Goal: Check status: Check status

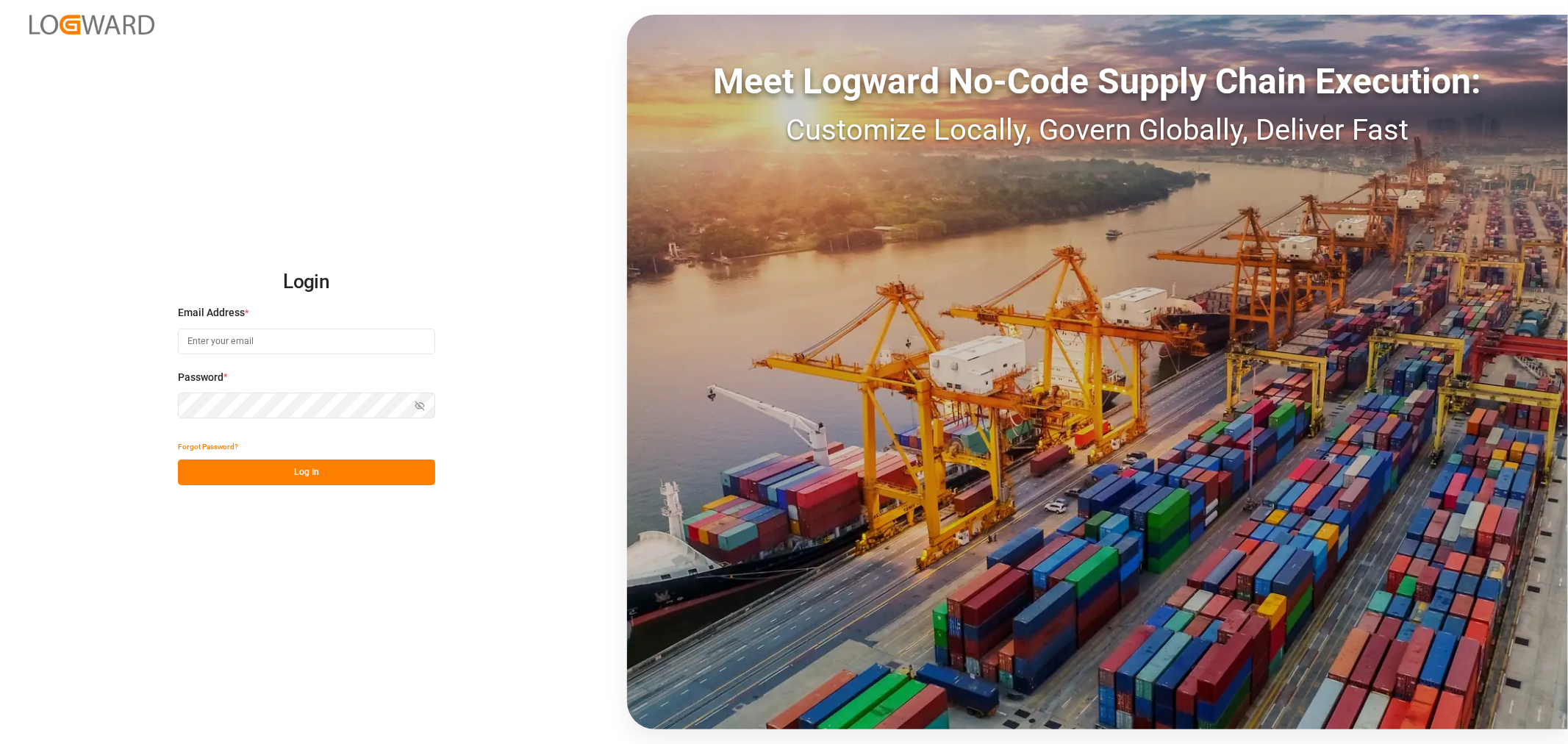
type input "sahar.mosallemi@jamindustries.com"
click at [347, 467] on button "Log In" at bounding box center [307, 472] width 258 height 26
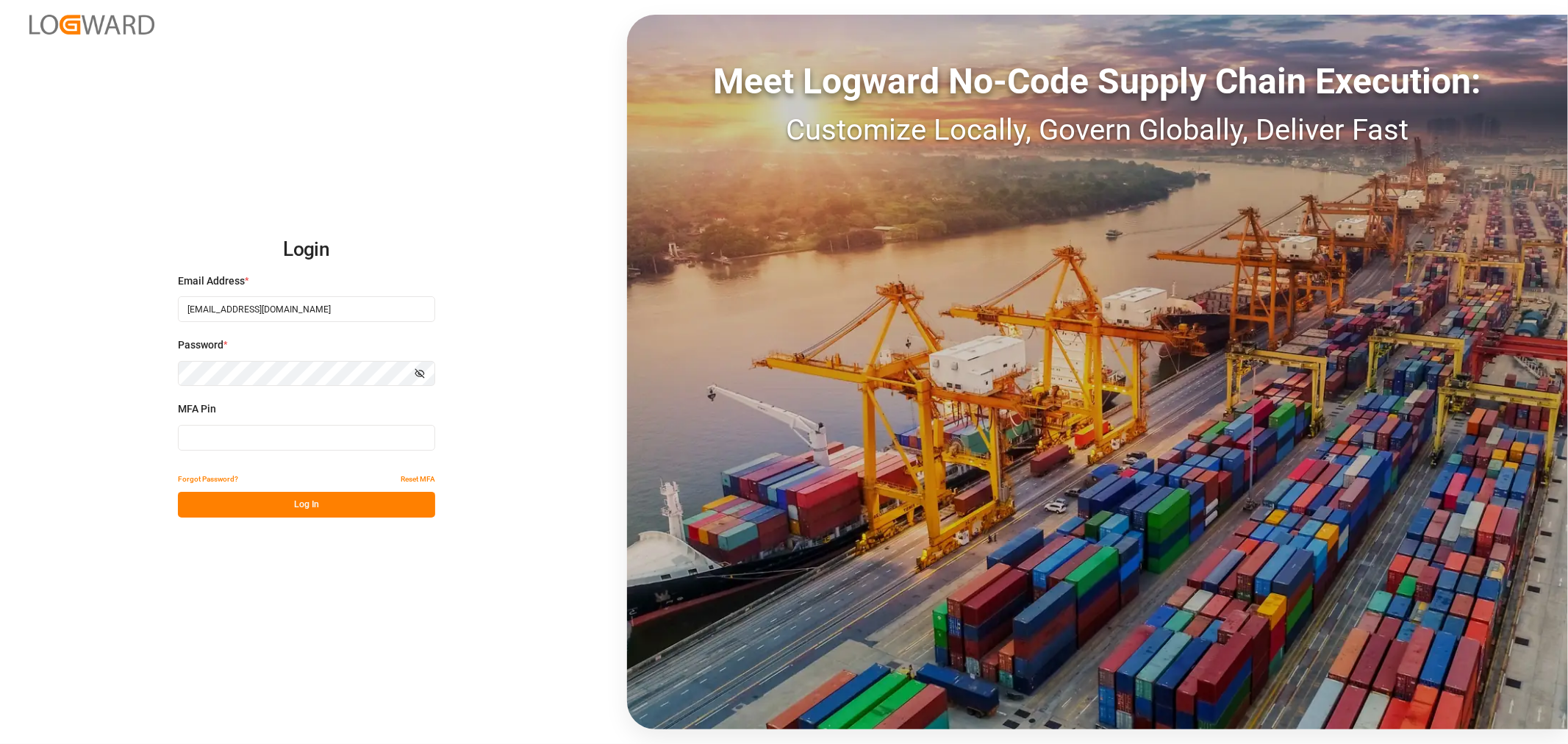
click at [302, 443] on input at bounding box center [307, 437] width 258 height 26
type input "012726"
click at [386, 503] on button "Log In" at bounding box center [307, 504] width 258 height 26
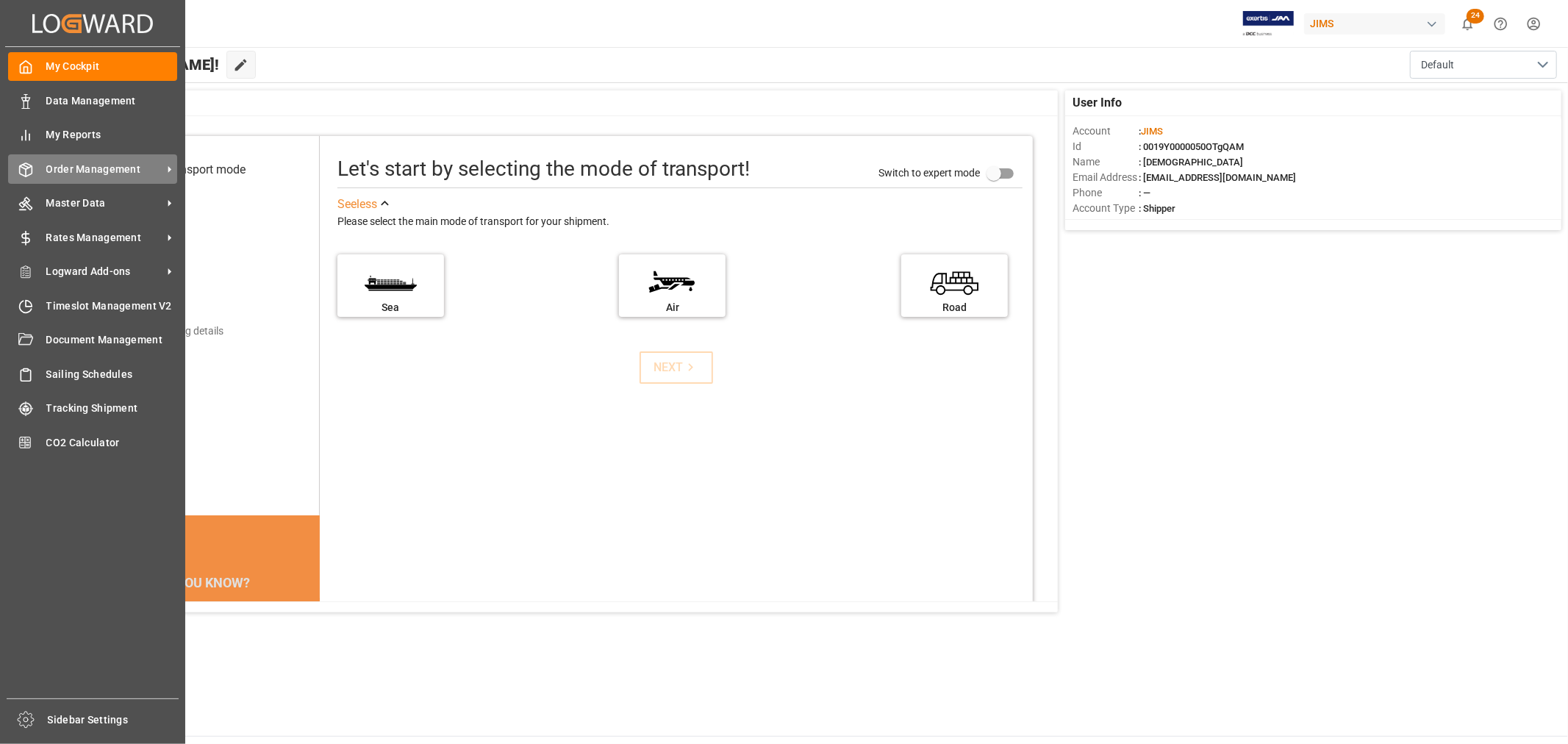
click at [70, 170] on span "Order Management" at bounding box center [104, 170] width 116 height 16
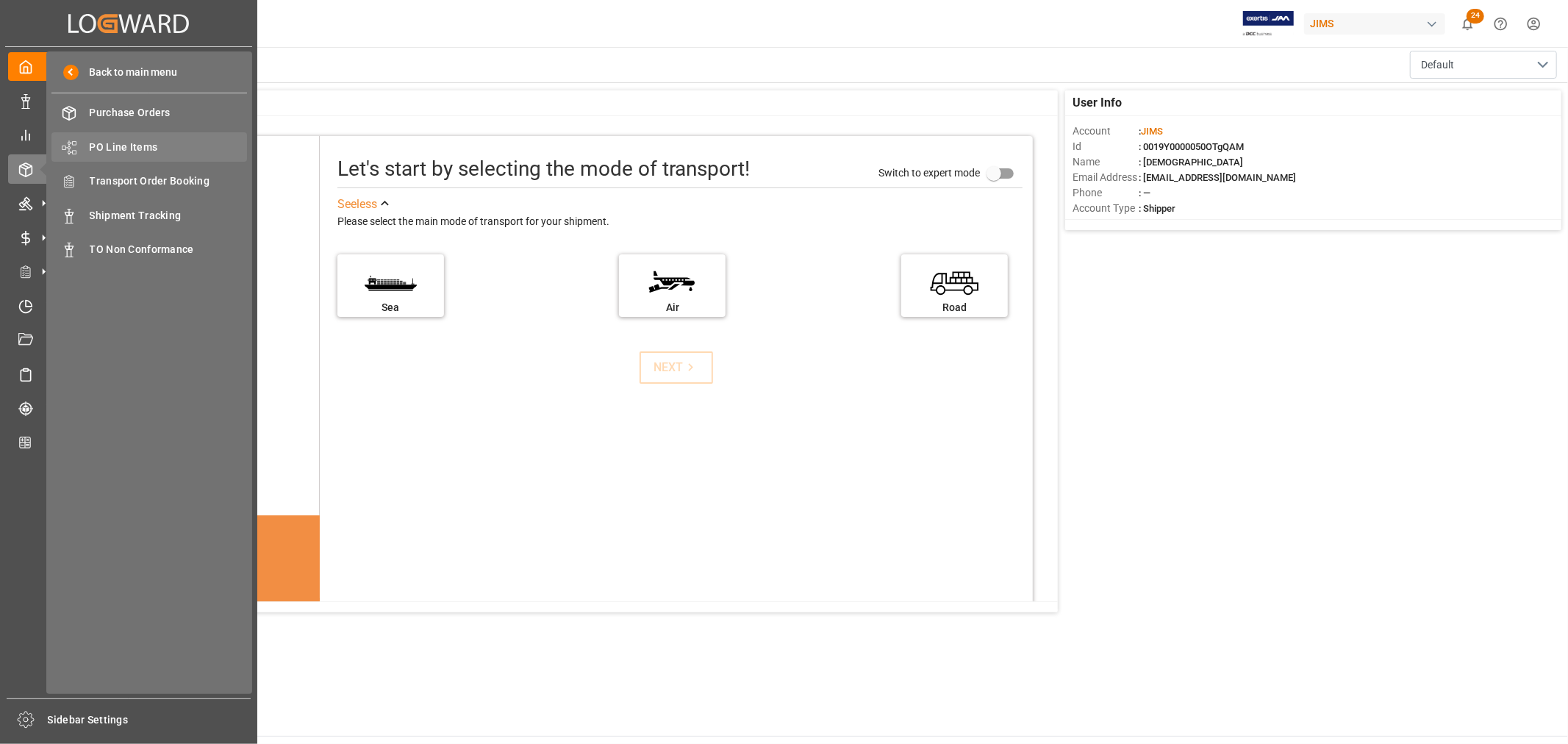
click at [128, 148] on span "PO Line Items" at bounding box center [168, 148] width 158 height 16
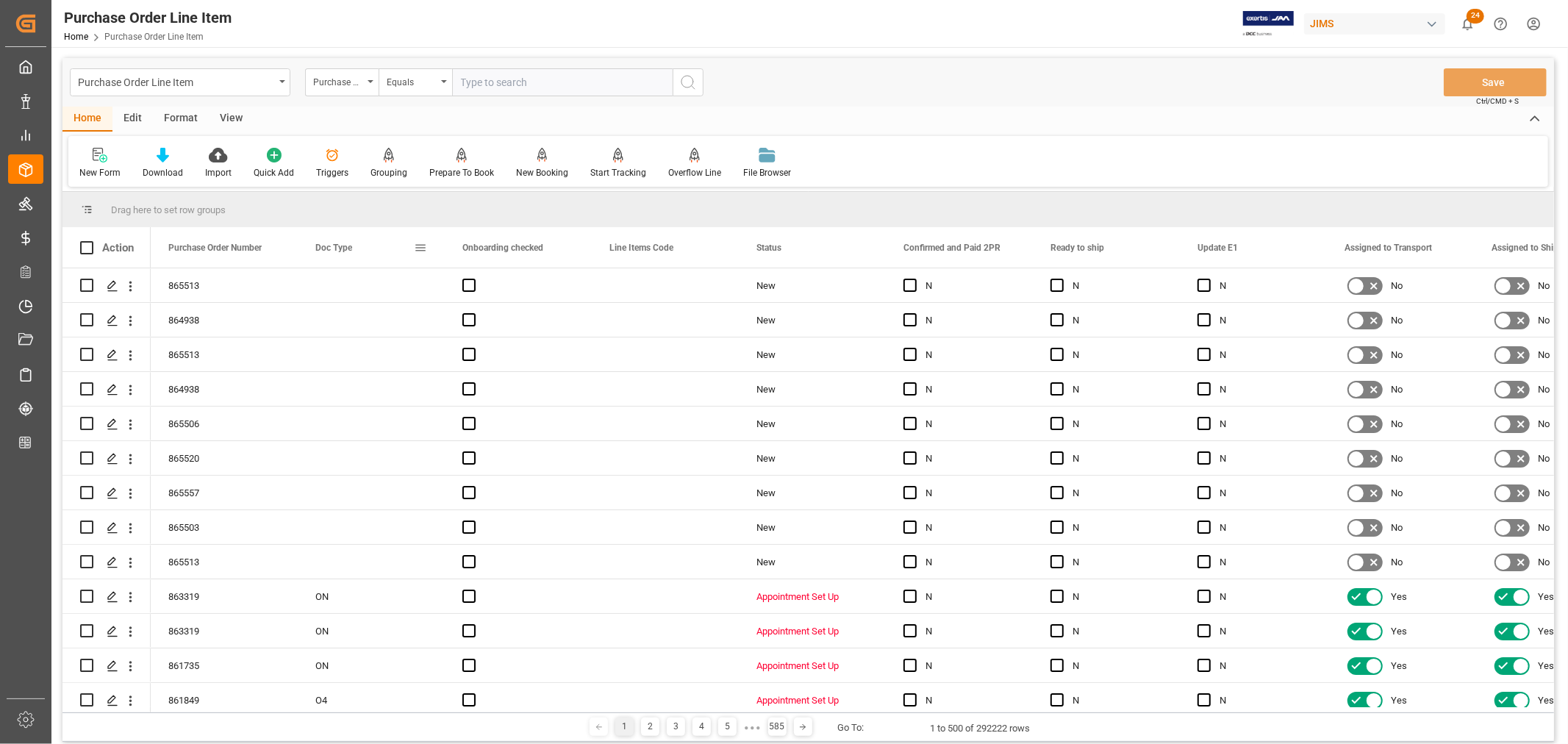
click at [421, 246] on span at bounding box center [420, 247] width 13 height 13
click at [196, 529] on div "865503" at bounding box center [224, 527] width 147 height 34
click at [196, 287] on div "865513" at bounding box center [224, 285] width 147 height 34
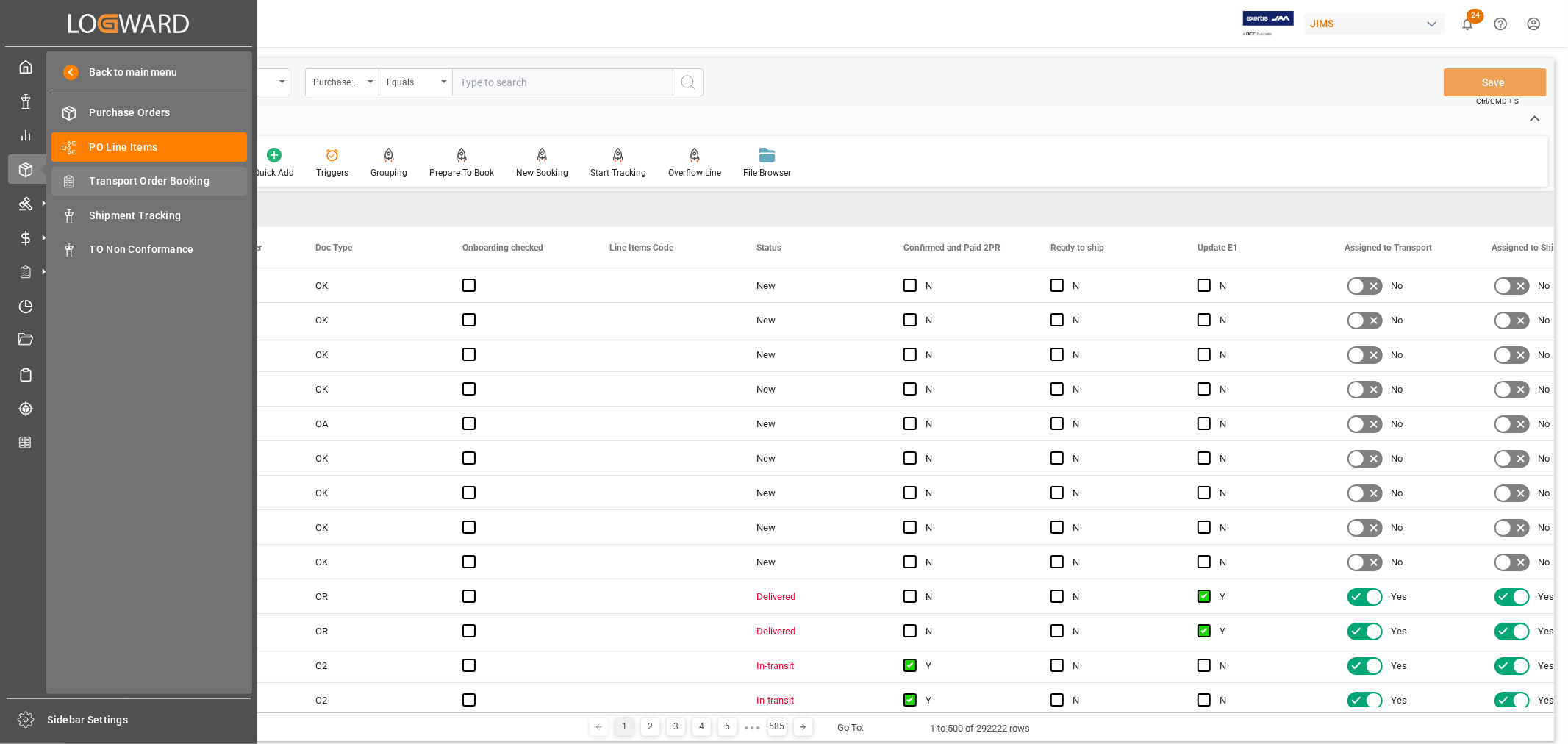
click at [133, 179] on span "Transport Order Booking" at bounding box center [168, 181] width 158 height 16
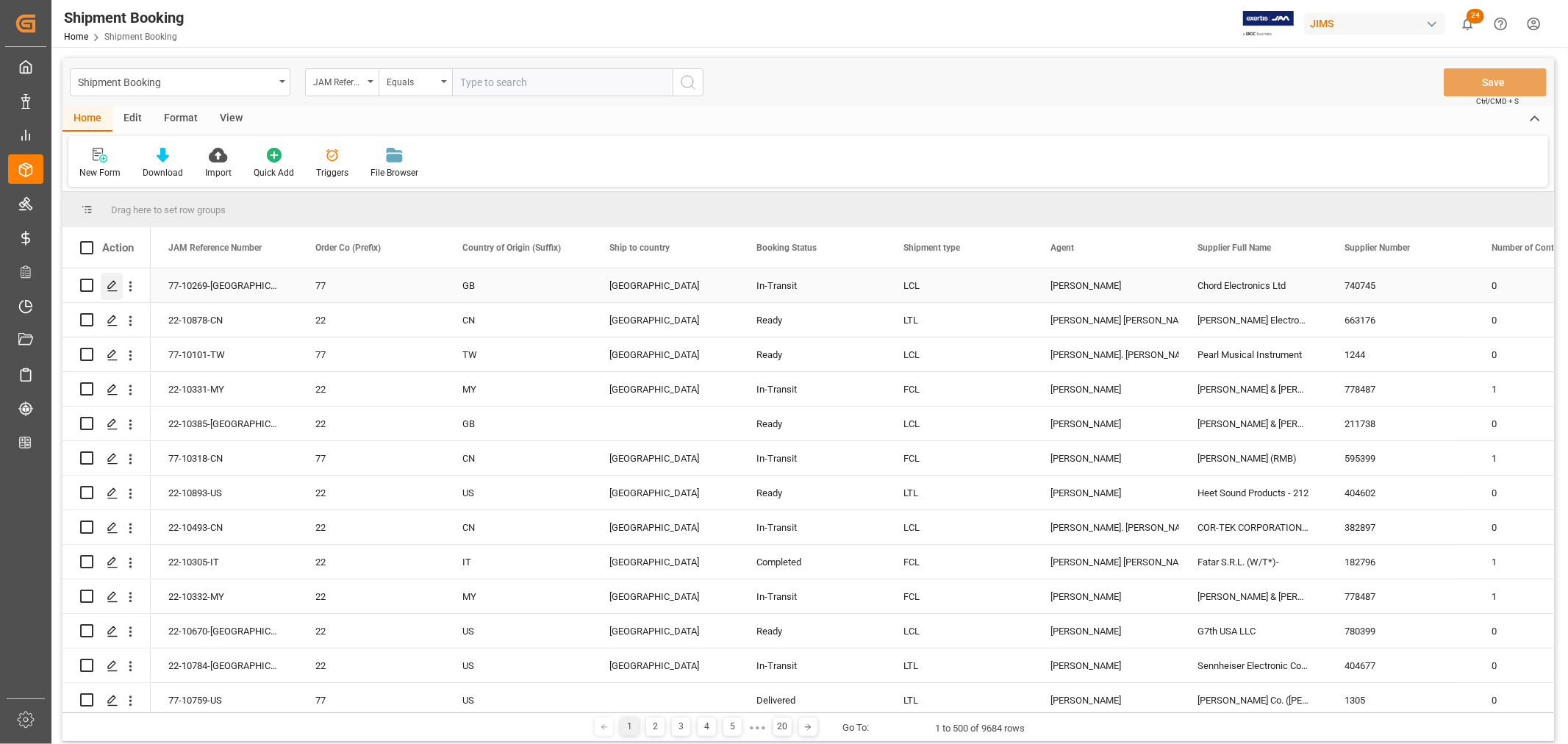
click at [111, 284] on icon "Press SPACE to select this row." at bounding box center [112, 286] width 12 height 12
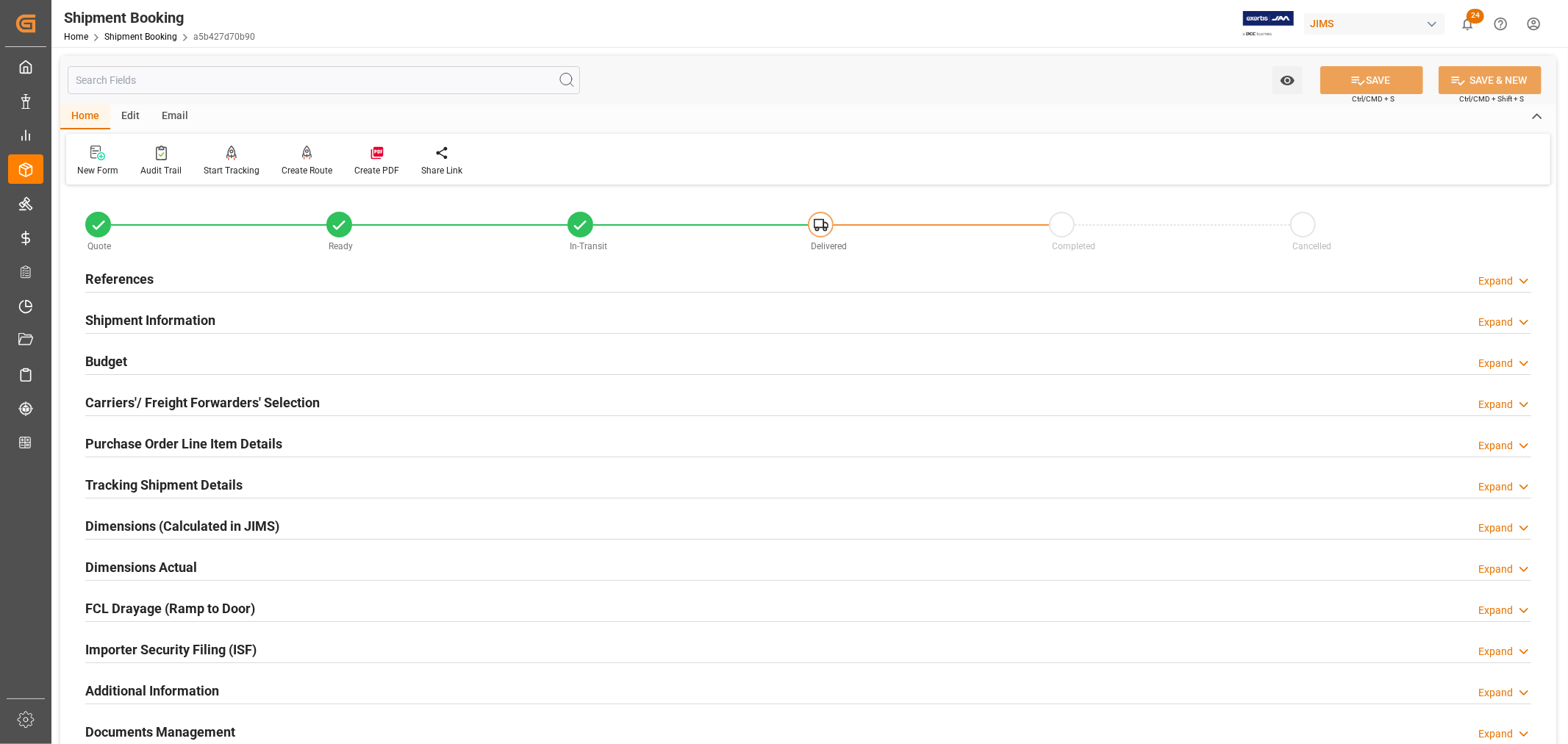
scroll to position [326, 0]
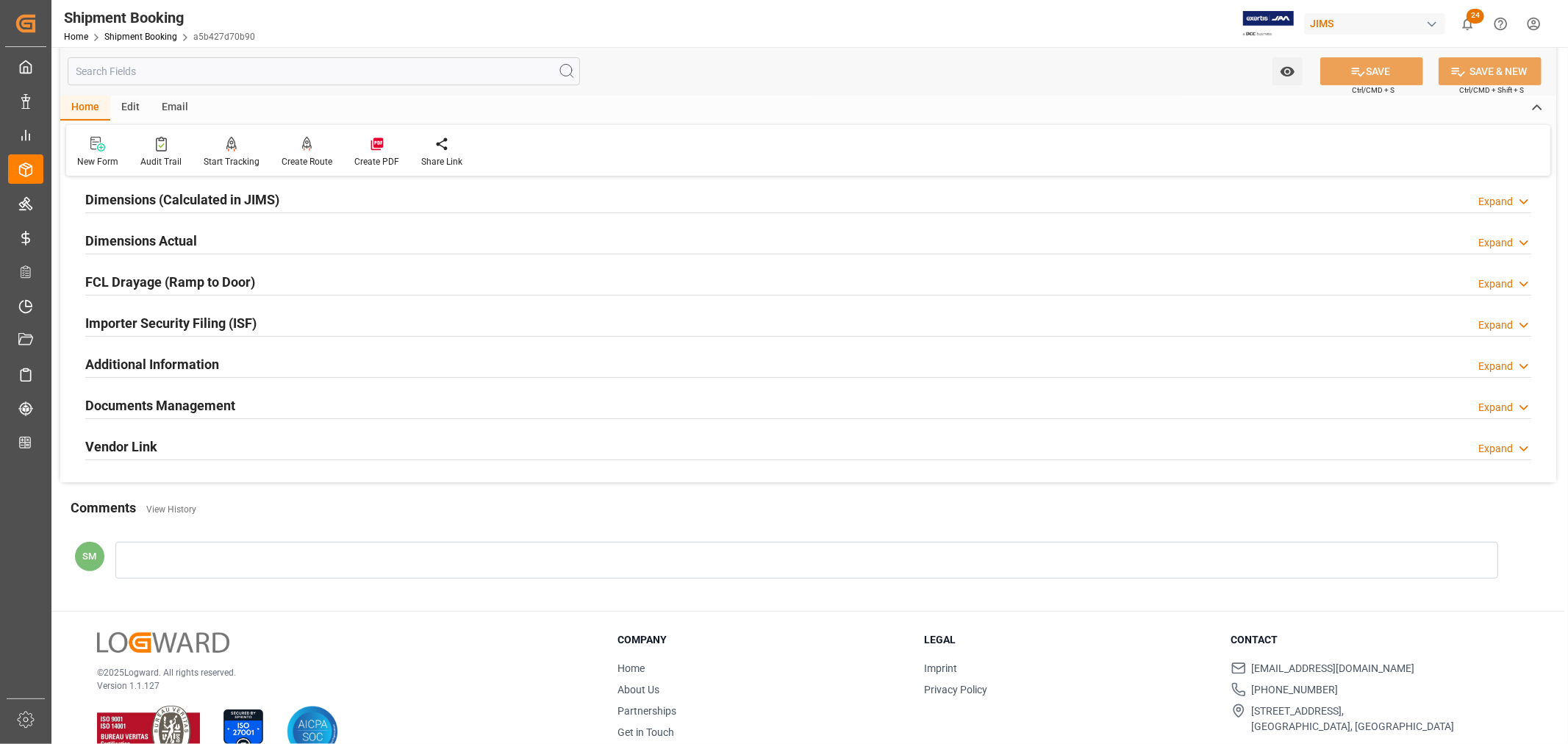
click at [163, 406] on h2 "Documents Management" at bounding box center [160, 405] width 150 height 20
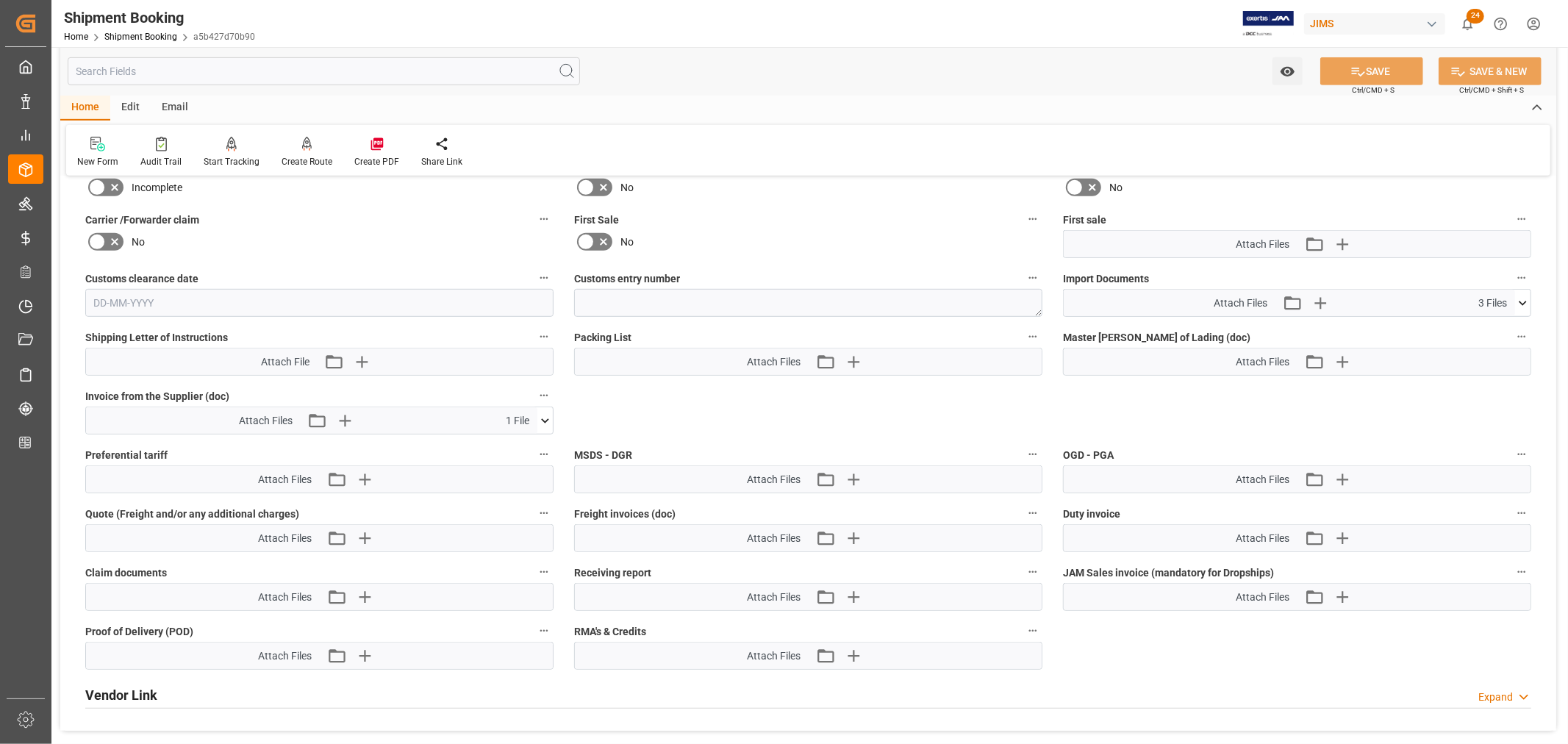
scroll to position [735, 0]
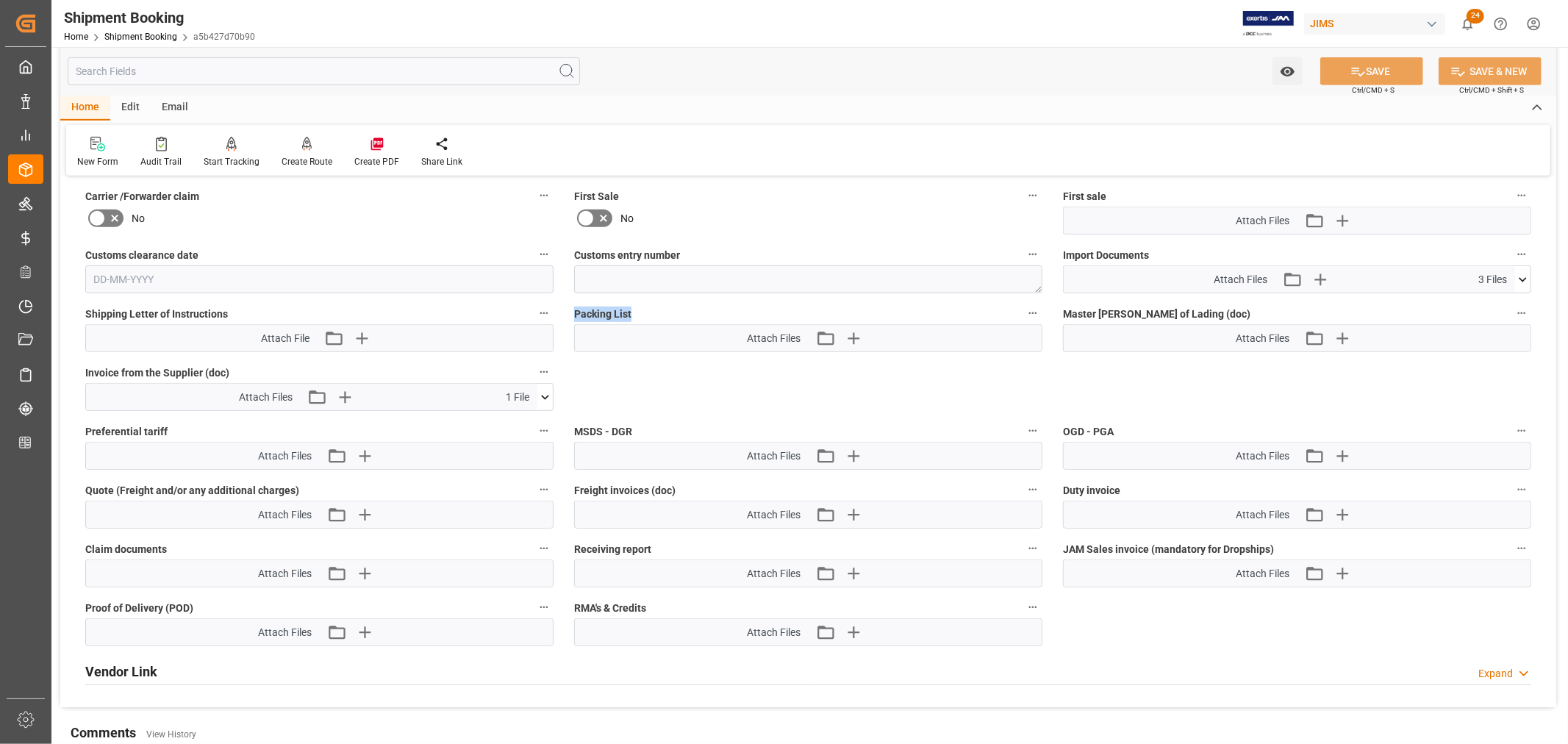
drag, startPoint x: 576, startPoint y: 312, endPoint x: 638, endPoint y: 313, distance: 62.0
click at [634, 313] on label "Packing List" at bounding box center [808, 314] width 468 height 20
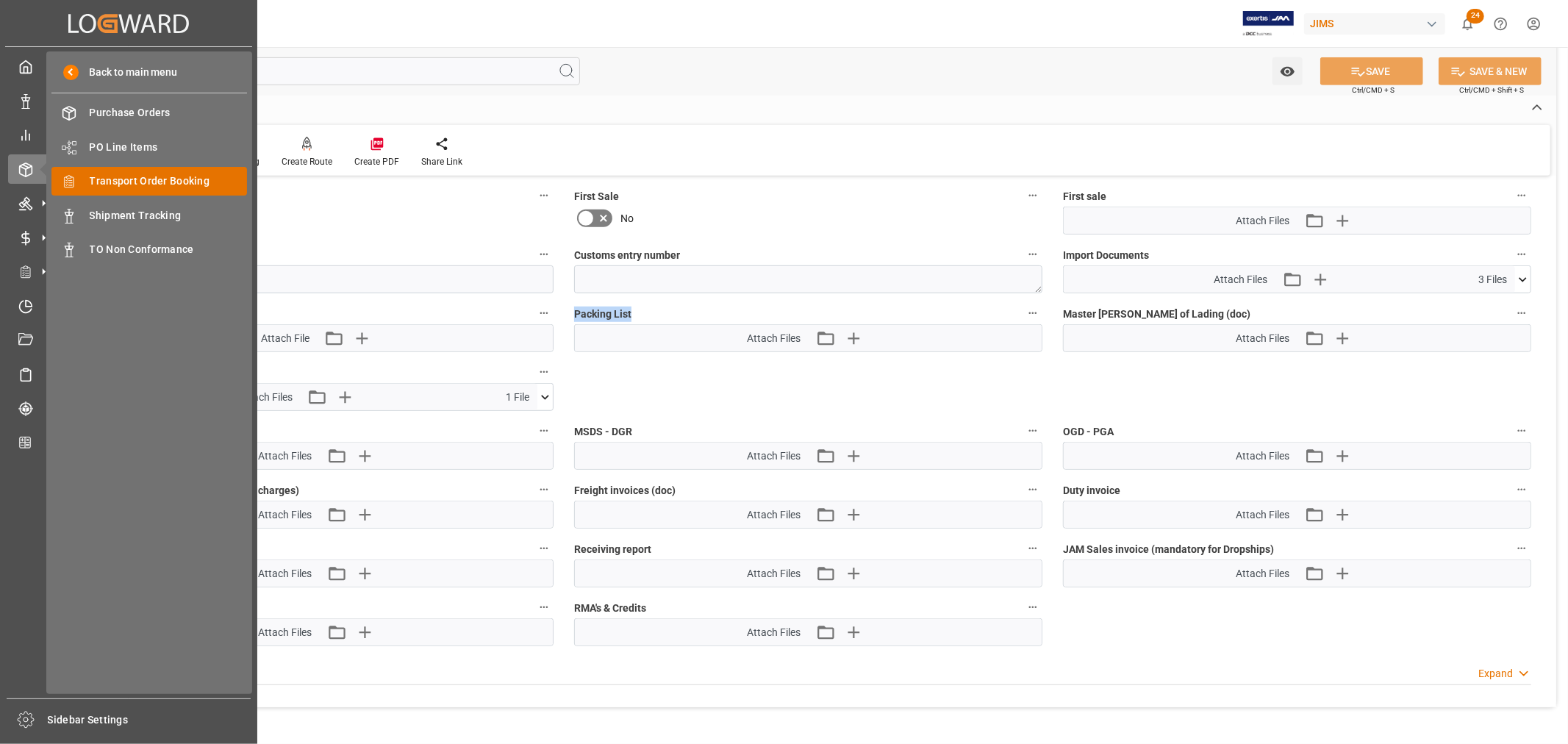
click at [155, 181] on span "Transport Order Booking" at bounding box center [168, 181] width 158 height 16
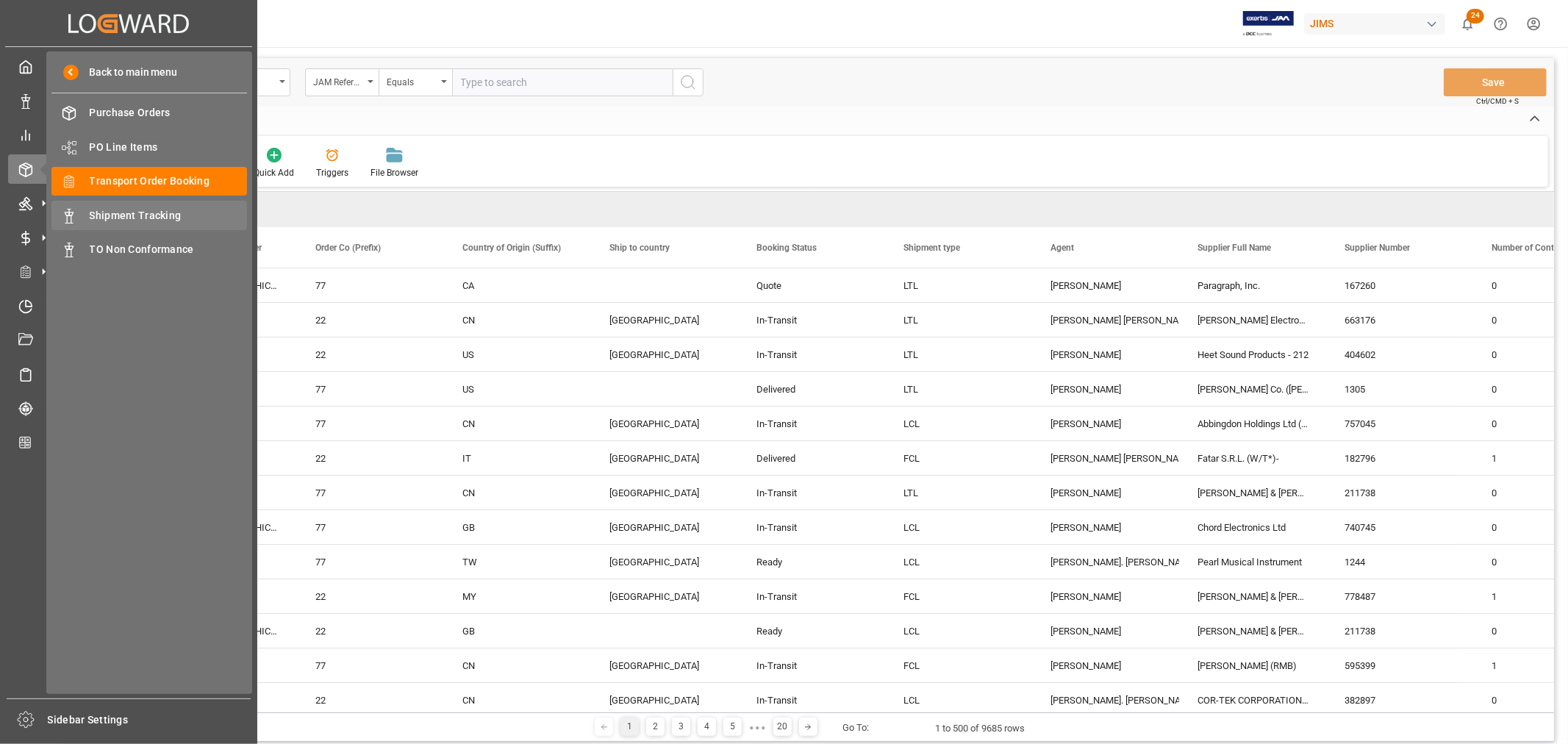
click at [169, 216] on span "Shipment Tracking" at bounding box center [168, 216] width 158 height 16
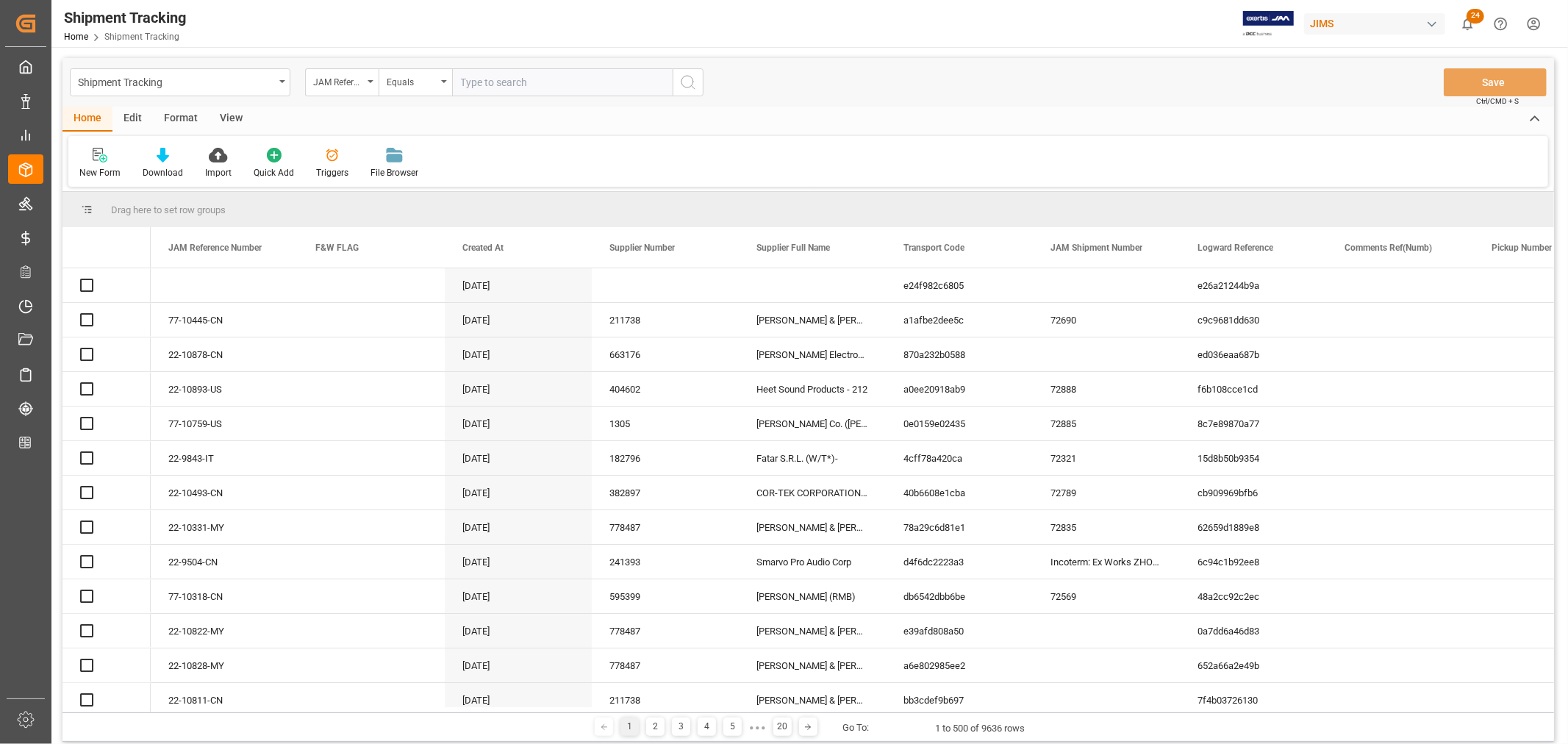
click at [533, 83] on input "text" at bounding box center [562, 82] width 221 height 28
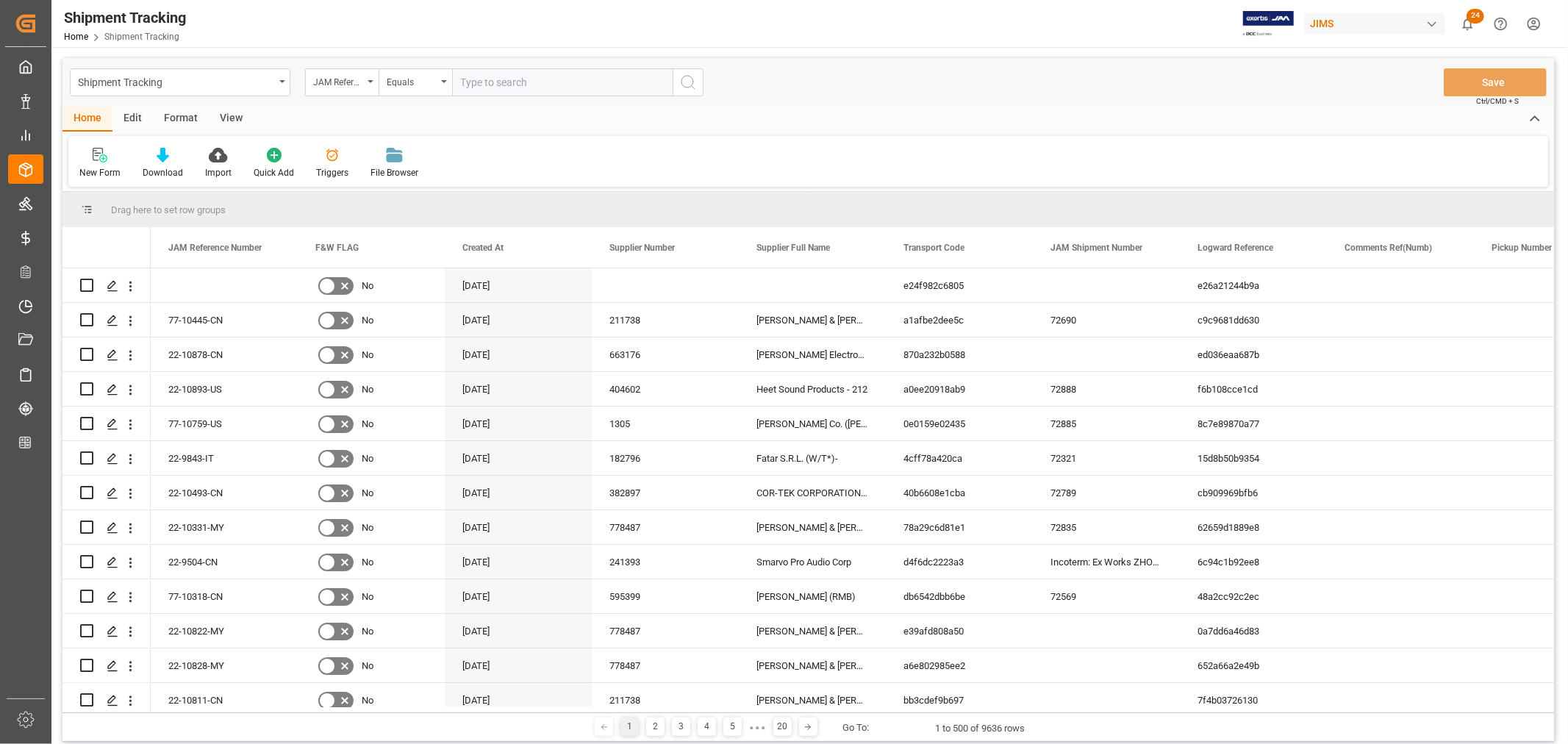
paste input "77-10243-BE"
type input "77-10243-BE"
click at [691, 75] on icon "search button" at bounding box center [688, 82] width 17 height 17
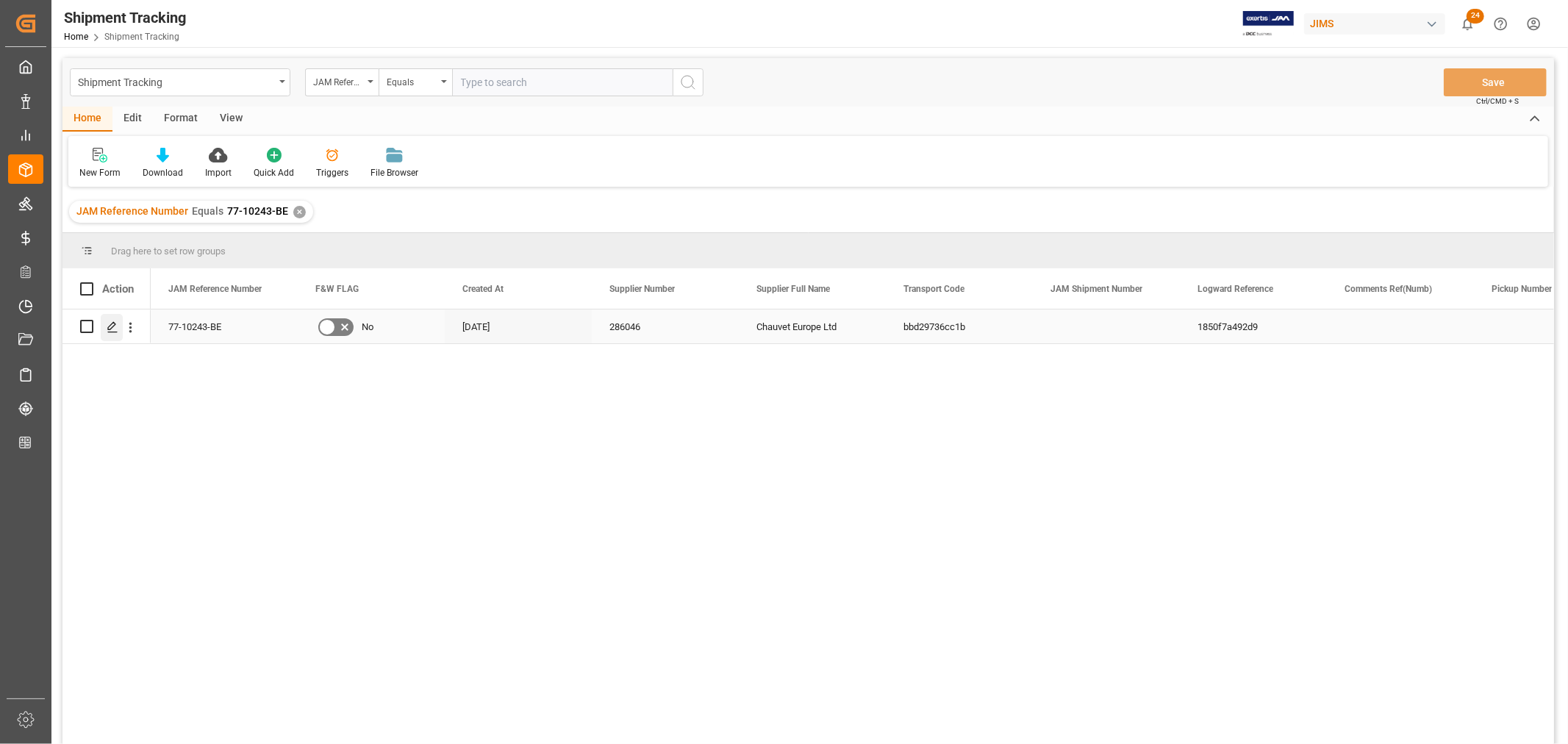
click at [114, 322] on icon "Press SPACE to select this row." at bounding box center [112, 326] width 12 height 12
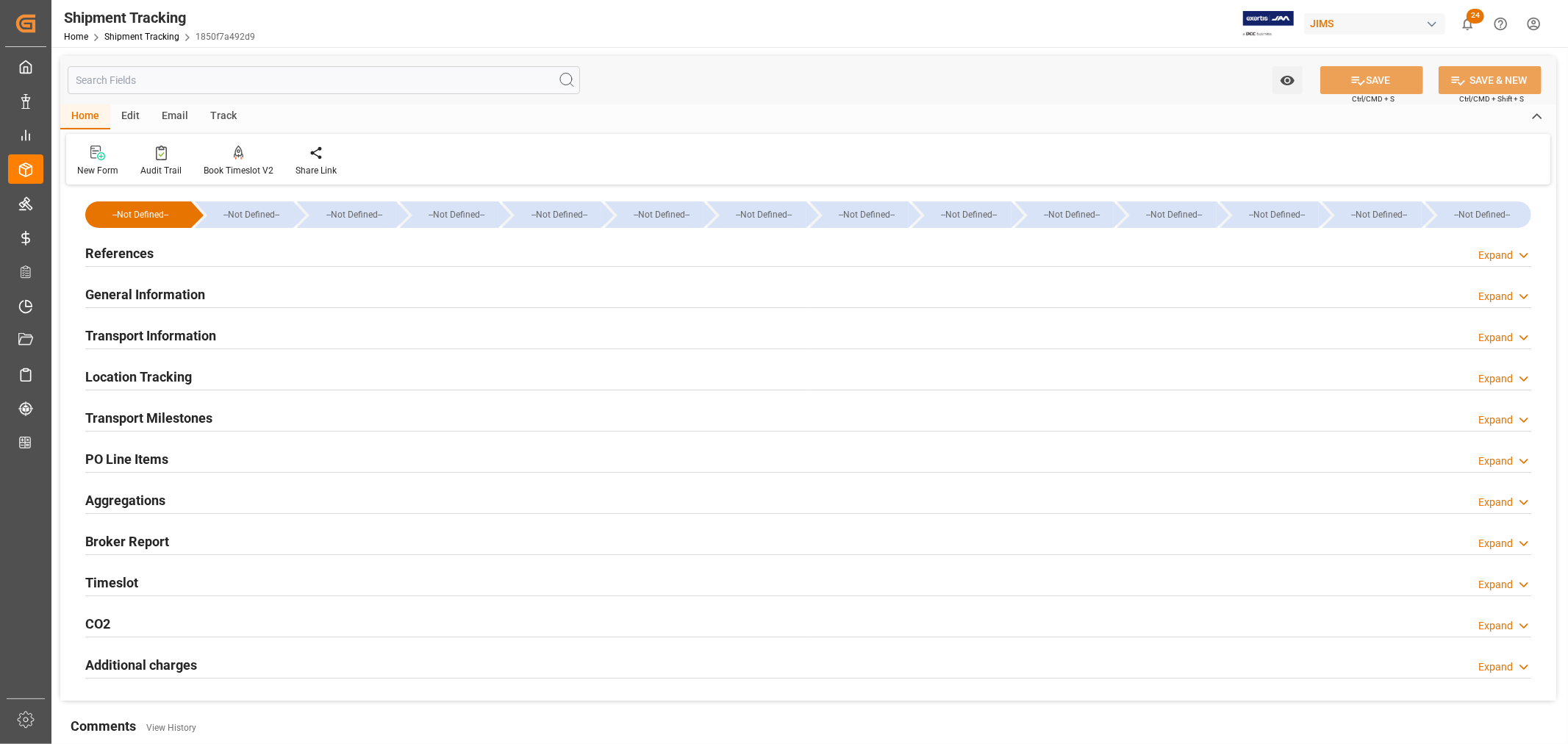
click at [144, 421] on h2 "Transport Milestones" at bounding box center [149, 418] width 127 height 20
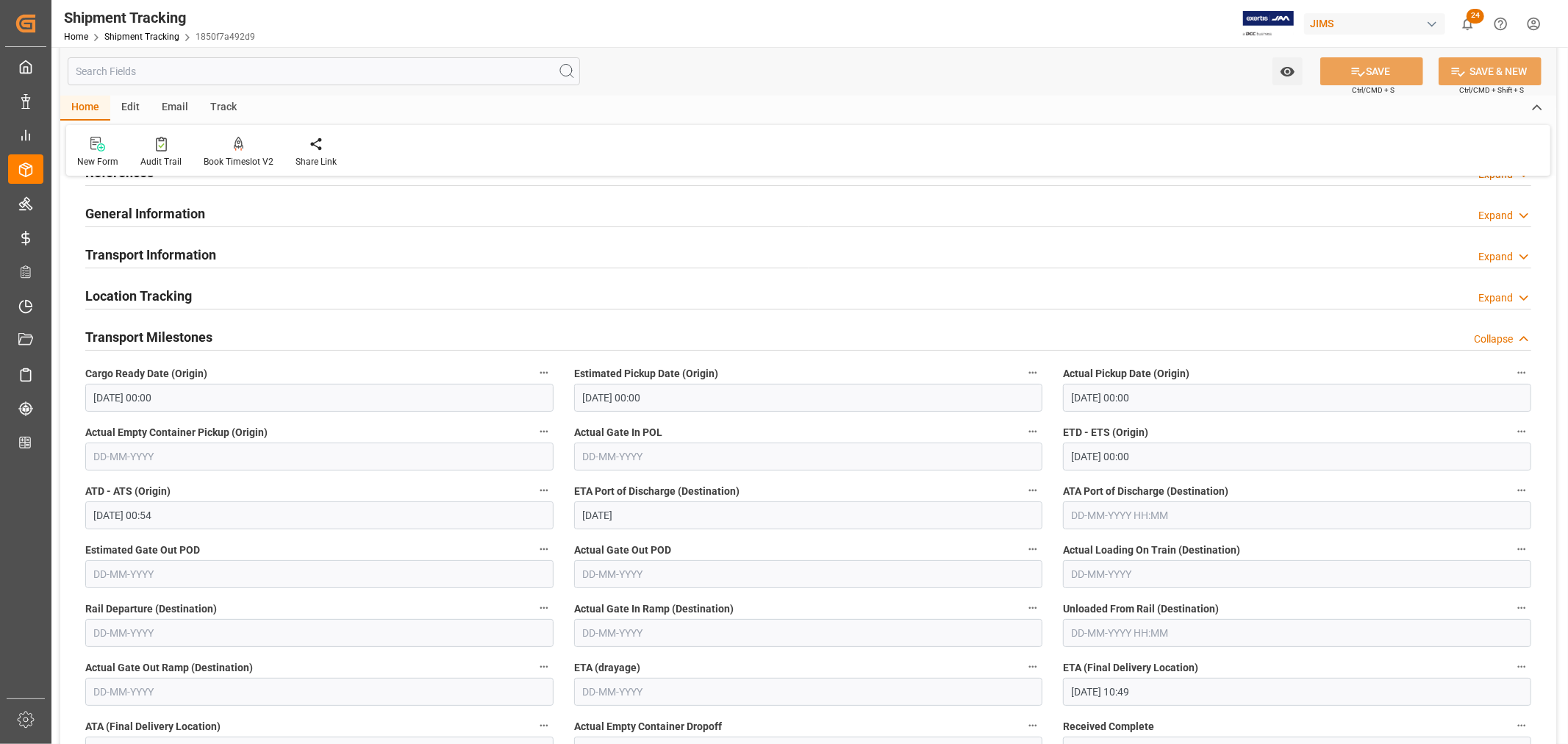
scroll to position [82, 0]
click at [188, 75] on input "text" at bounding box center [323, 71] width 513 height 28
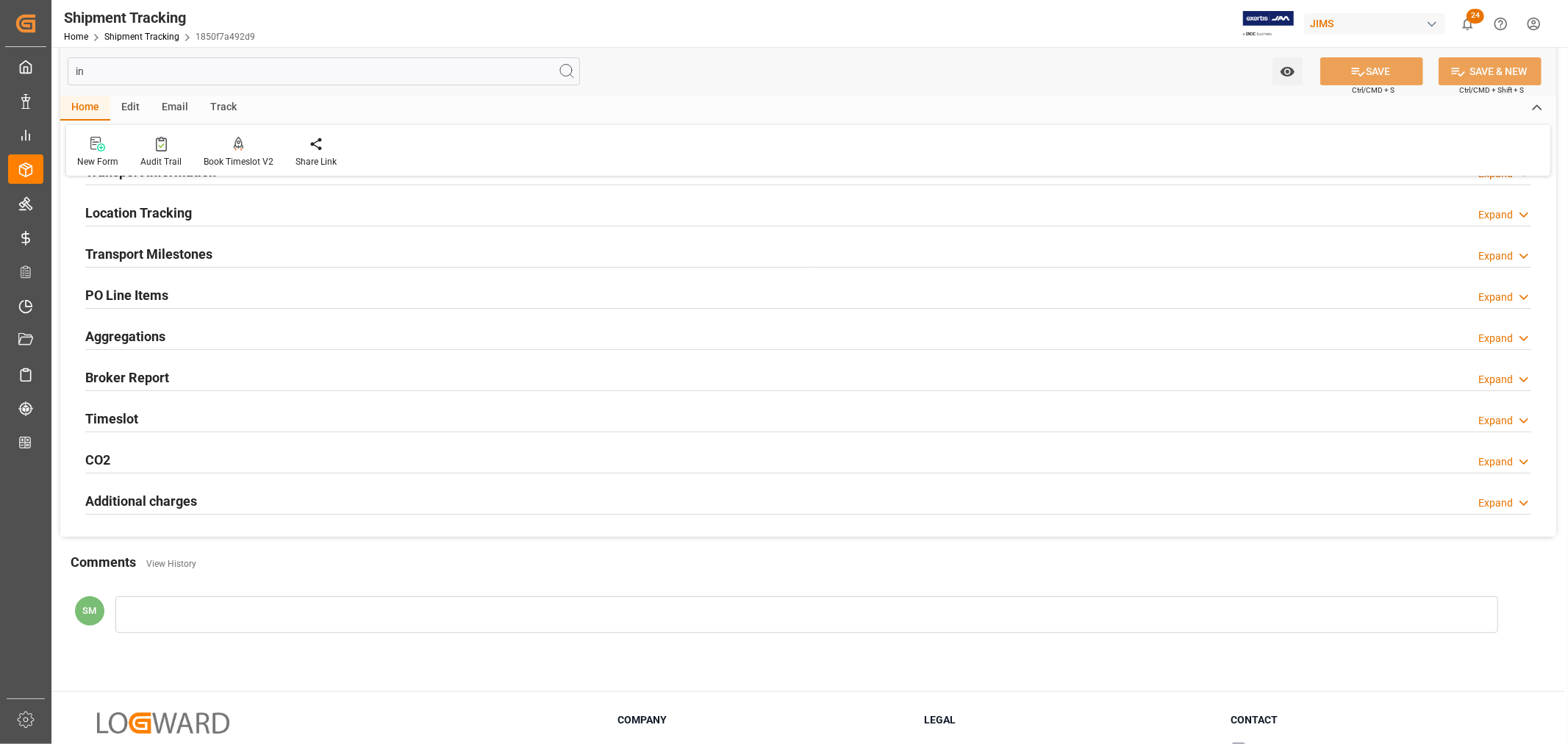
scroll to position [0, 0]
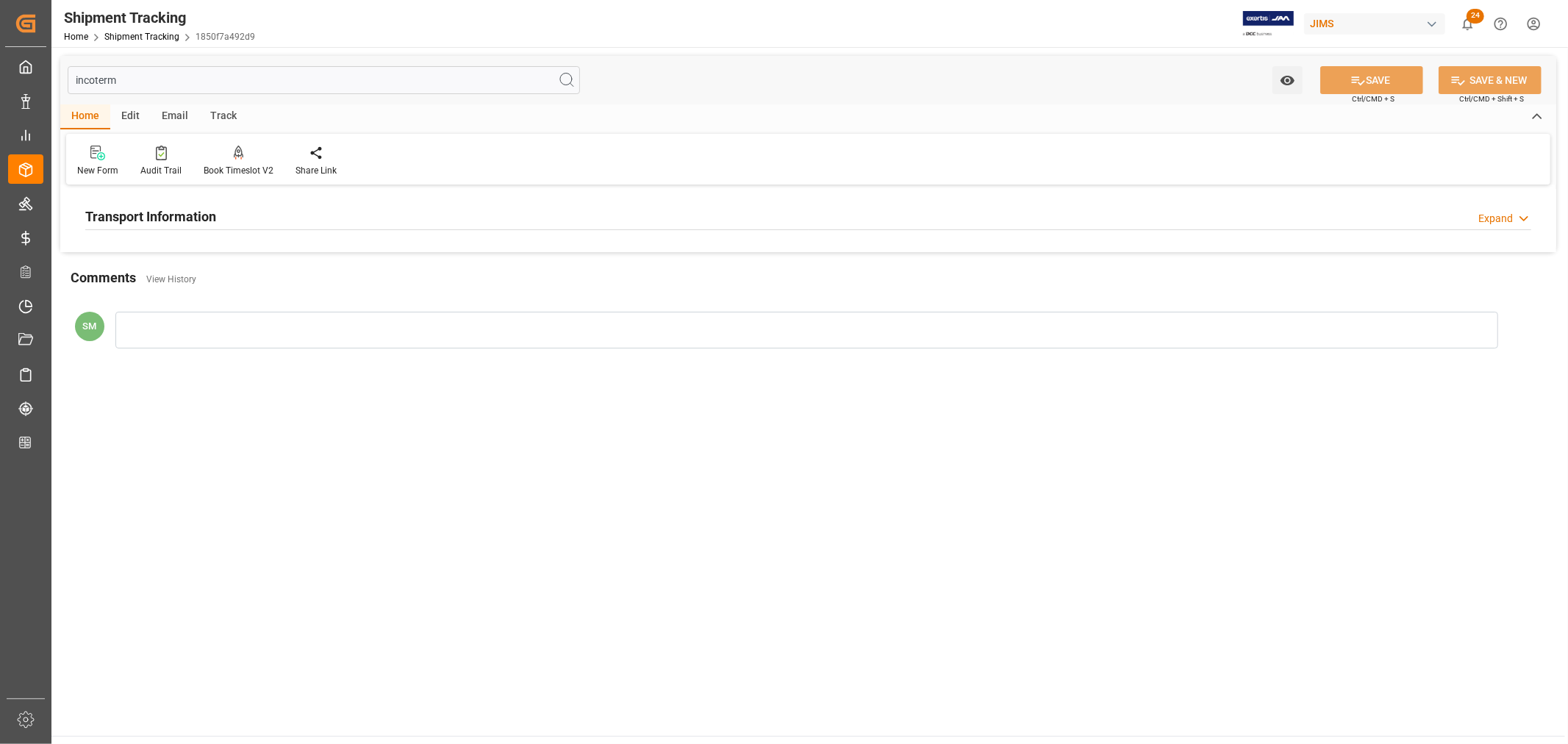
type input "incoterm"
click at [129, 211] on h2 "Transport Information" at bounding box center [151, 216] width 131 height 20
click at [91, 74] on input "incoterm" at bounding box center [323, 80] width 513 height 28
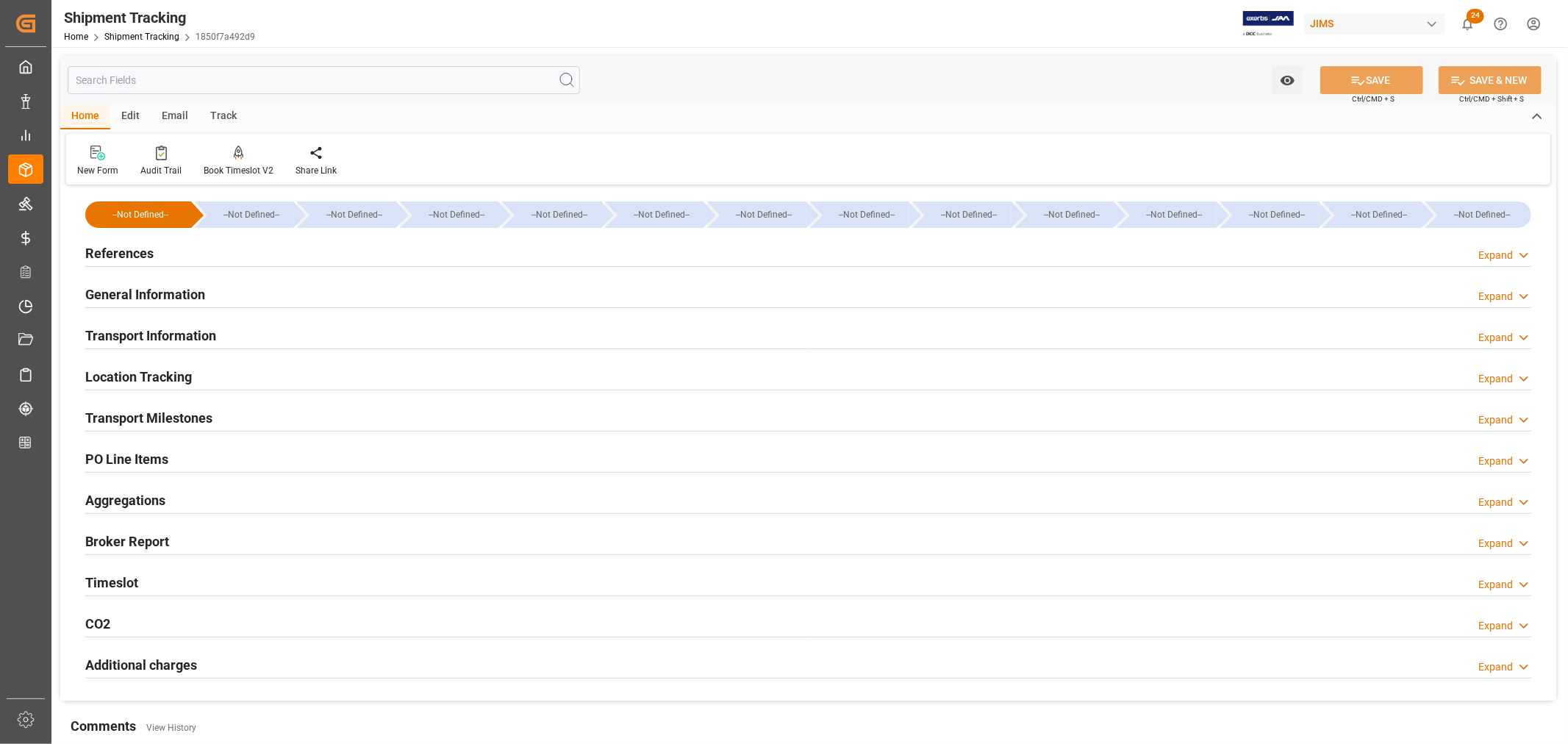
click at [111, 463] on h2 "PO Line Items" at bounding box center [127, 458] width 83 height 20
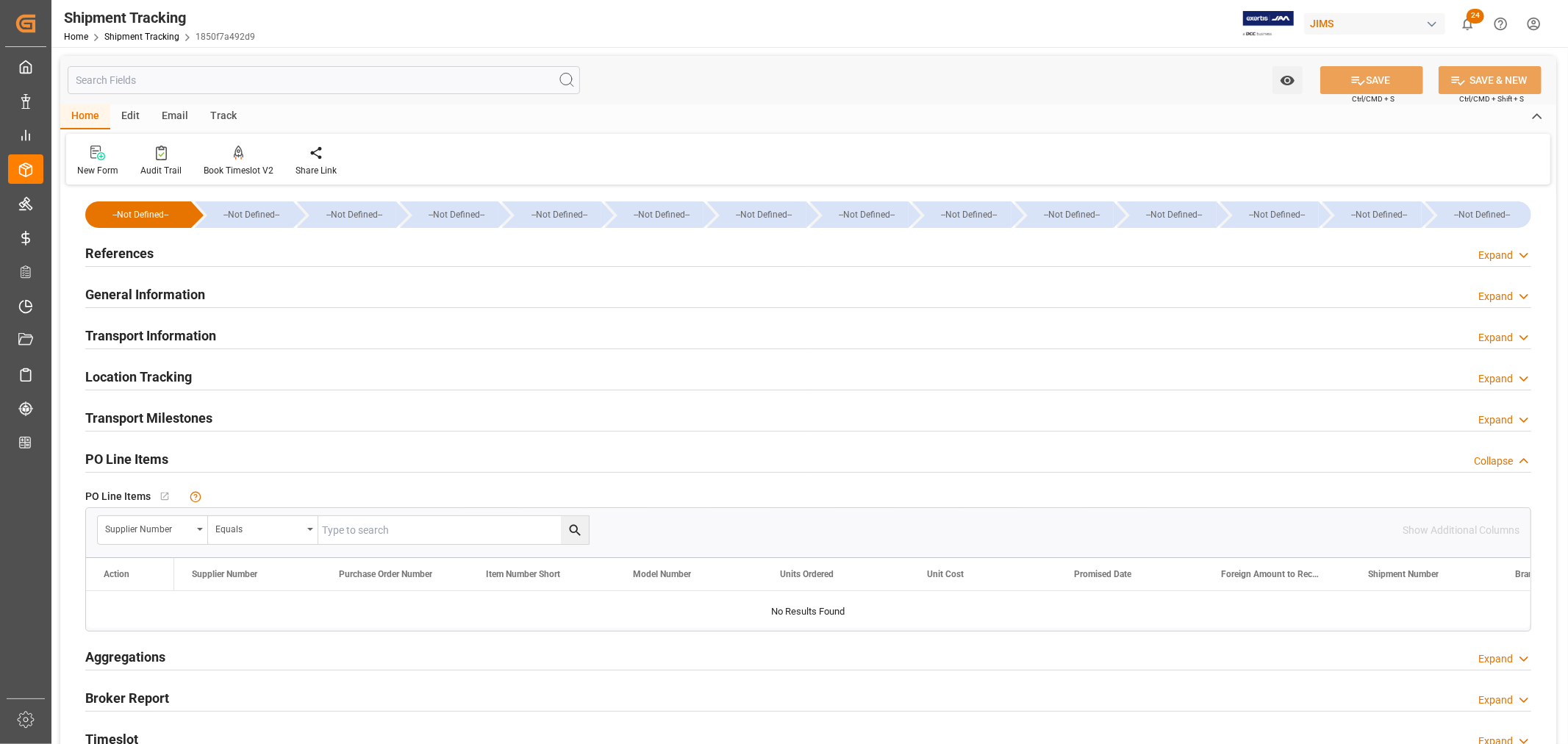
click at [133, 251] on h2 "References" at bounding box center [119, 253] width 68 height 20
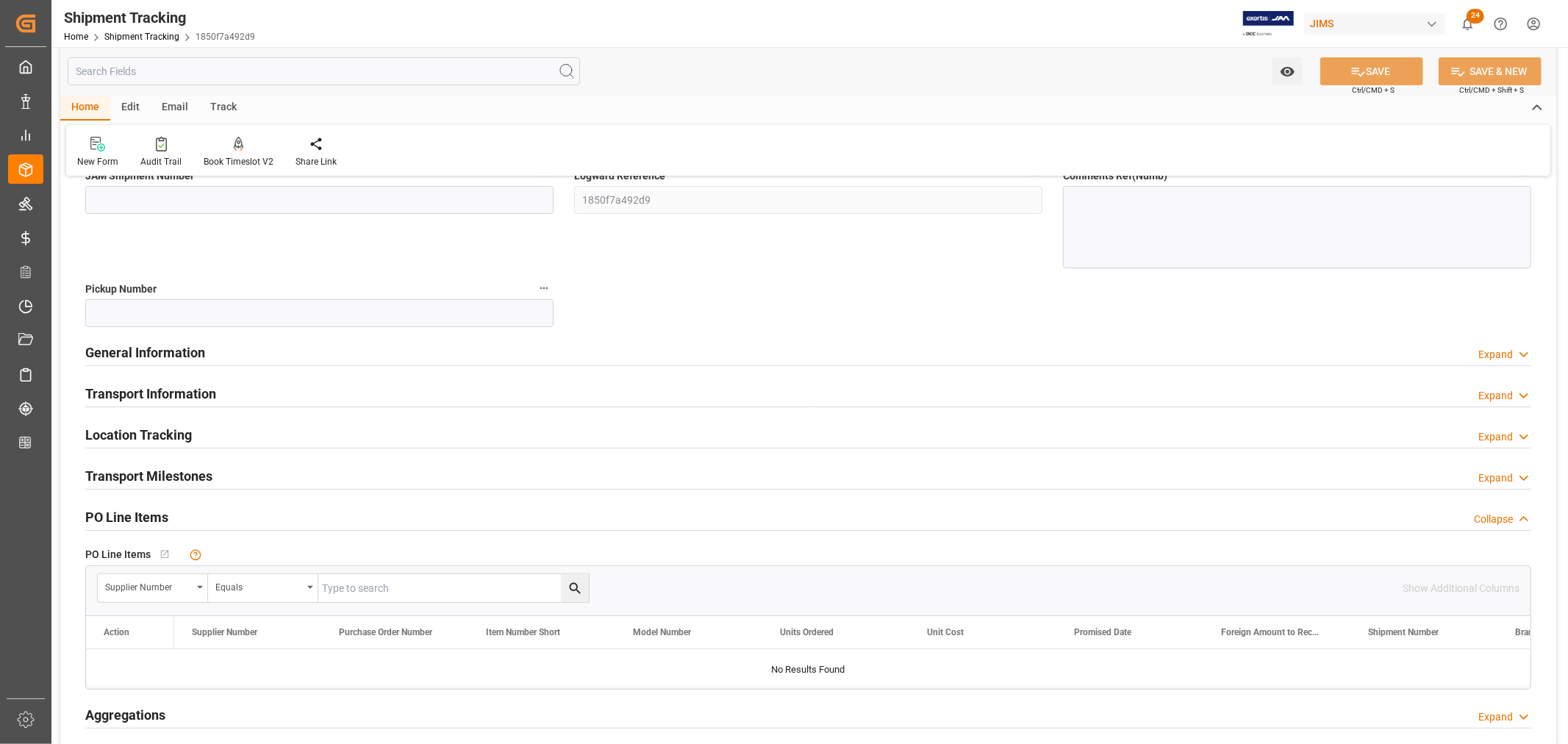
scroll to position [245, 0]
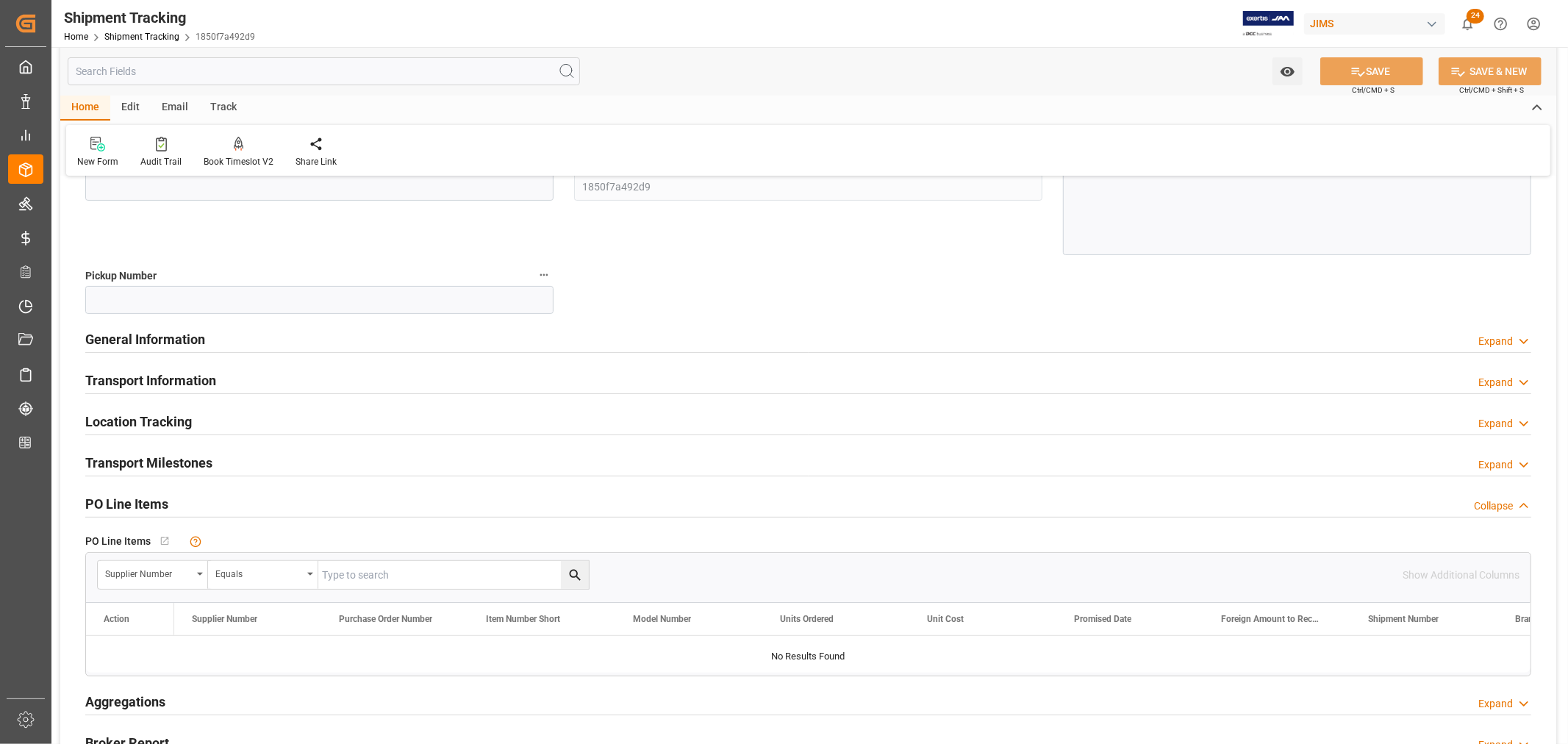
click at [148, 377] on h2 "Transport Information" at bounding box center [151, 380] width 131 height 20
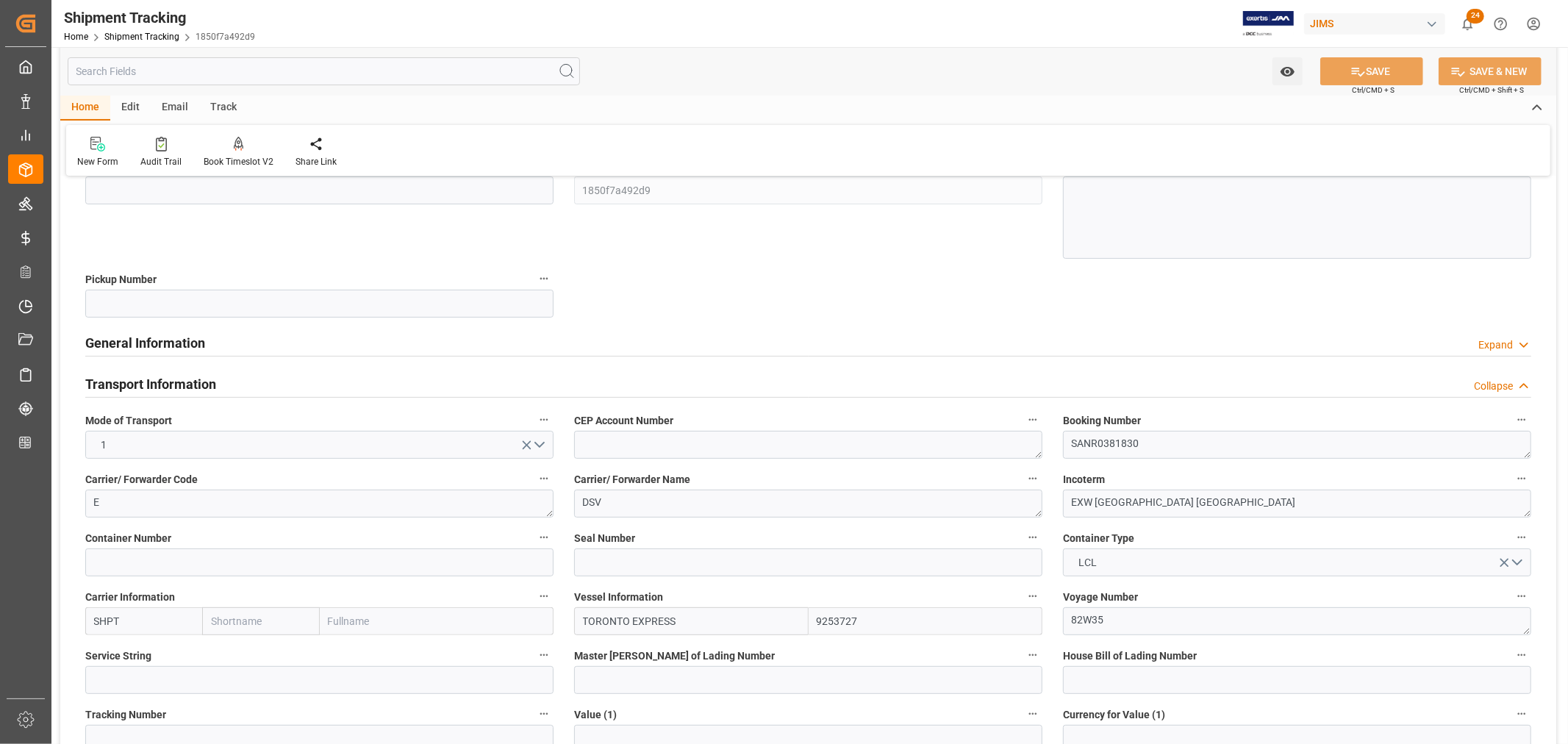
scroll to position [0, 0]
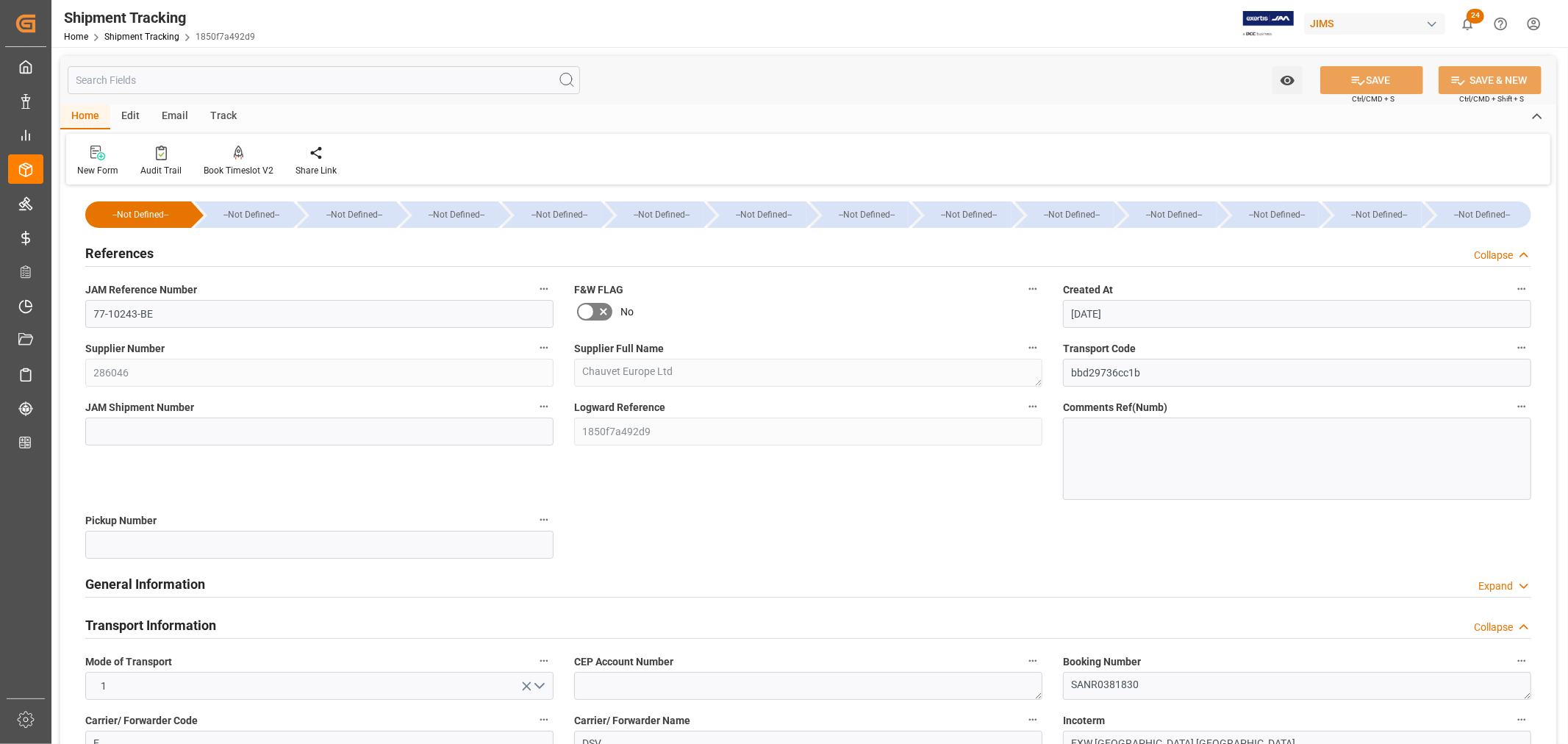
click at [119, 260] on h2 "References" at bounding box center [119, 253] width 68 height 20
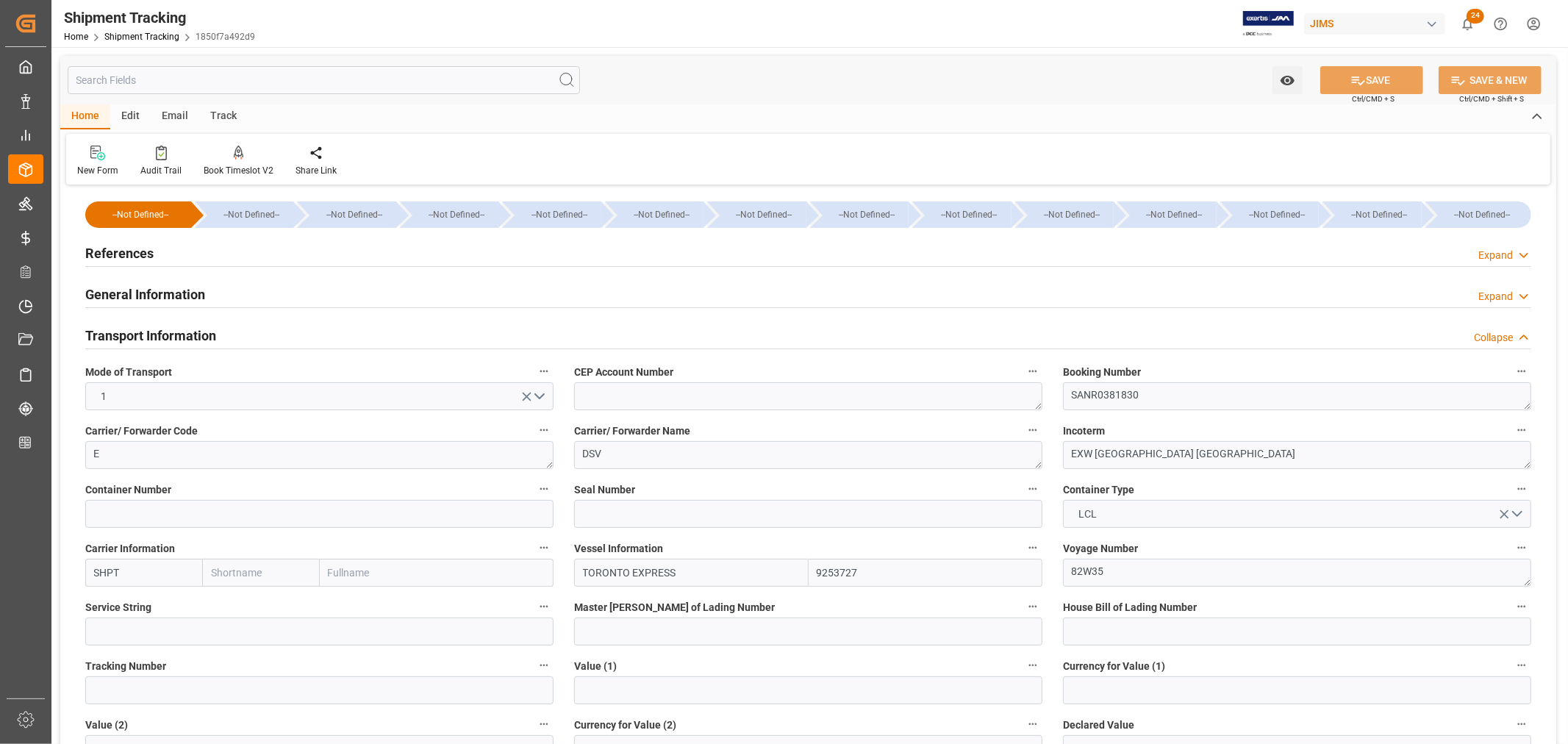
click at [116, 245] on h2 "References" at bounding box center [119, 253] width 68 height 20
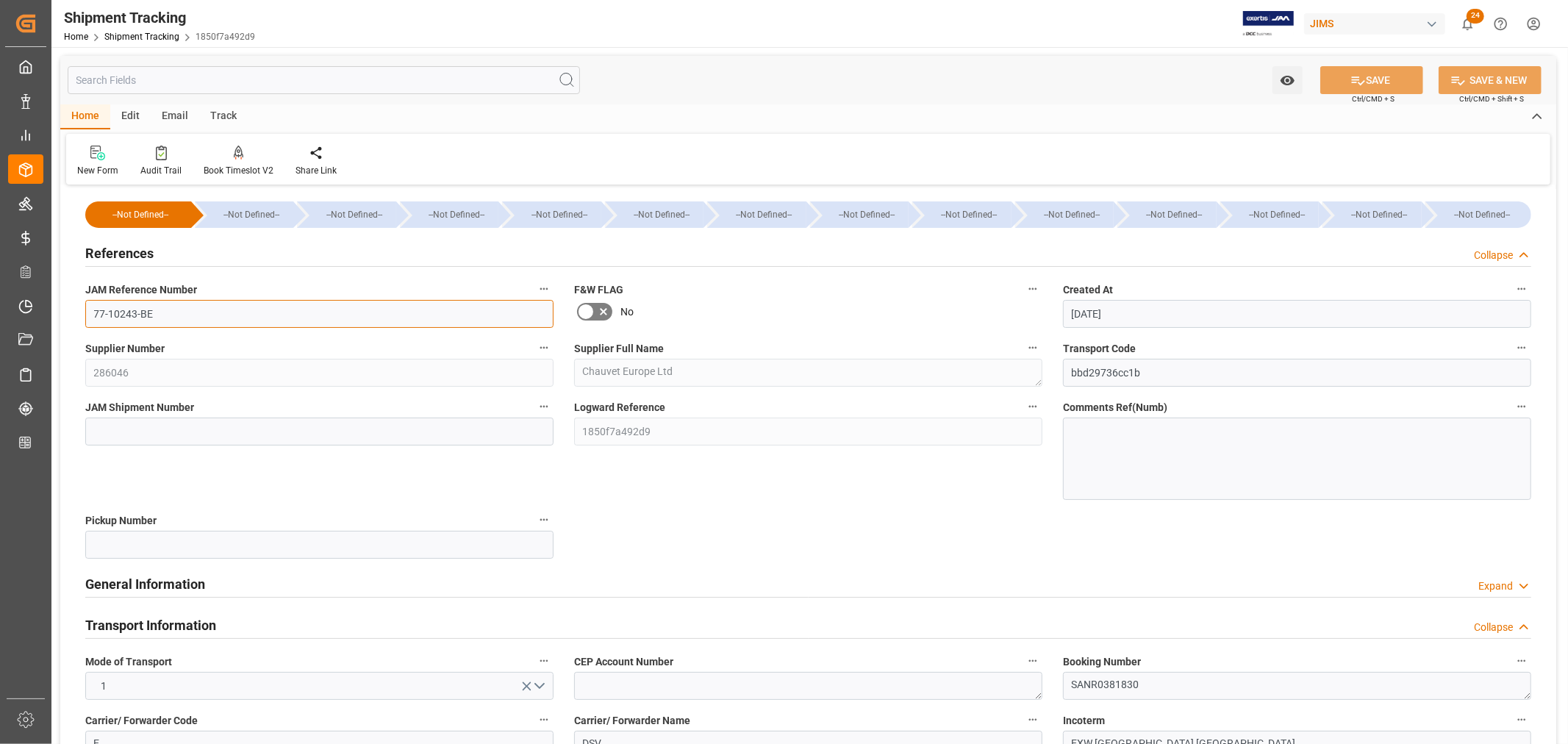
drag, startPoint x: 159, startPoint y: 315, endPoint x: 56, endPoint y: 312, distance: 103.0
click at [163, 159] on div at bounding box center [161, 152] width 41 height 16
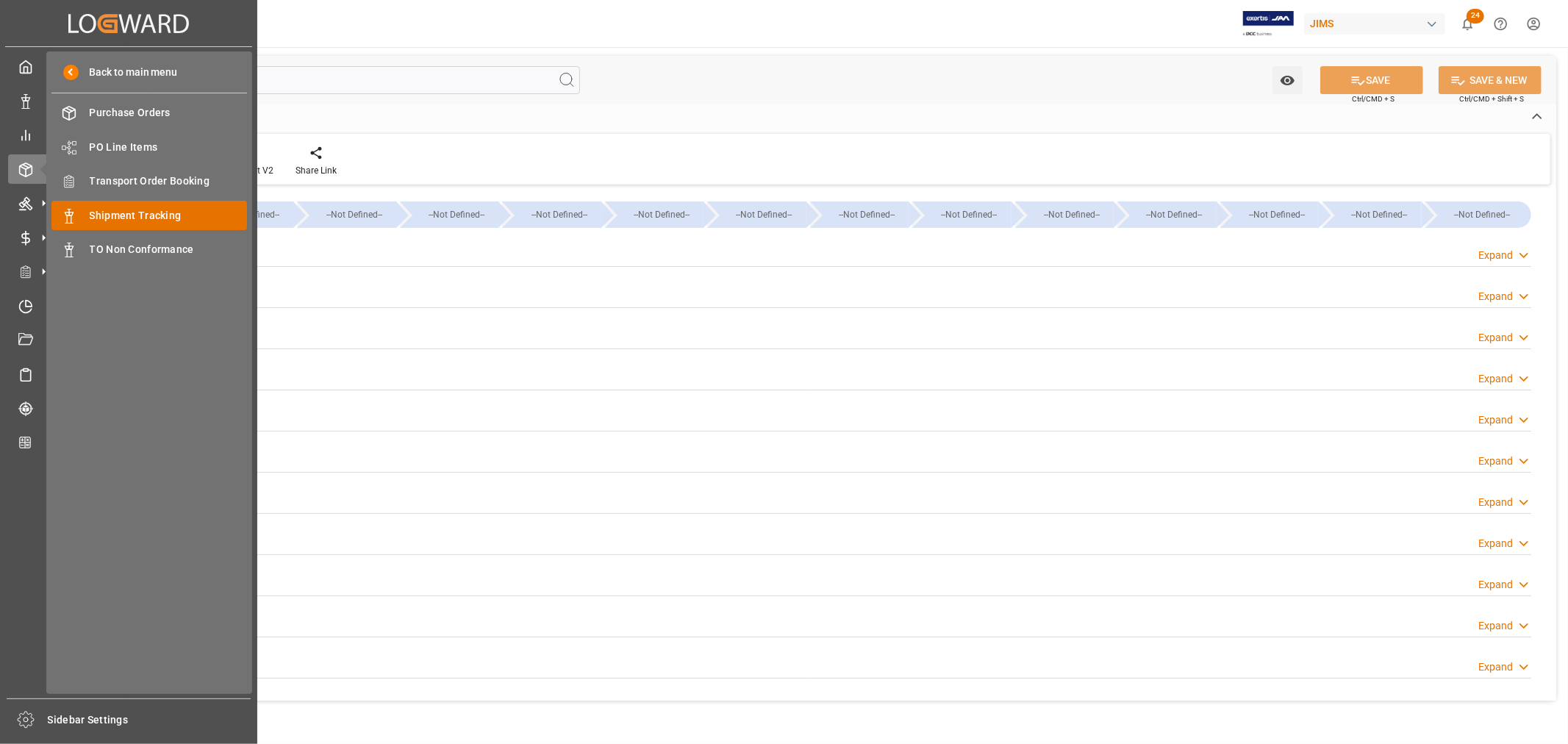
click at [144, 213] on span "Shipment Tracking" at bounding box center [168, 216] width 158 height 16
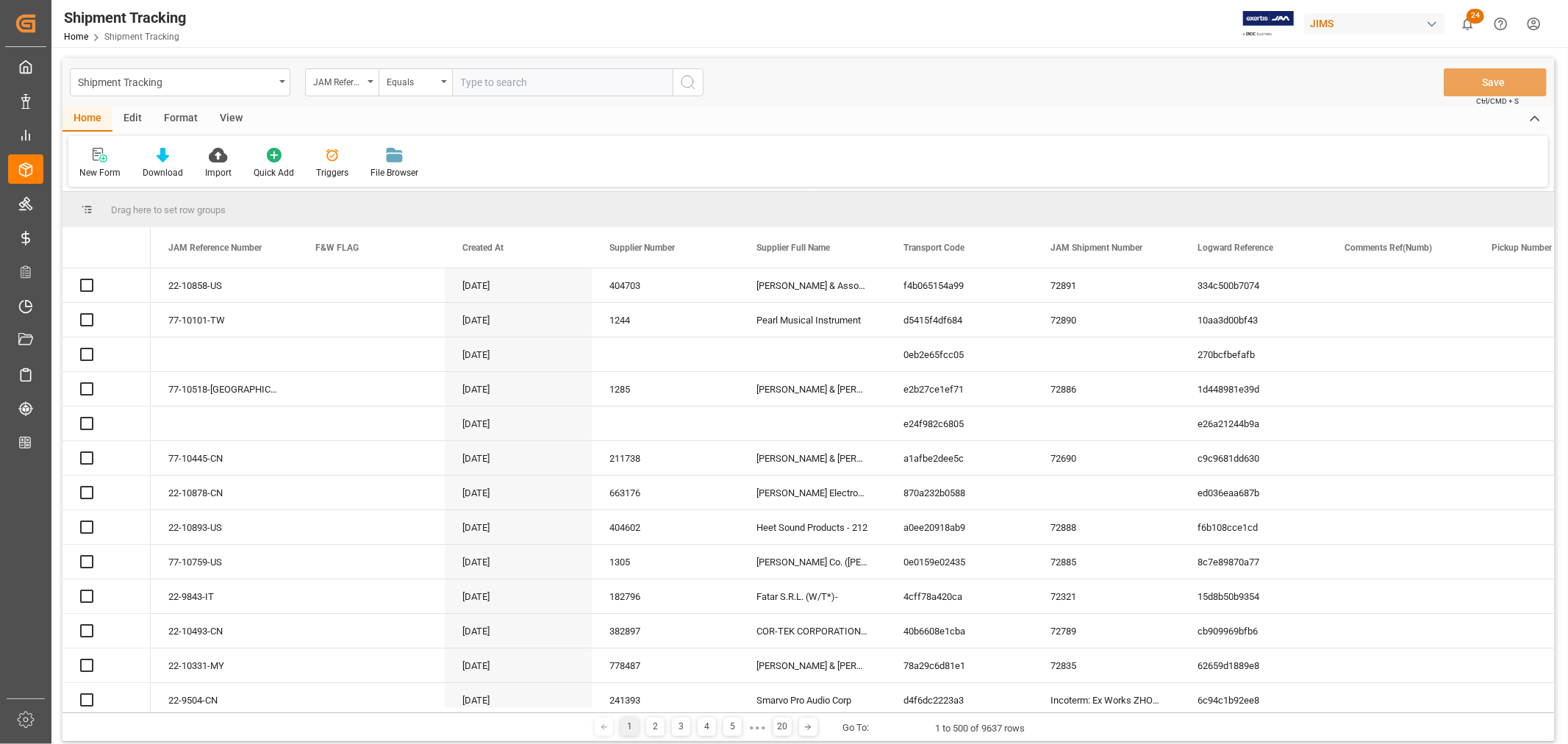
click at [476, 82] on input "text" at bounding box center [562, 82] width 221 height 28
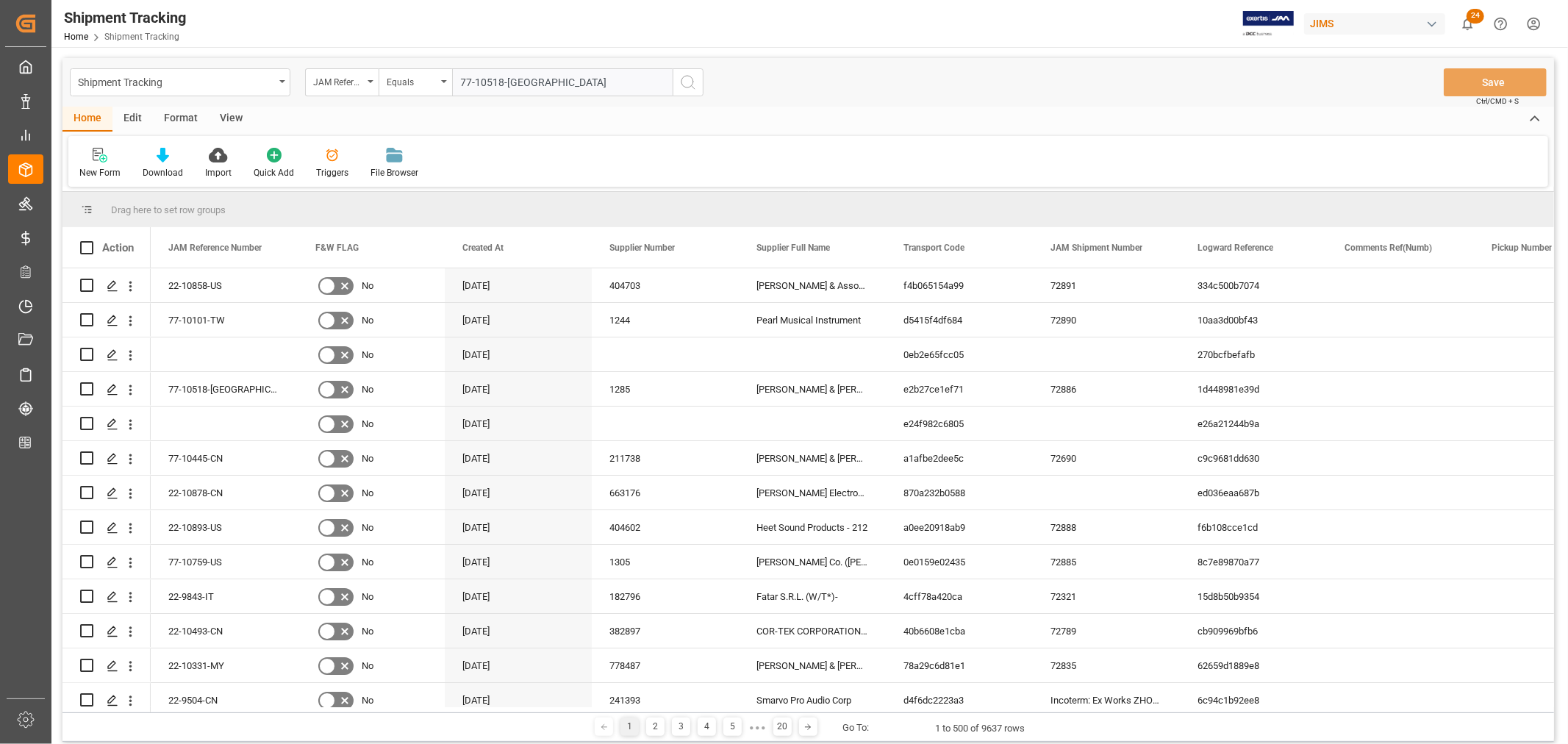
type input "77-10518-[GEOGRAPHIC_DATA]"
drag, startPoint x: 686, startPoint y: 79, endPoint x: 328, endPoint y: 465, distance: 526.5
click at [686, 78] on icon "search button" at bounding box center [688, 82] width 17 height 17
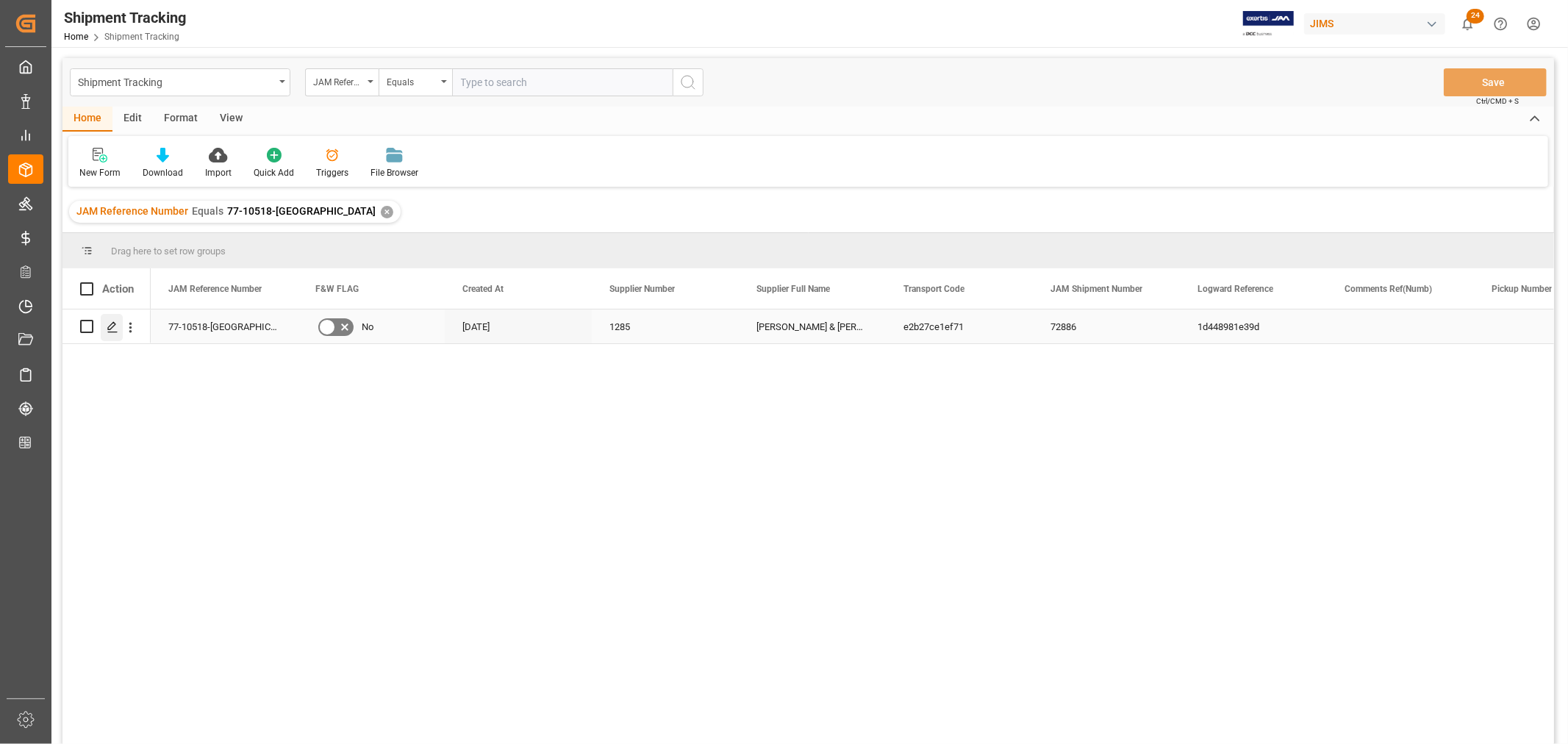
click at [114, 326] on icon "Press SPACE to select this row." at bounding box center [112, 326] width 12 height 12
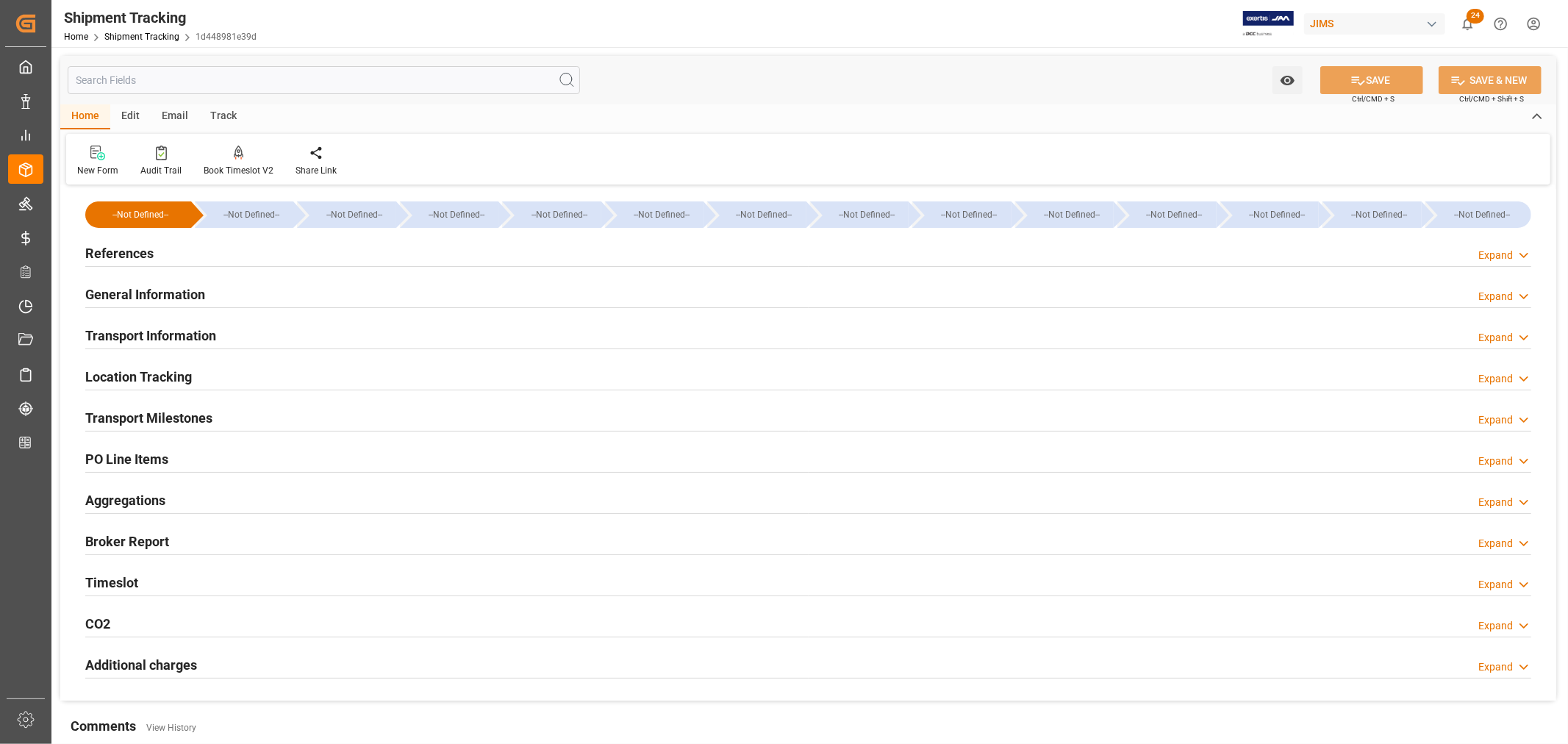
scroll to position [82, 0]
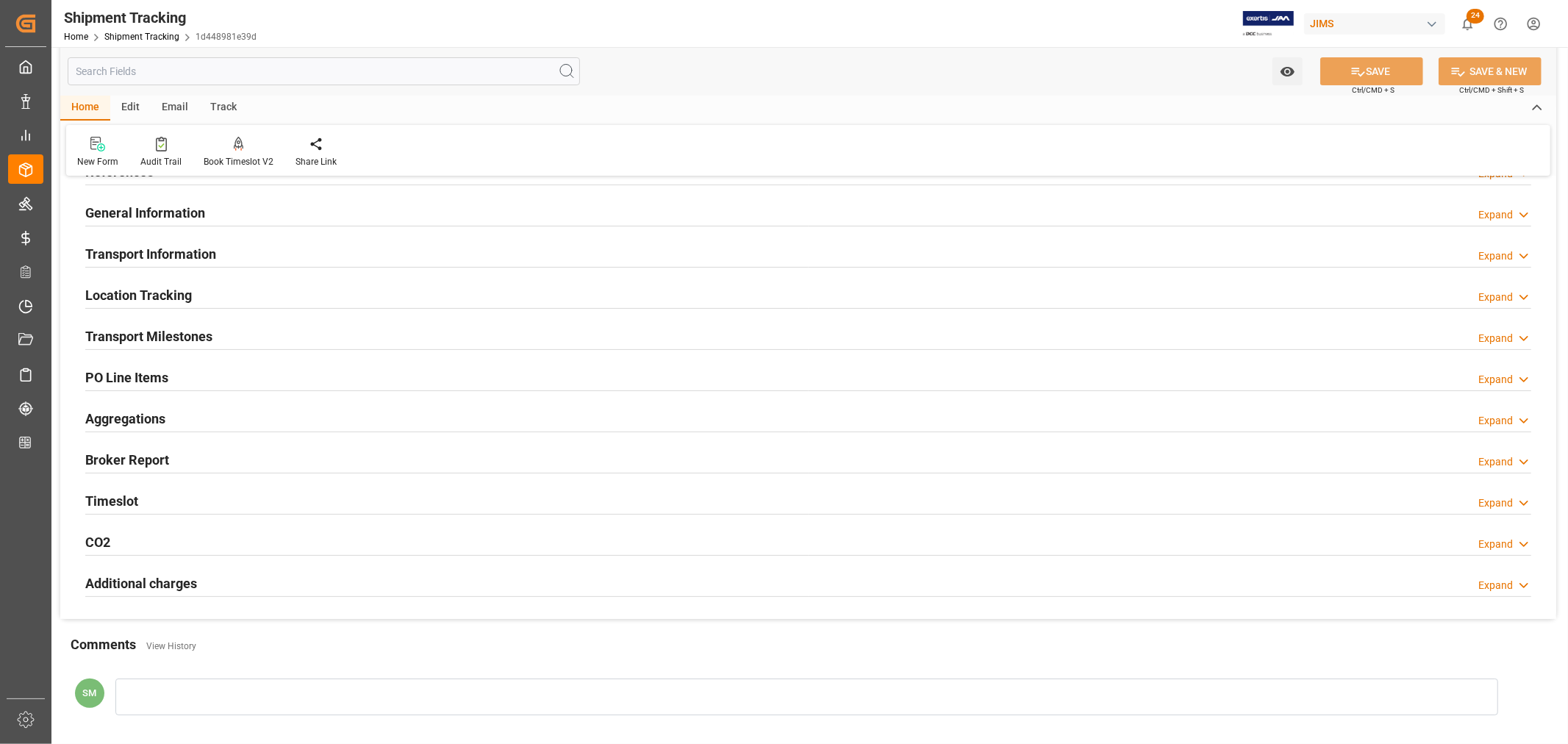
click at [173, 334] on h2 "Transport Milestones" at bounding box center [149, 336] width 127 height 20
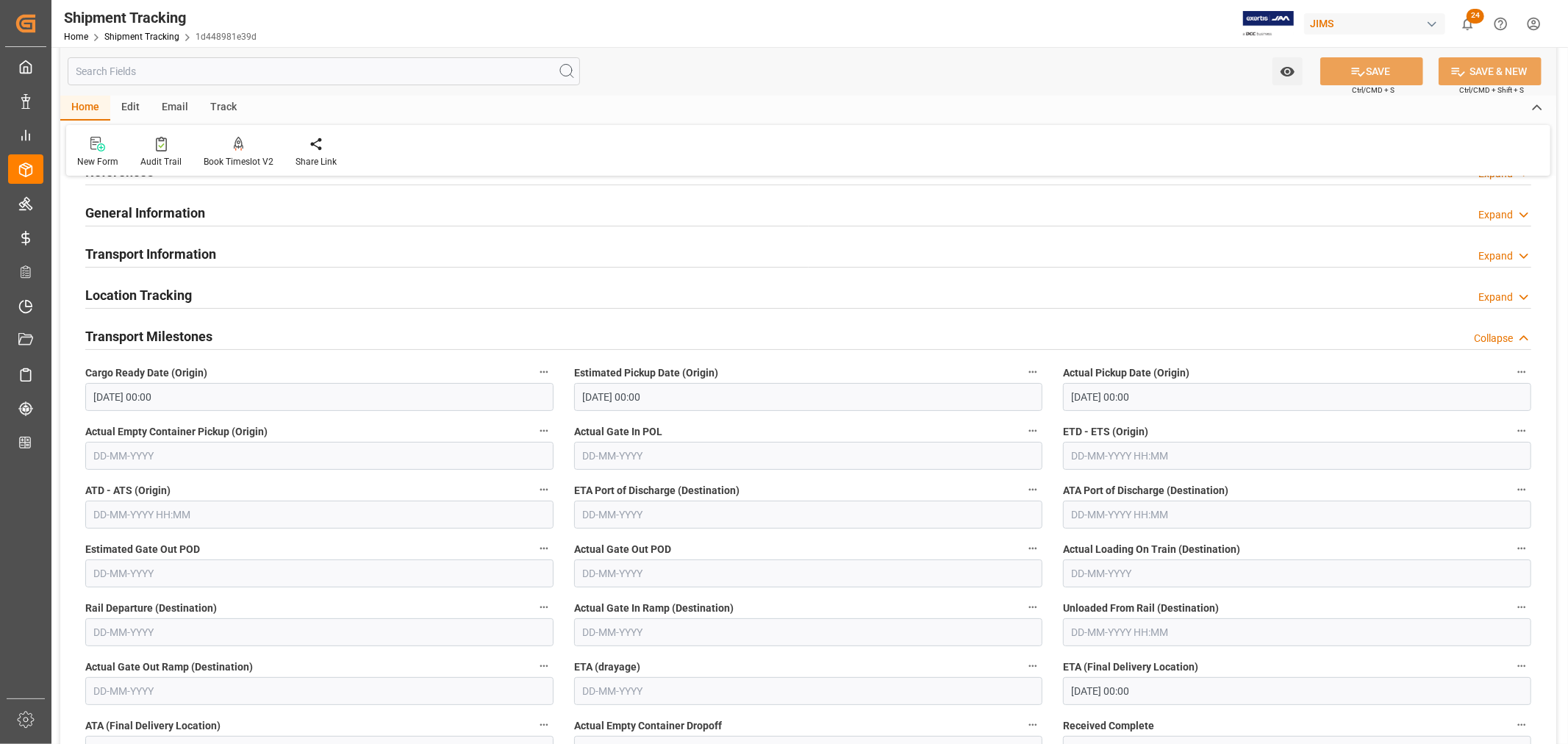
scroll to position [163, 0]
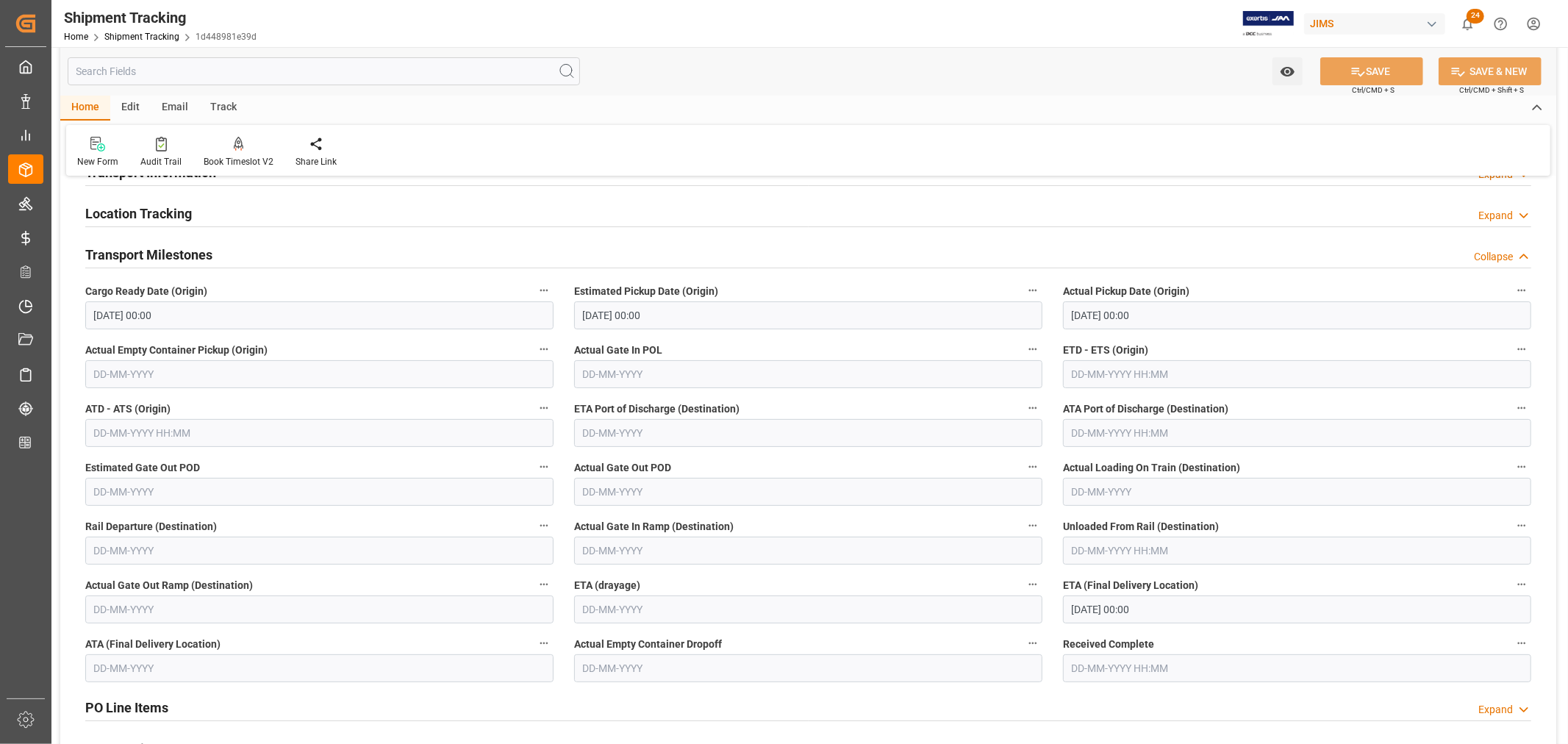
click at [121, 72] on input "text" at bounding box center [323, 71] width 513 height 28
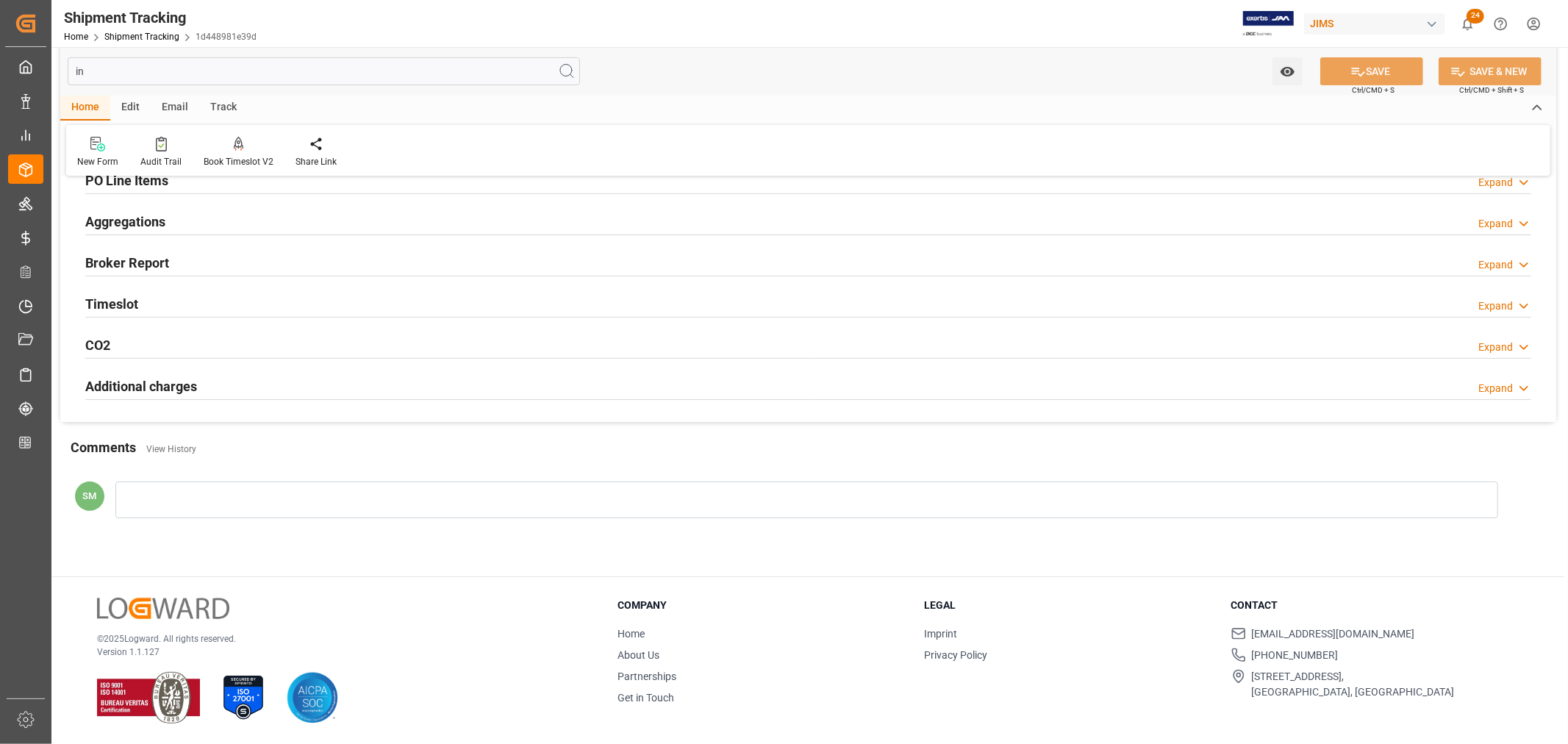
scroll to position [0, 0]
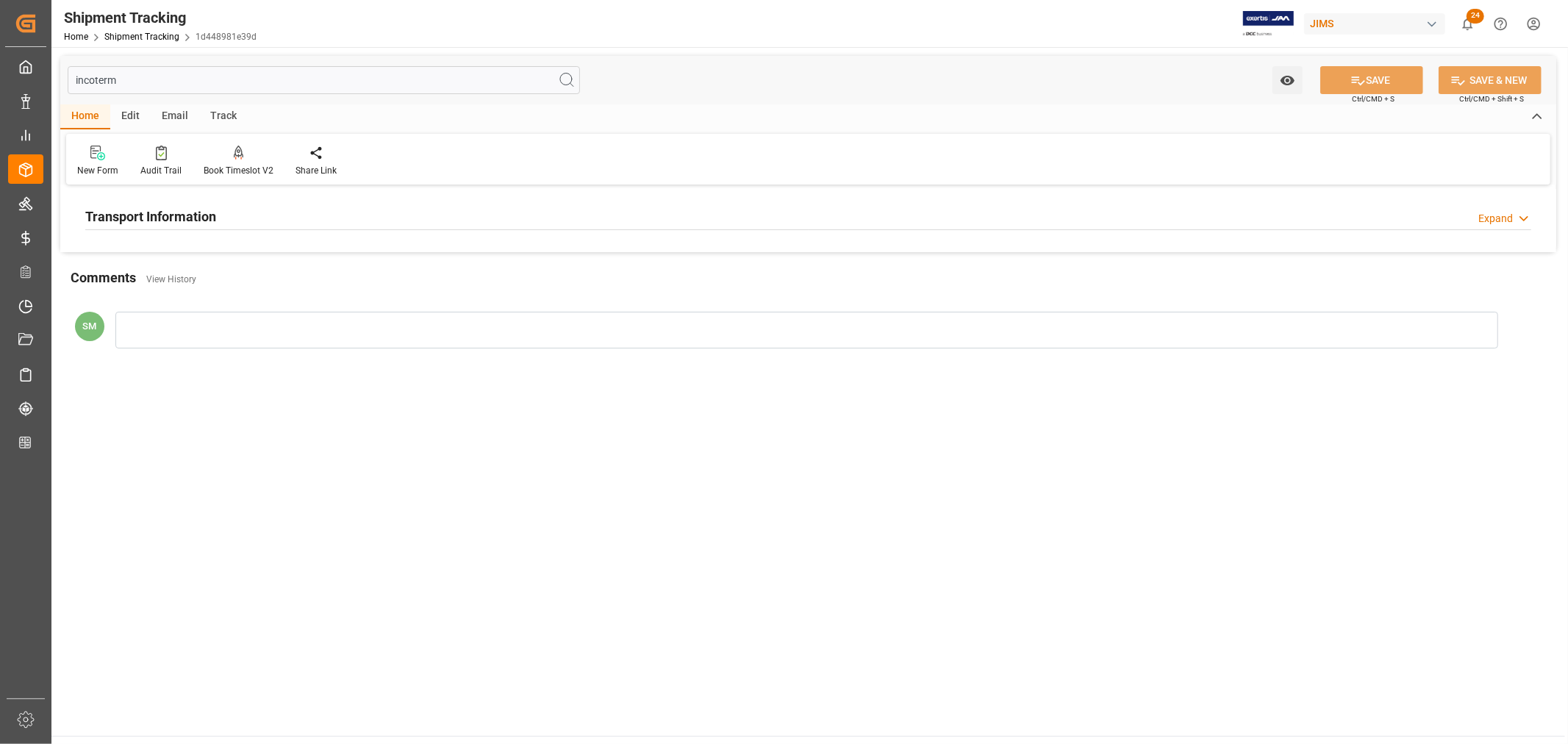
type input "incoterm"
click at [111, 216] on h2 "Transport Information" at bounding box center [151, 216] width 131 height 20
drag, startPoint x: 71, startPoint y: 77, endPoint x: 31, endPoint y: 78, distance: 40.0
click at [31, 77] on div "Created by potrace 1.15, written by Peter Selinger 2001-2017 Created by potrace…" at bounding box center [784, 372] width 1568 height 744
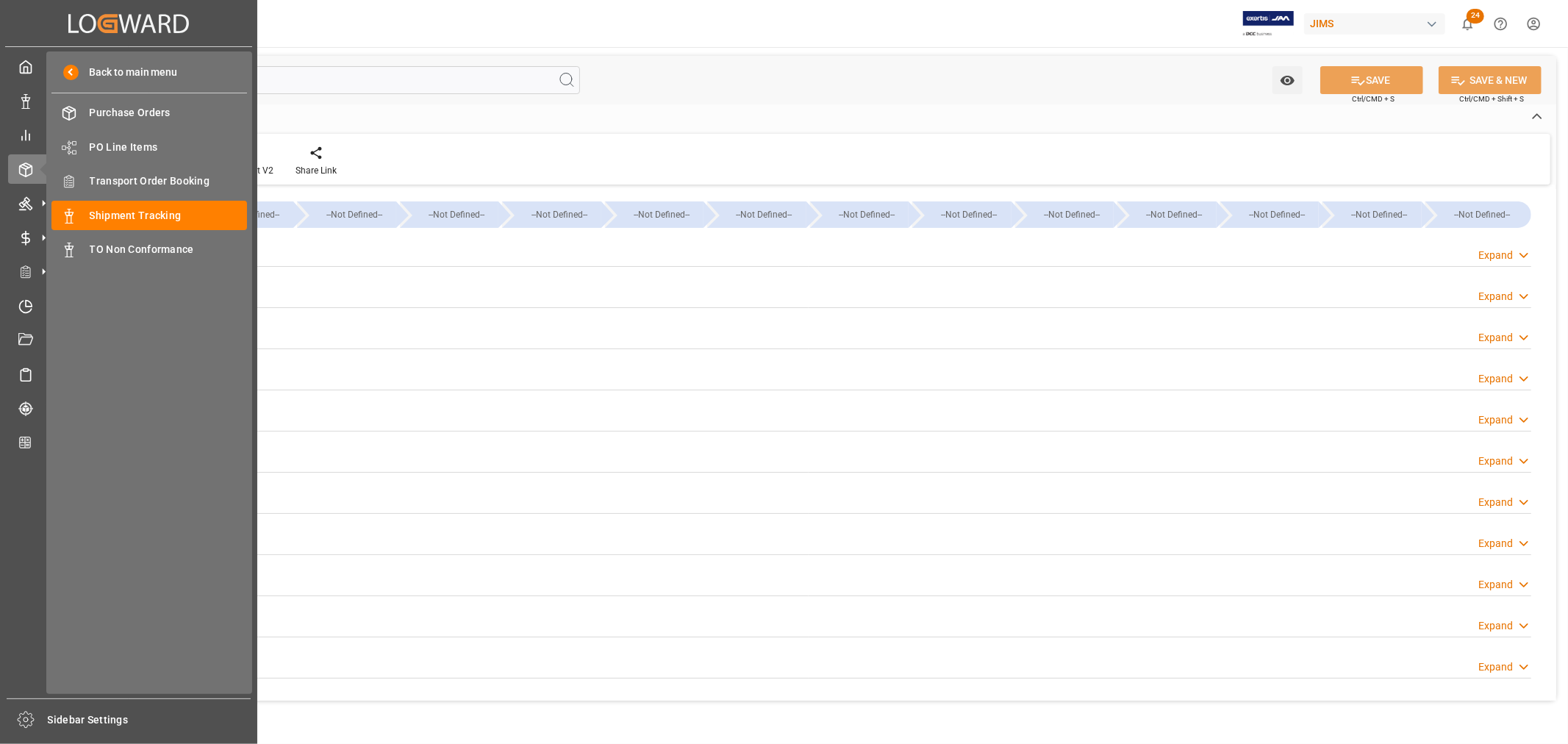
type input "99904.0516"
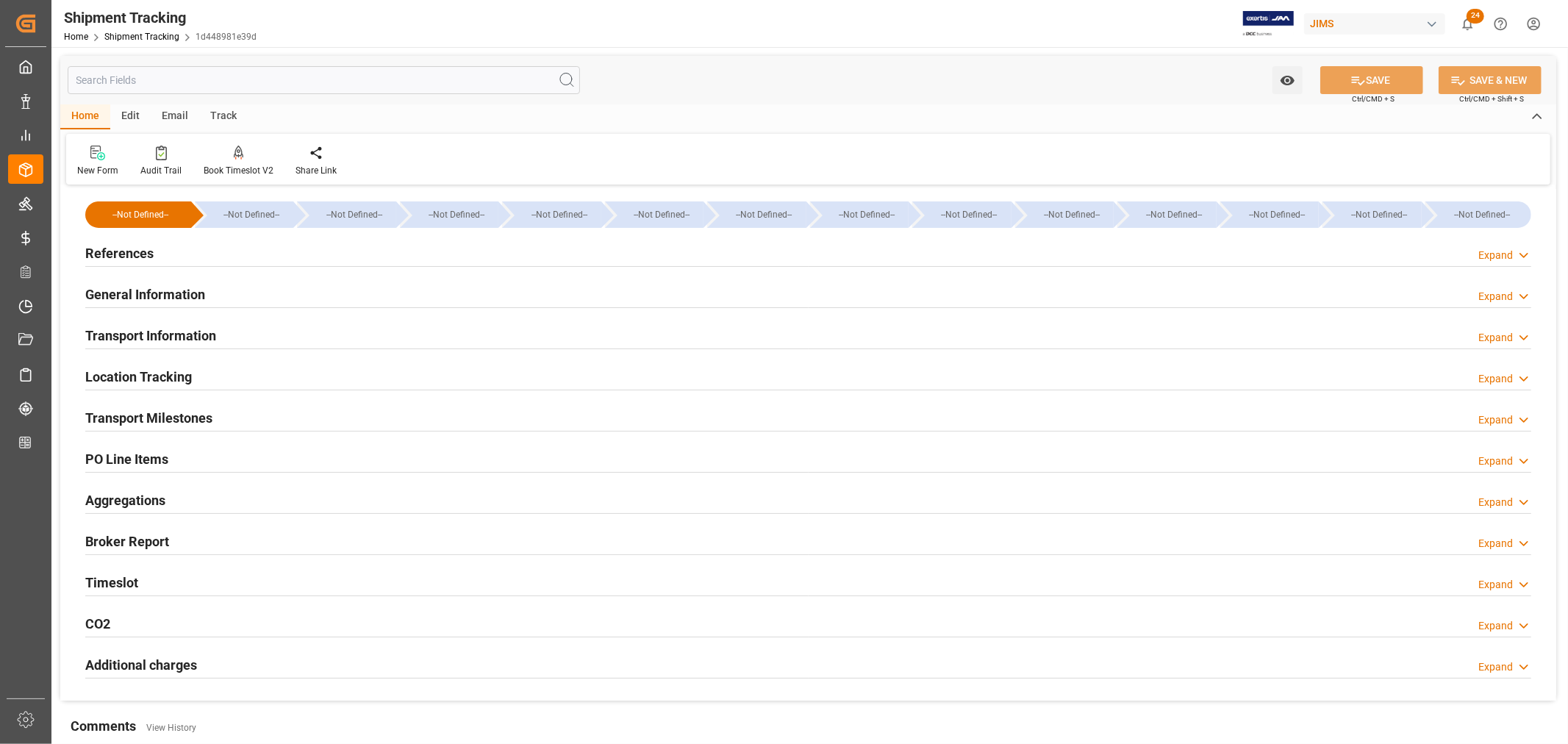
click at [170, 329] on h2 "Transport Information" at bounding box center [151, 335] width 131 height 20
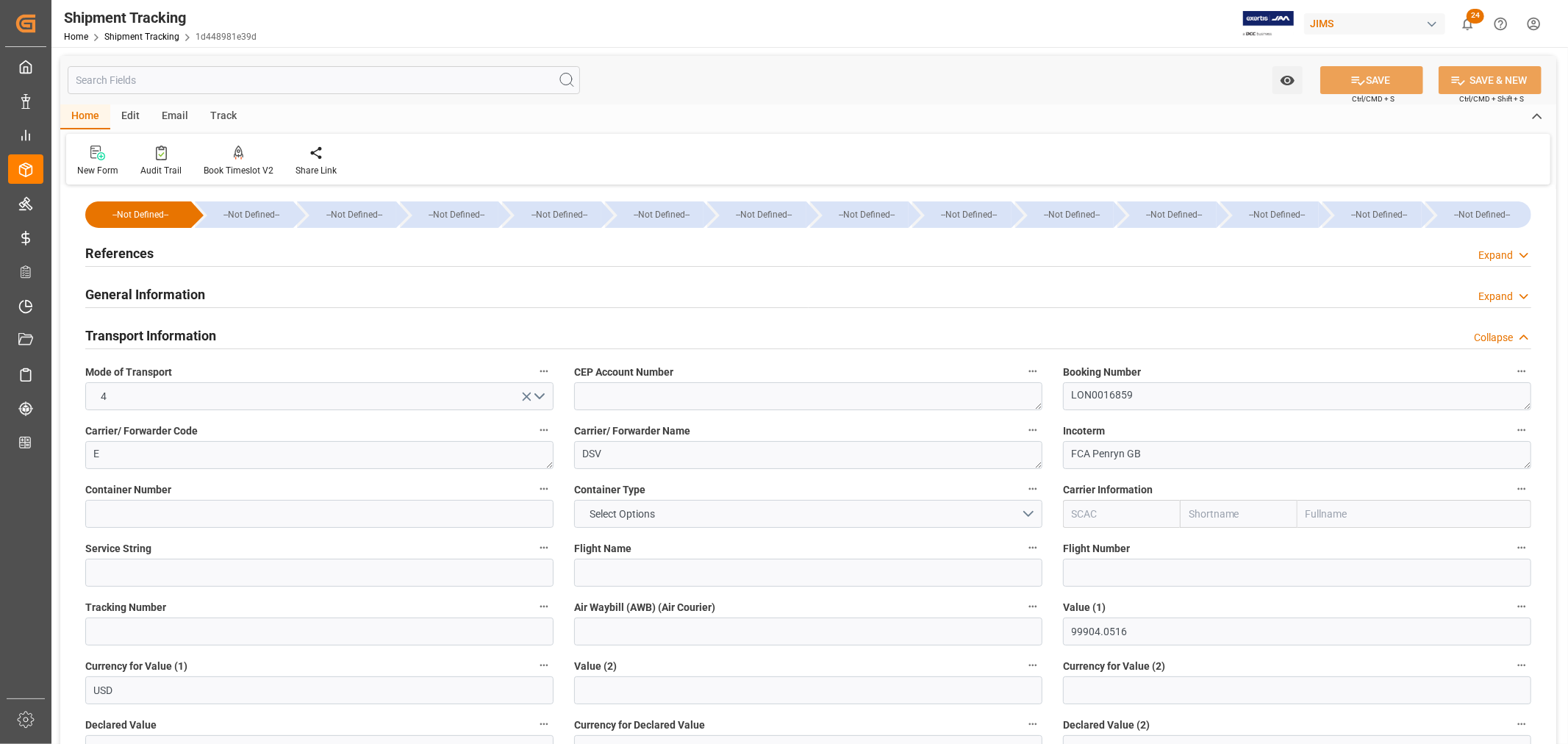
click at [149, 79] on input "text" at bounding box center [323, 80] width 513 height 28
click at [1109, 396] on textarea "LON0016859" at bounding box center [1297, 396] width 468 height 28
click at [126, 262] on h2 "References" at bounding box center [119, 253] width 68 height 20
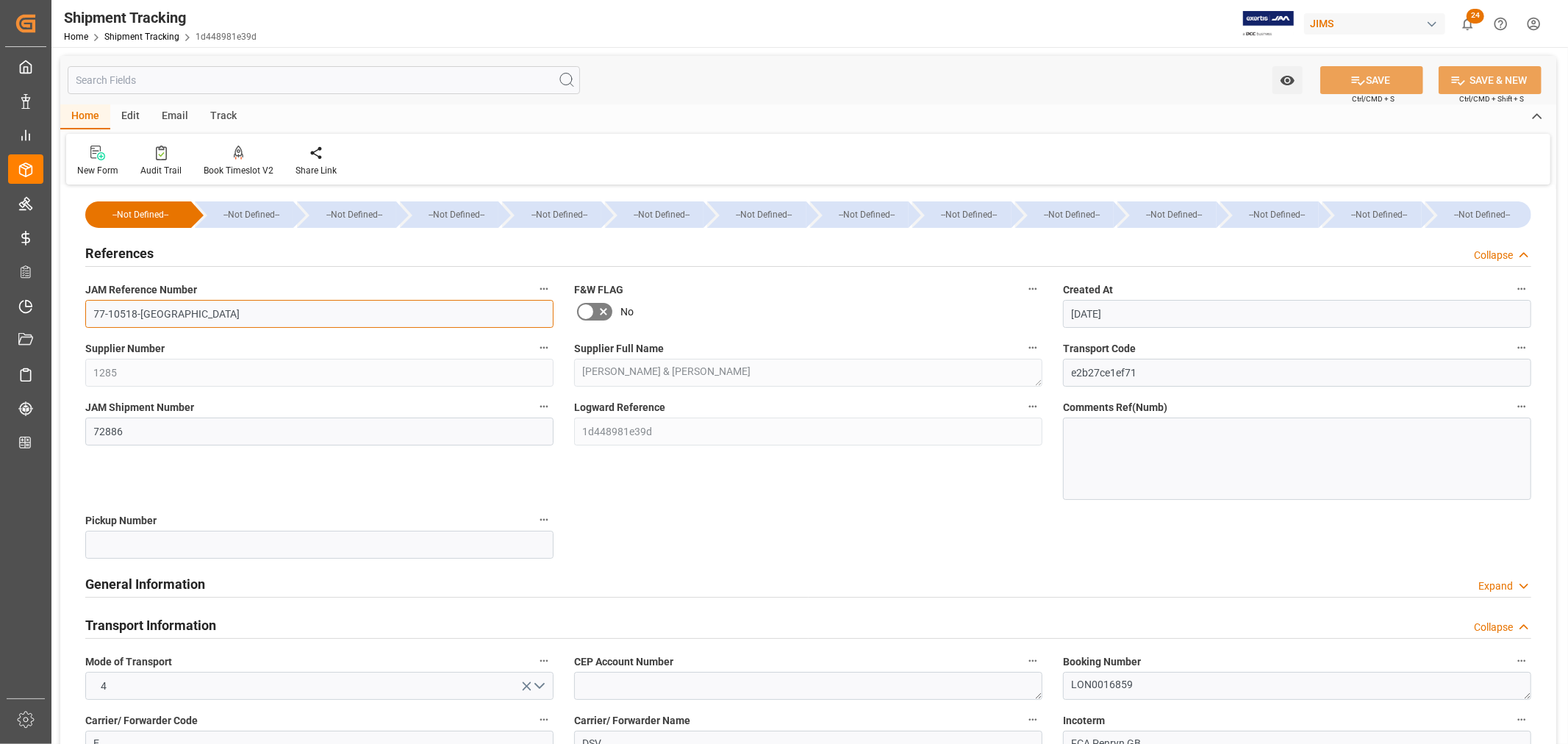
drag, startPoint x: 156, startPoint y: 318, endPoint x: 84, endPoint y: 324, distance: 72.2
click at [84, 324] on div "JAM Reference Number 77-10518-GB" at bounding box center [320, 303] width 489 height 59
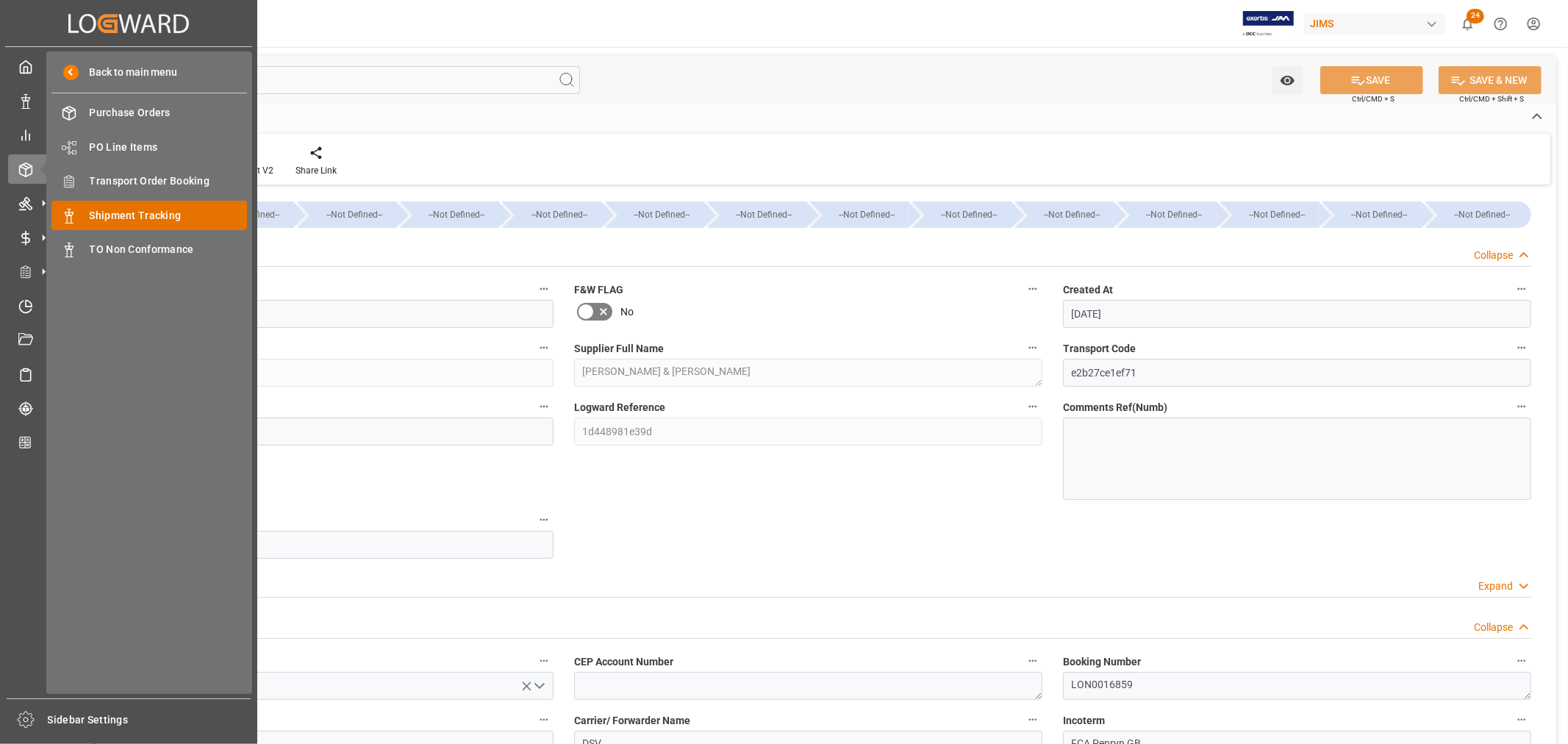
click at [144, 221] on span "Shipment Tracking" at bounding box center [168, 216] width 158 height 16
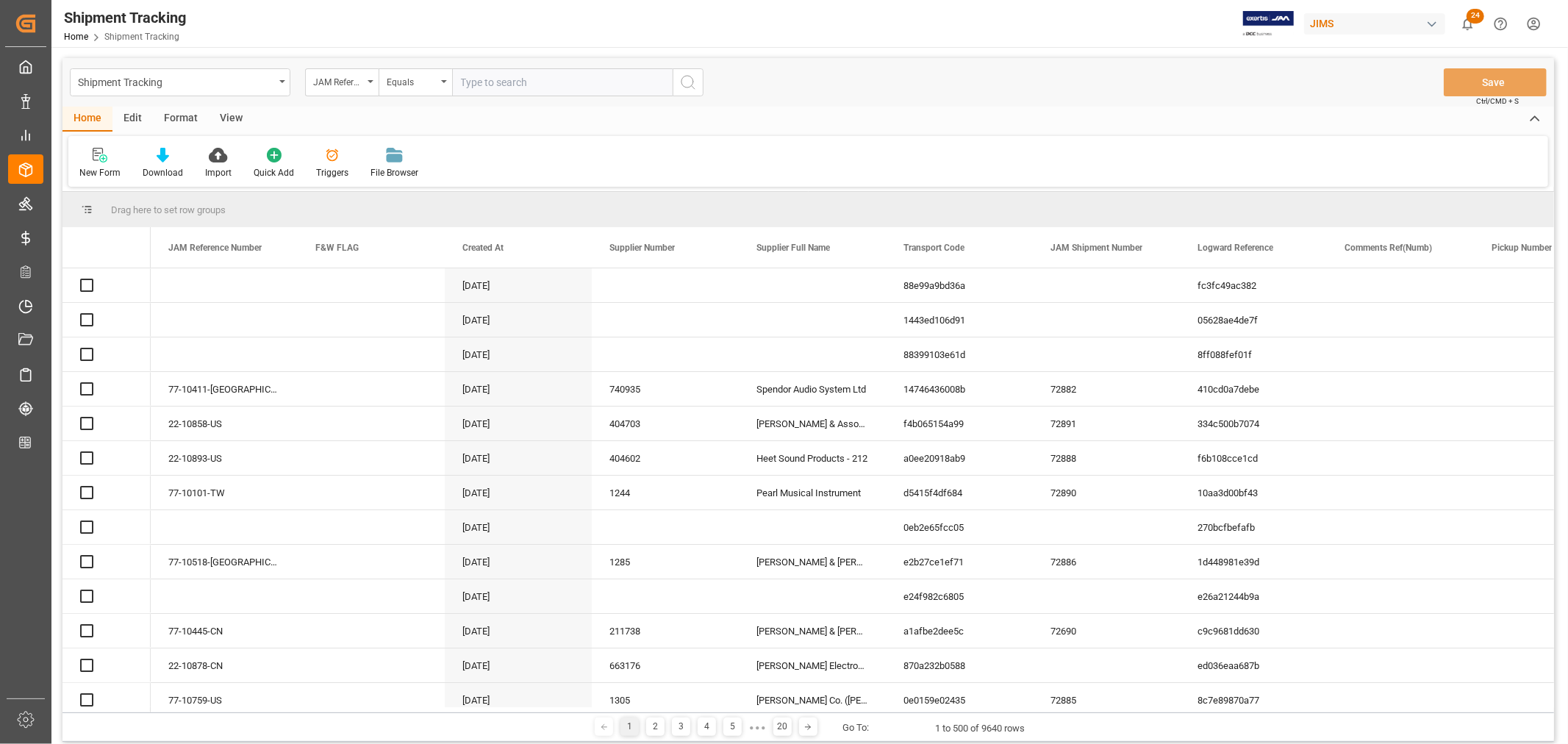
click at [495, 81] on input "text" at bounding box center [562, 82] width 221 height 28
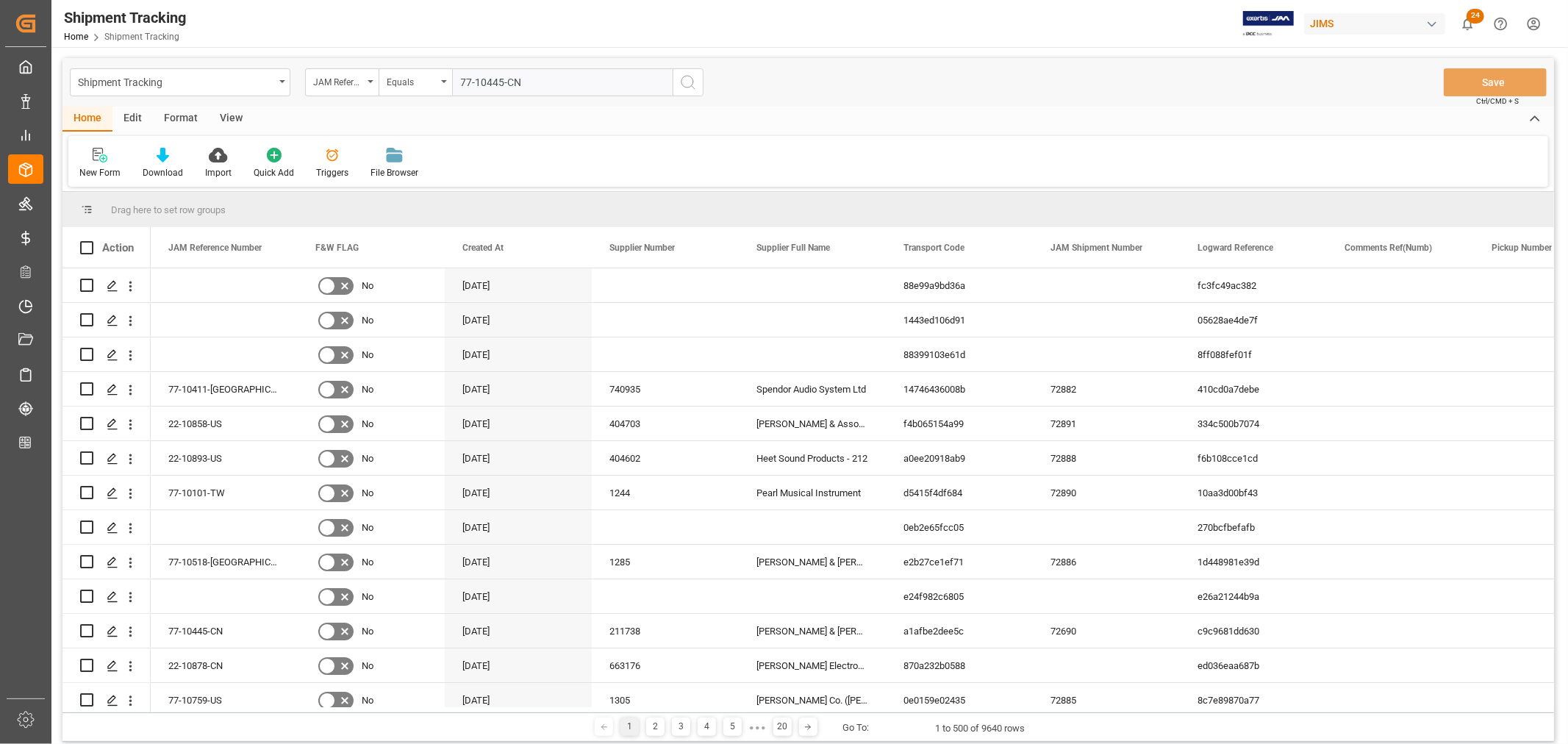
type input "77-10445-CN"
click at [686, 79] on icon "search button" at bounding box center [688, 82] width 17 height 17
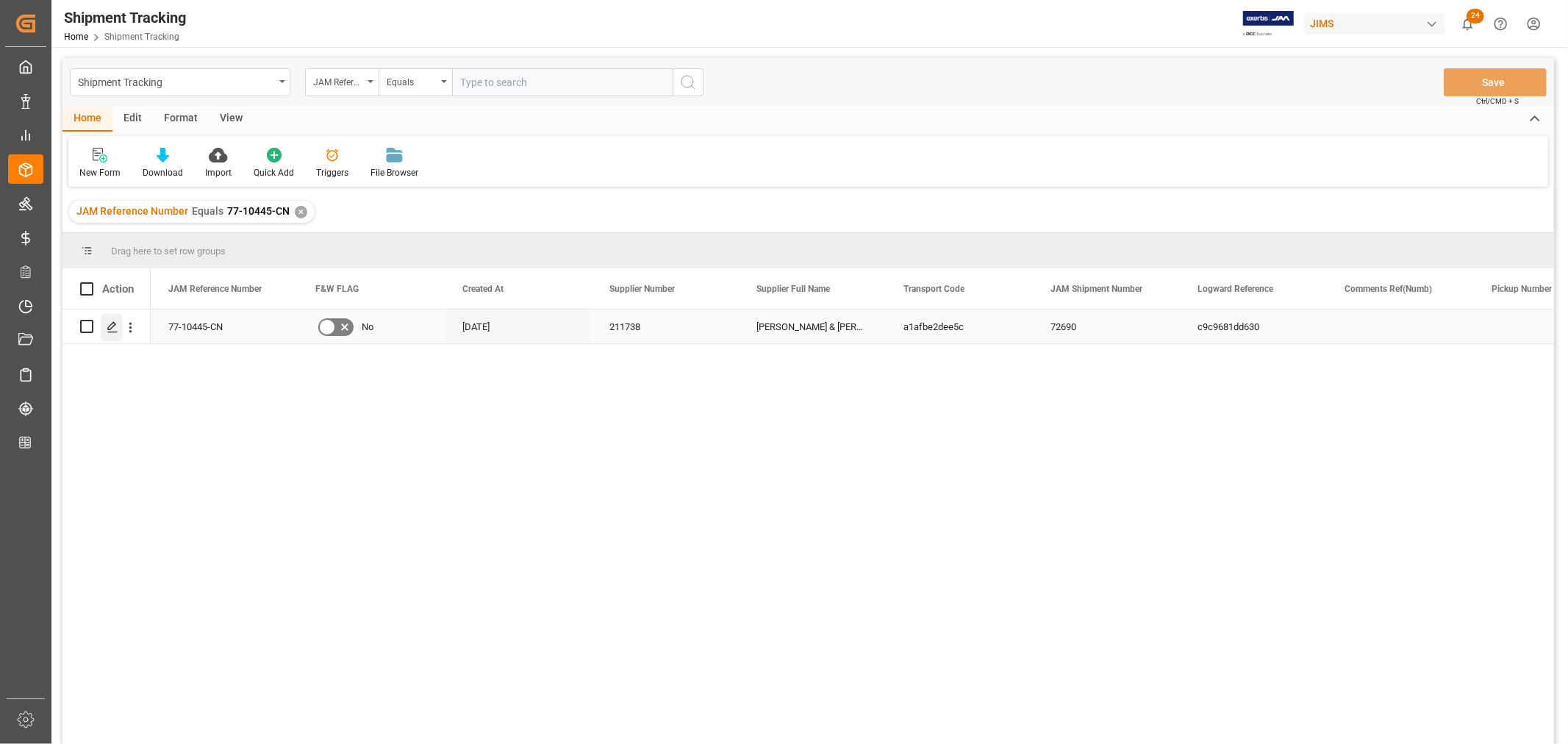
click at [112, 324] on icon "Press SPACE to select this row." at bounding box center [112, 326] width 12 height 12
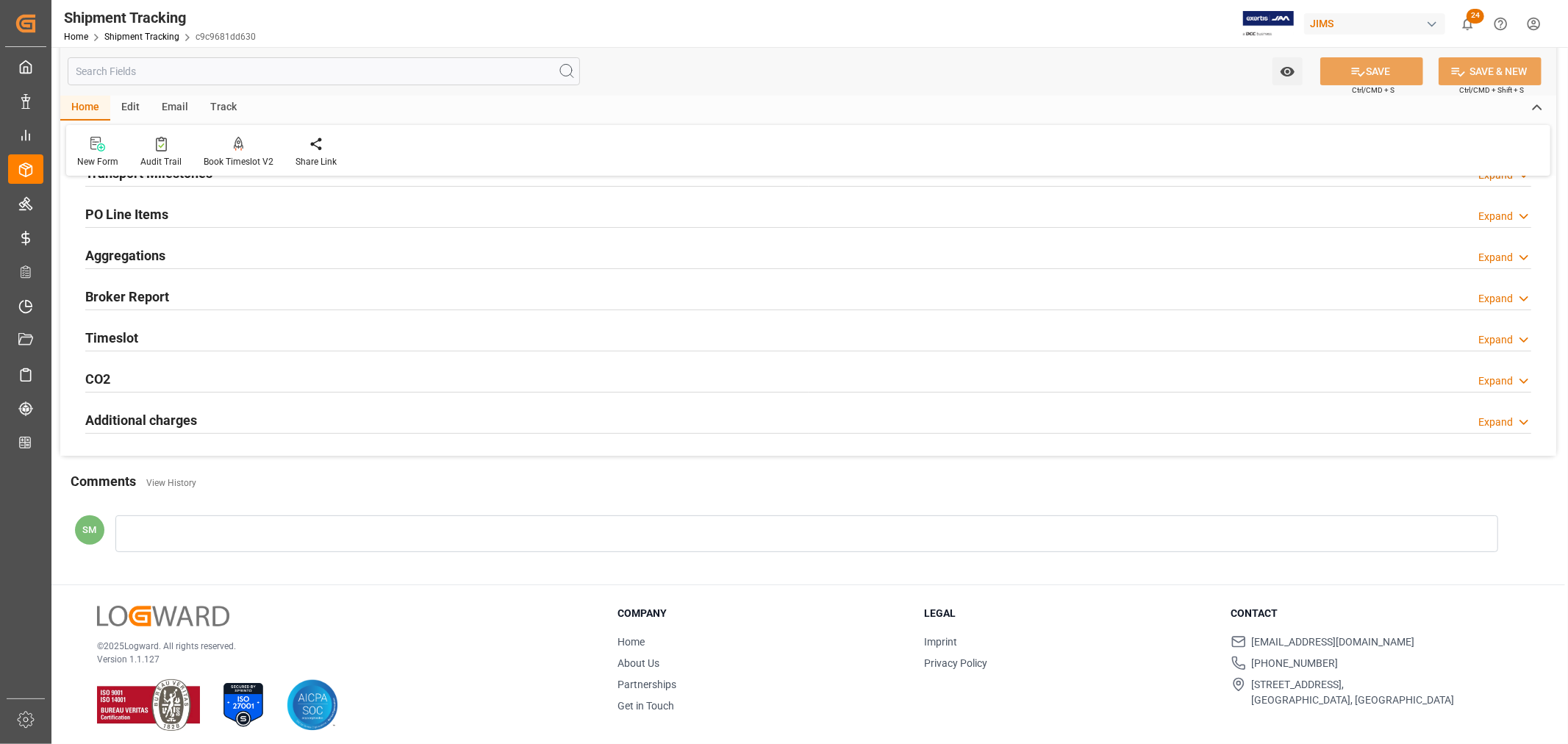
scroll to position [163, 0]
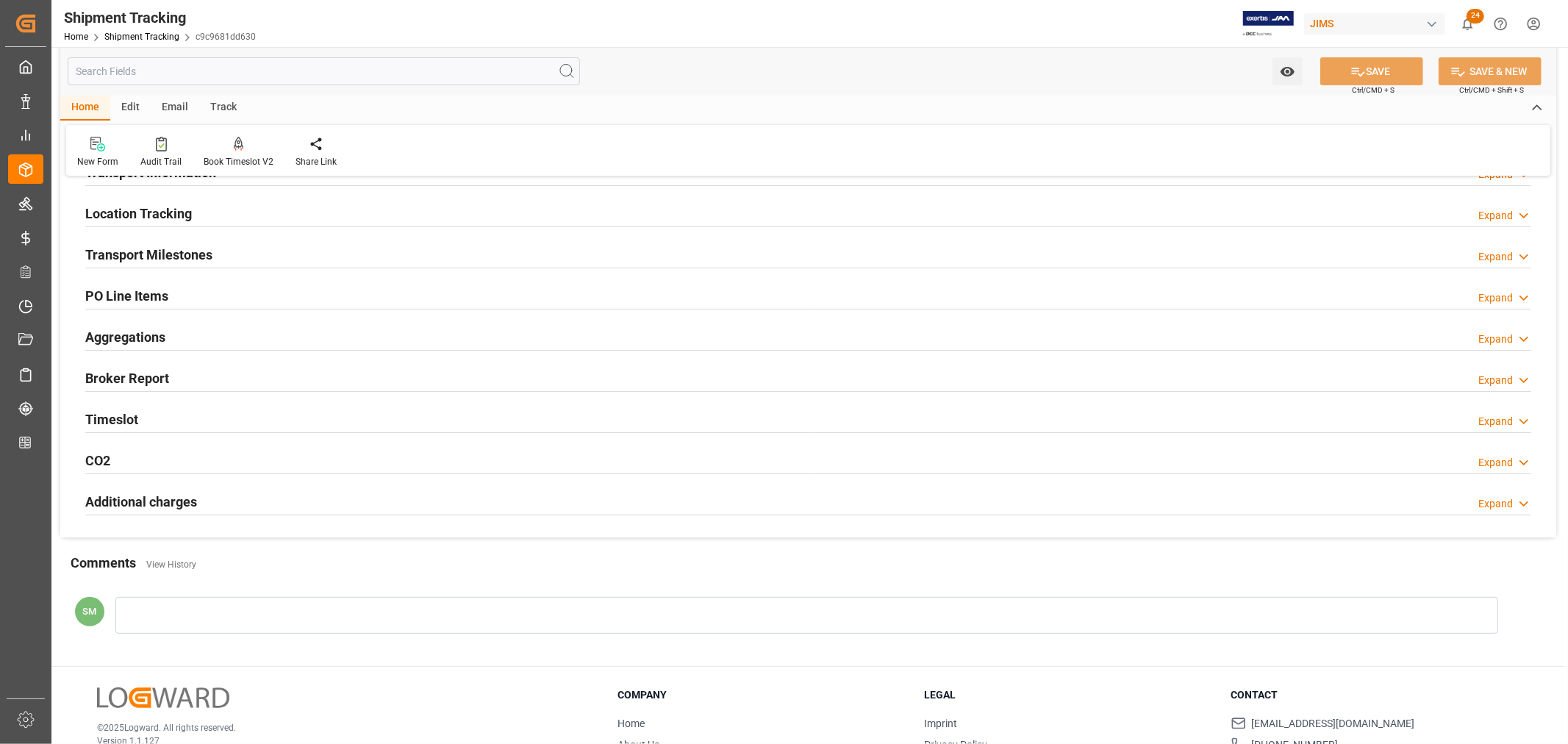
click at [178, 259] on h2 "Transport Milestones" at bounding box center [149, 254] width 127 height 20
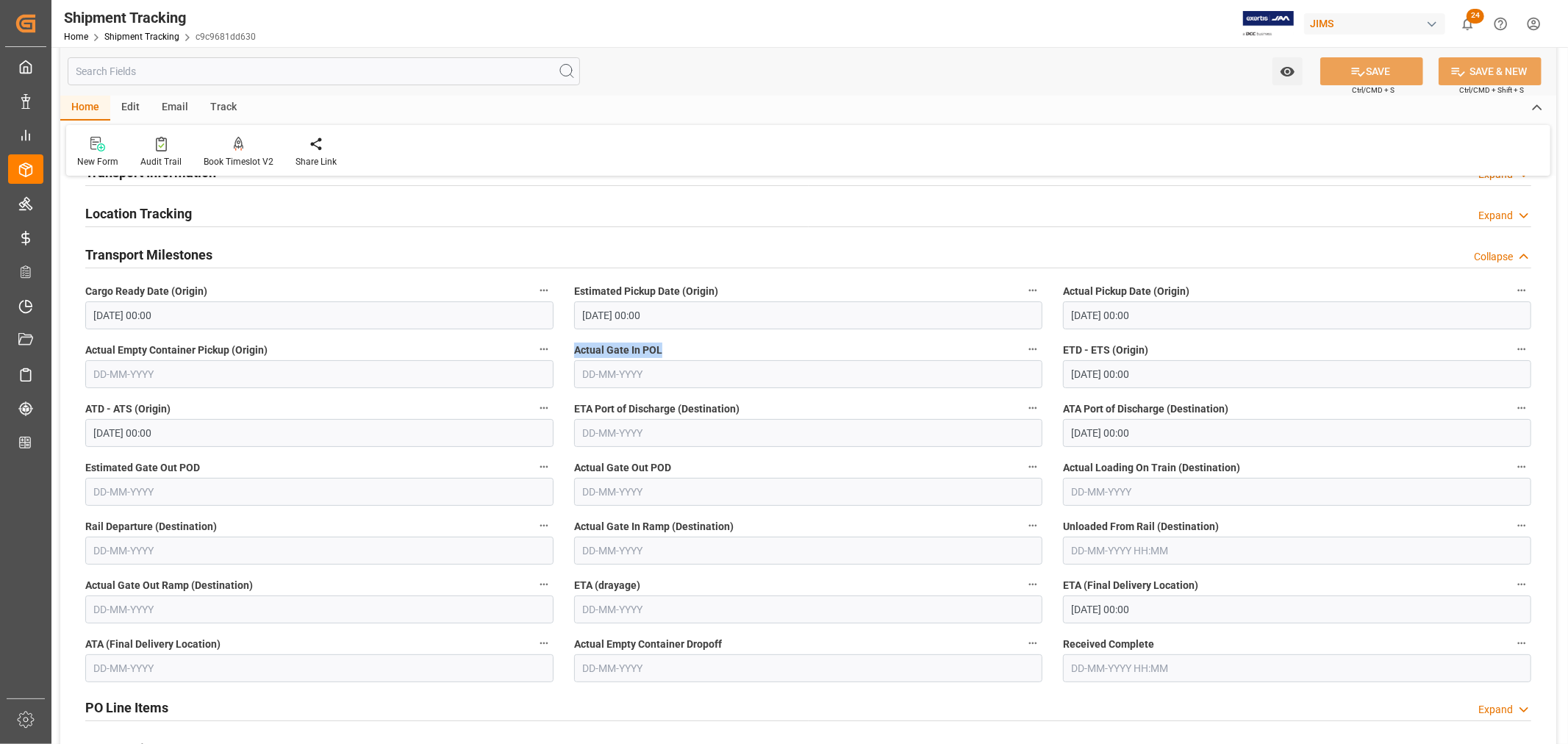
drag, startPoint x: 573, startPoint y: 349, endPoint x: 664, endPoint y: 351, distance: 91.0
click at [664, 351] on label "Actual Gate In POL" at bounding box center [808, 350] width 468 height 20
drag, startPoint x: 1069, startPoint y: 294, endPoint x: 1091, endPoint y: 293, distance: 22.0
click at [1091, 293] on span "Actual Pickup Date (Origin)" at bounding box center [1126, 291] width 126 height 16
click at [166, 75] on input "text" at bounding box center [323, 71] width 513 height 28
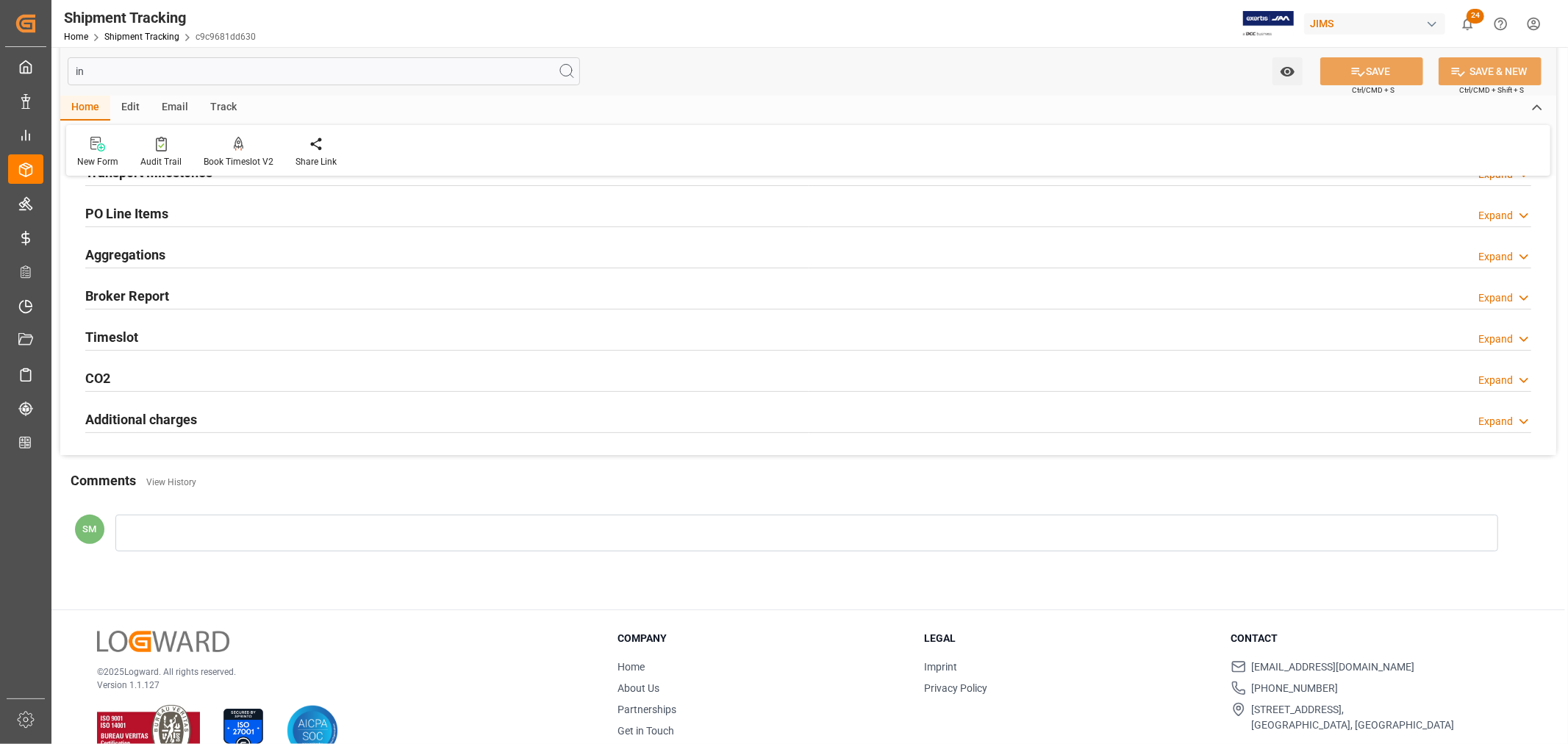
scroll to position [0, 0]
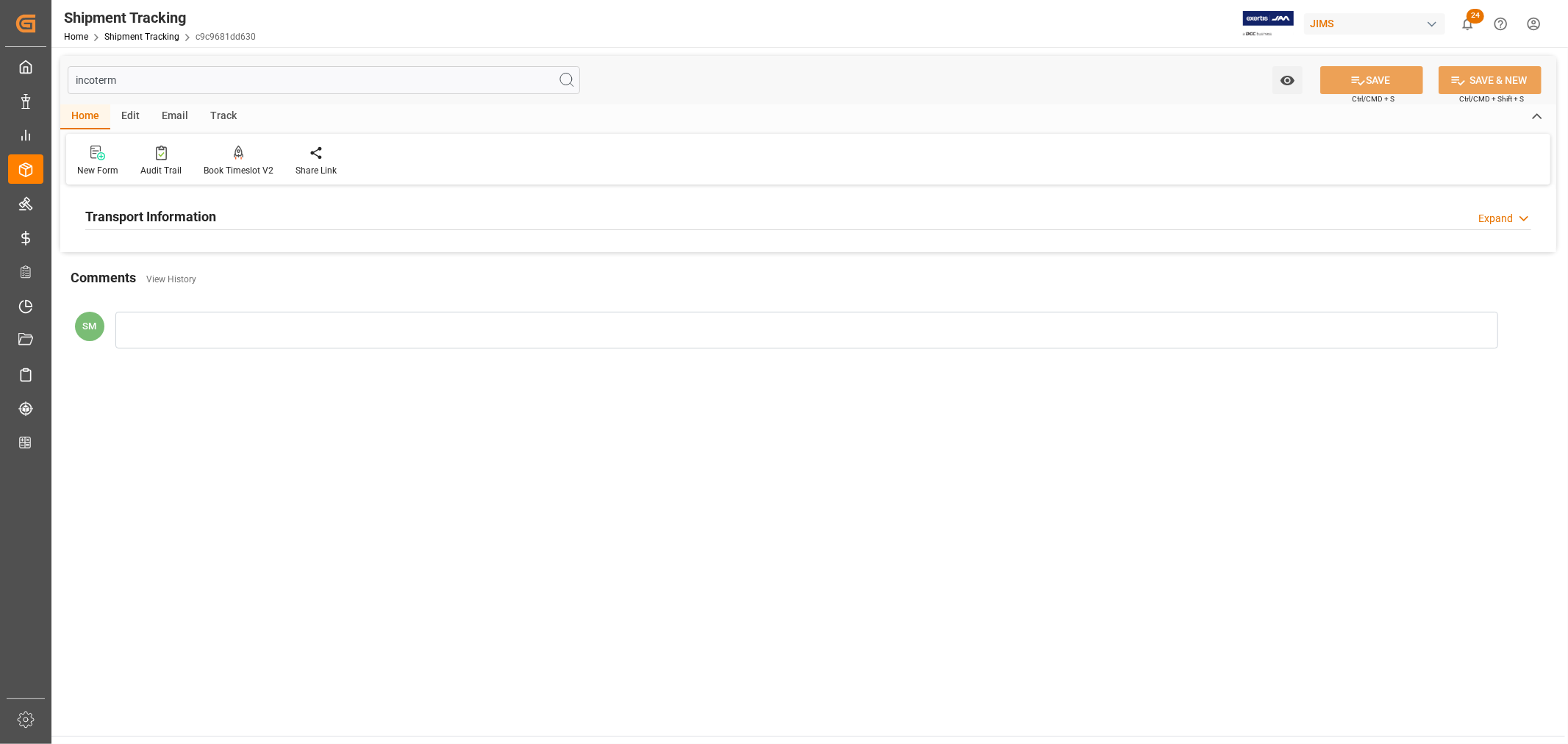
type input "incoterm"
click at [151, 208] on h2 "Transport Information" at bounding box center [151, 216] width 131 height 20
drag, startPoint x: 116, startPoint y: 75, endPoint x: 67, endPoint y: 75, distance: 49.0
click at [64, 76] on div "incoterm Watch Option SAVE Ctrl/CMD + S SAVE & NEW Ctrl/CMD + Shift + S" at bounding box center [808, 80] width 1496 height 49
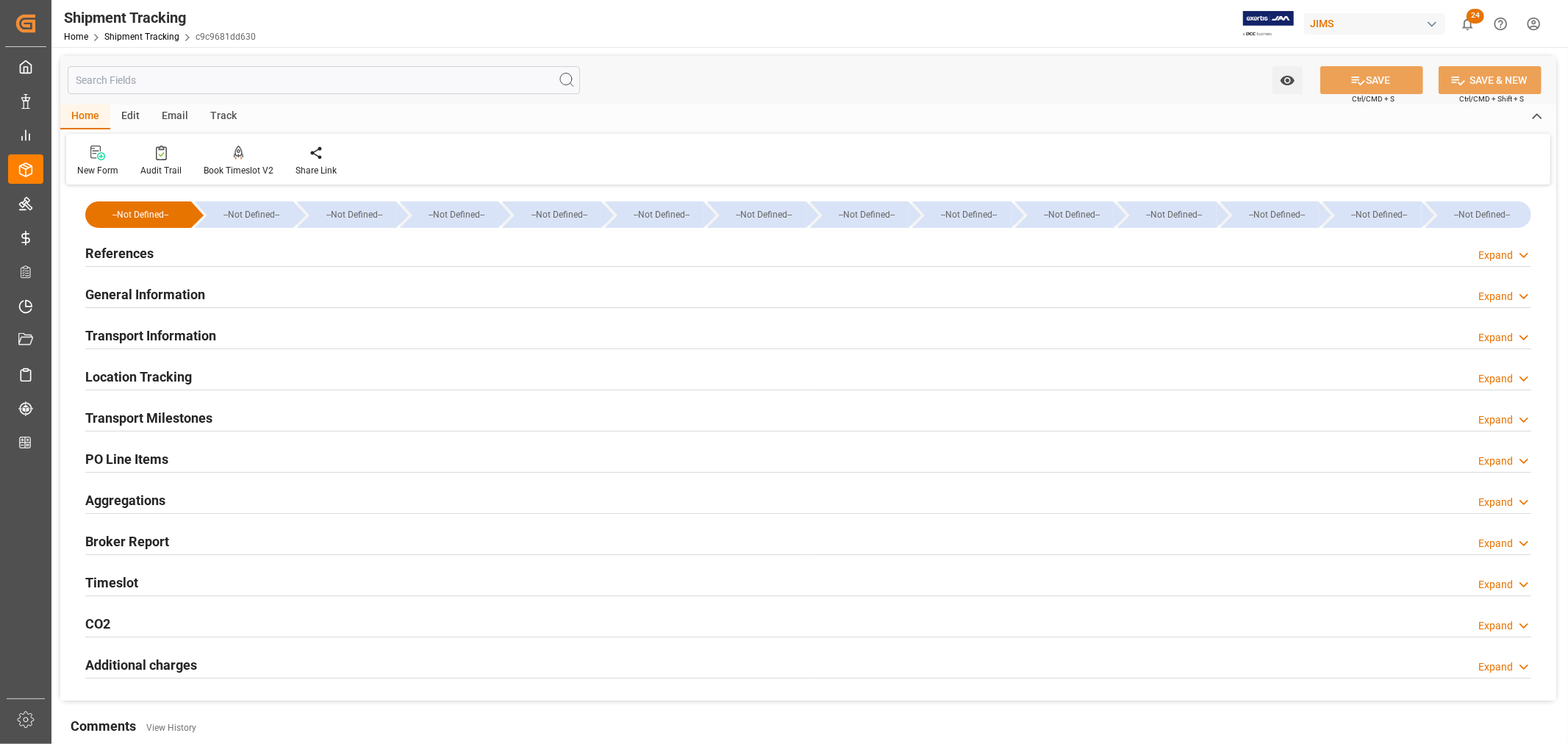
click at [141, 456] on h2 "PO Line Items" at bounding box center [127, 458] width 83 height 20
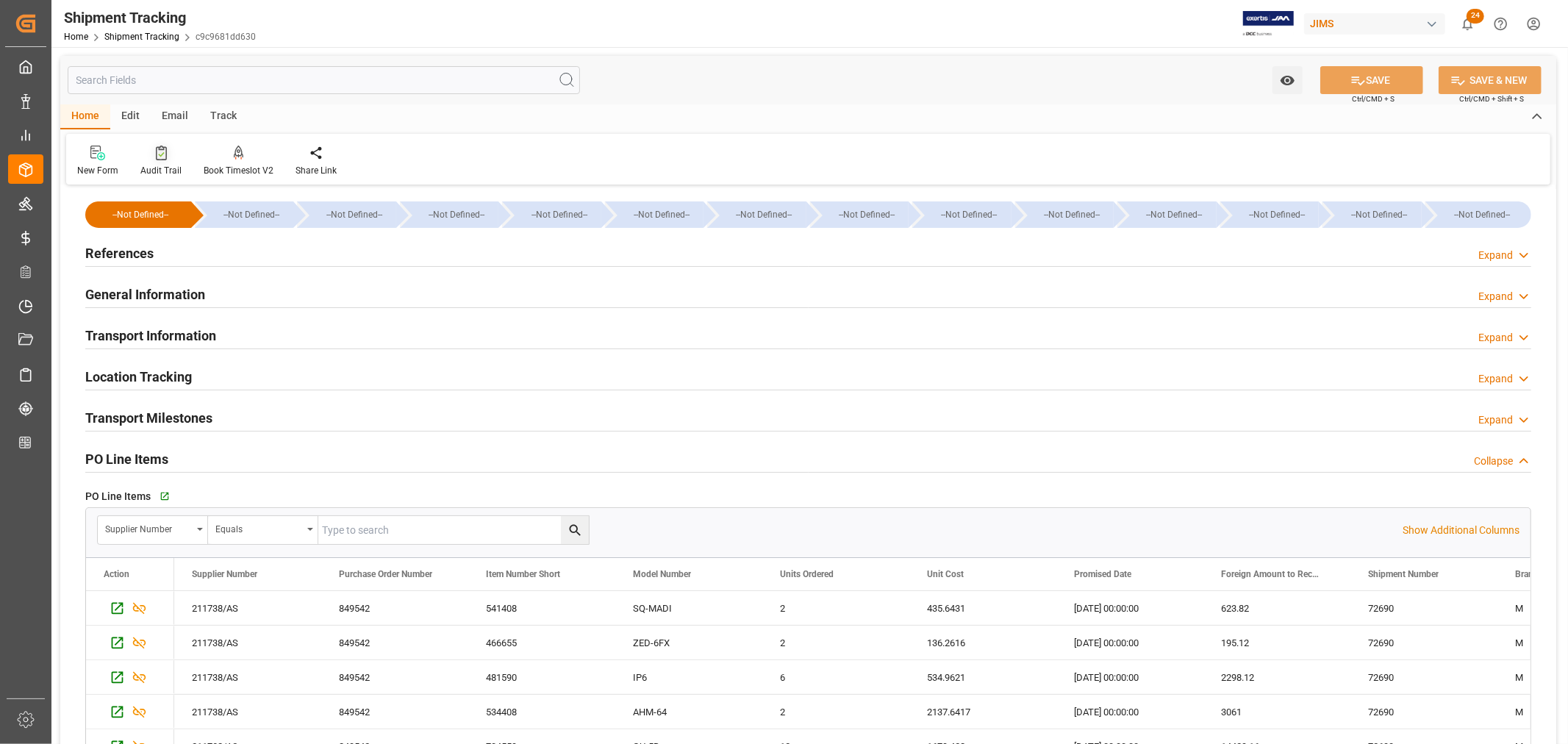
click at [163, 159] on div at bounding box center [161, 152] width 41 height 16
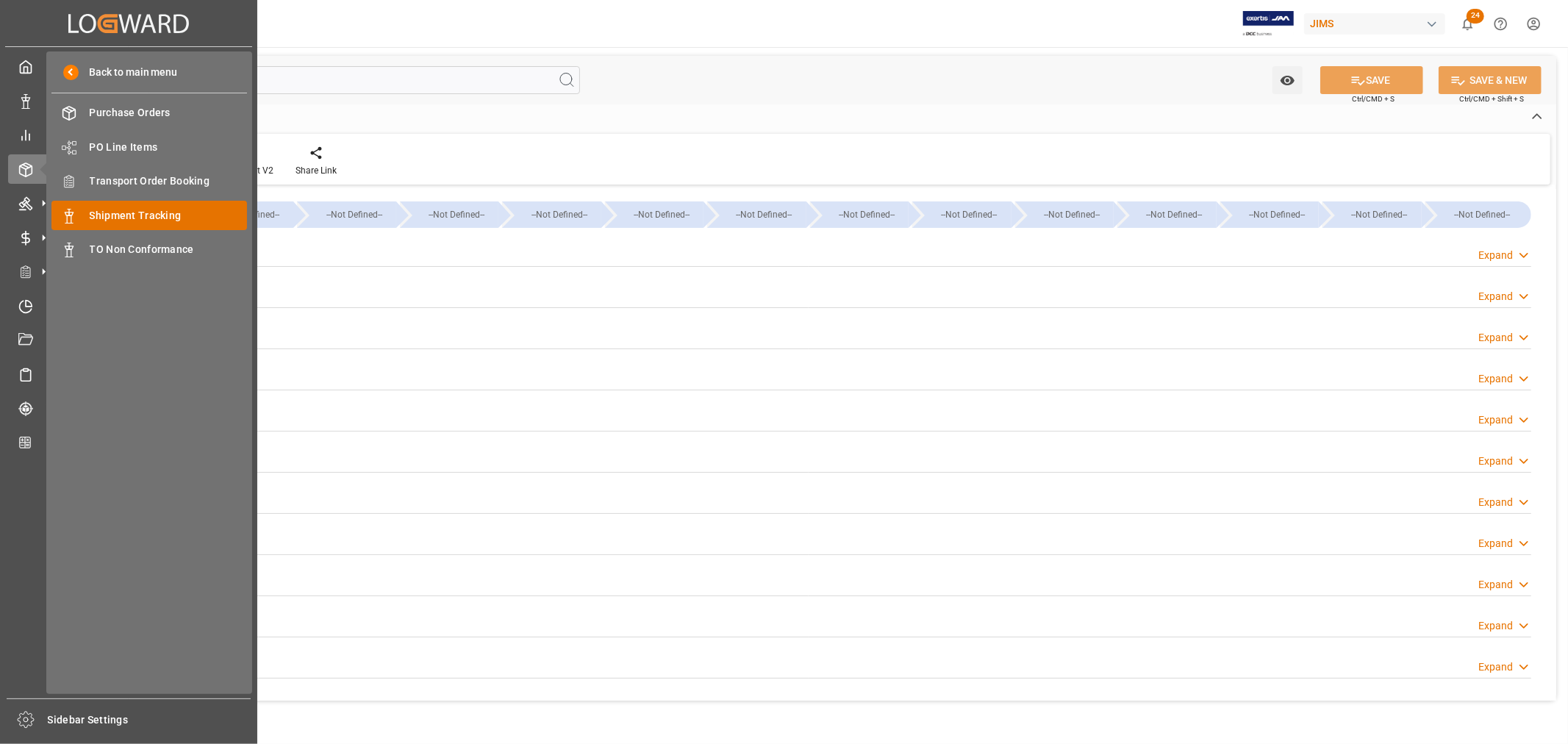
click at [141, 215] on span "Shipment Tracking" at bounding box center [168, 216] width 158 height 16
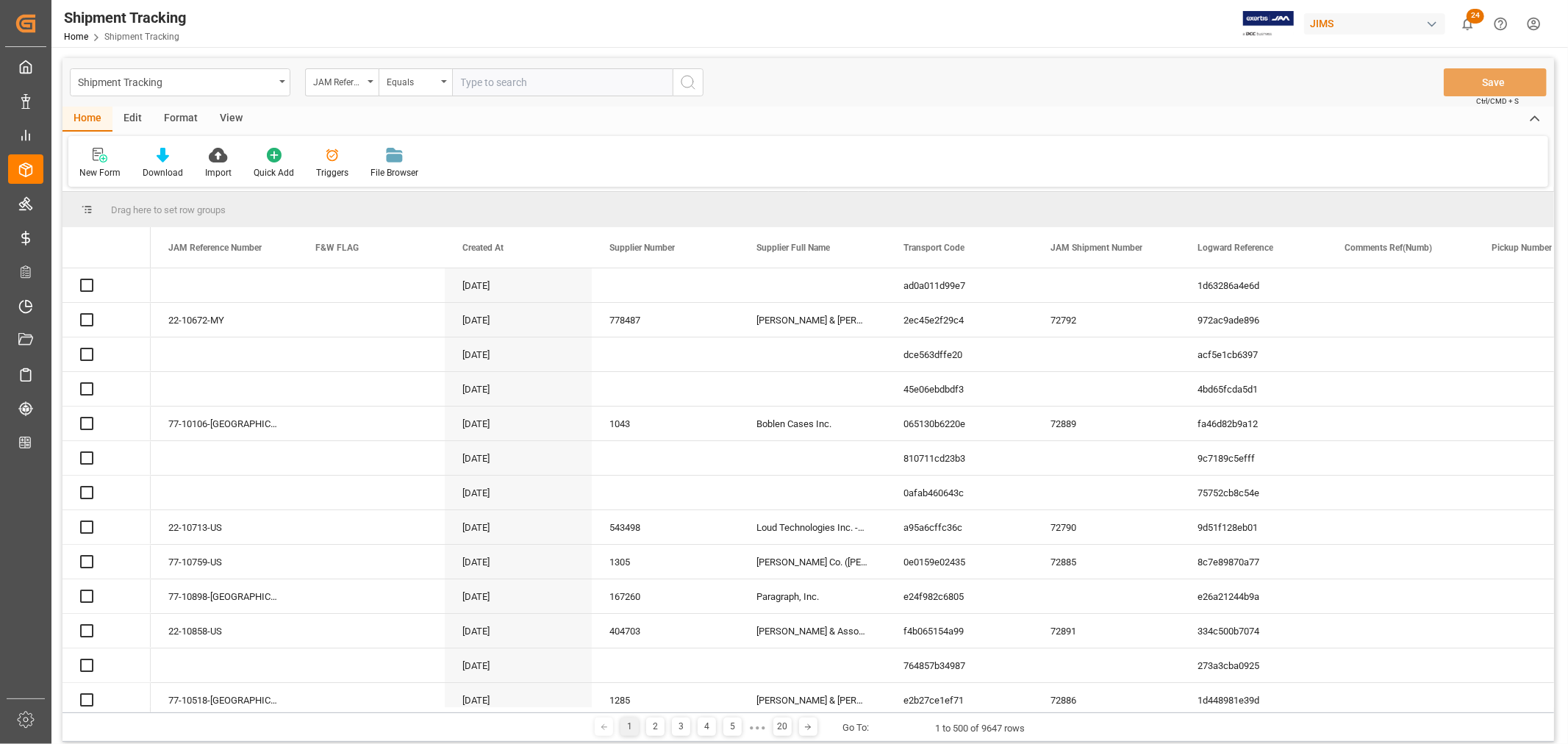
click at [494, 82] on input "text" at bounding box center [562, 82] width 221 height 28
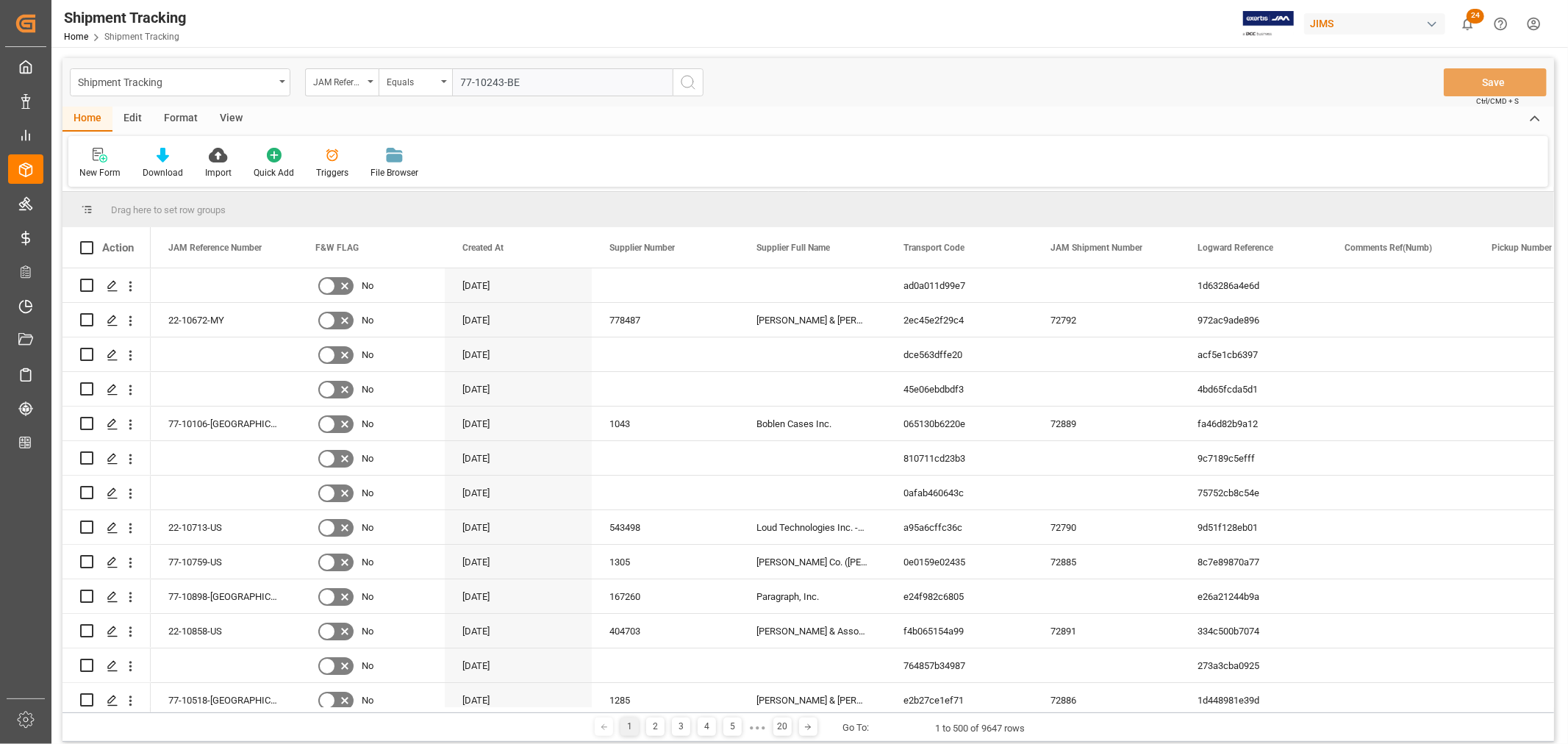
type input "77-10243-BE"
click at [688, 82] on icon "search button" at bounding box center [688, 82] width 17 height 17
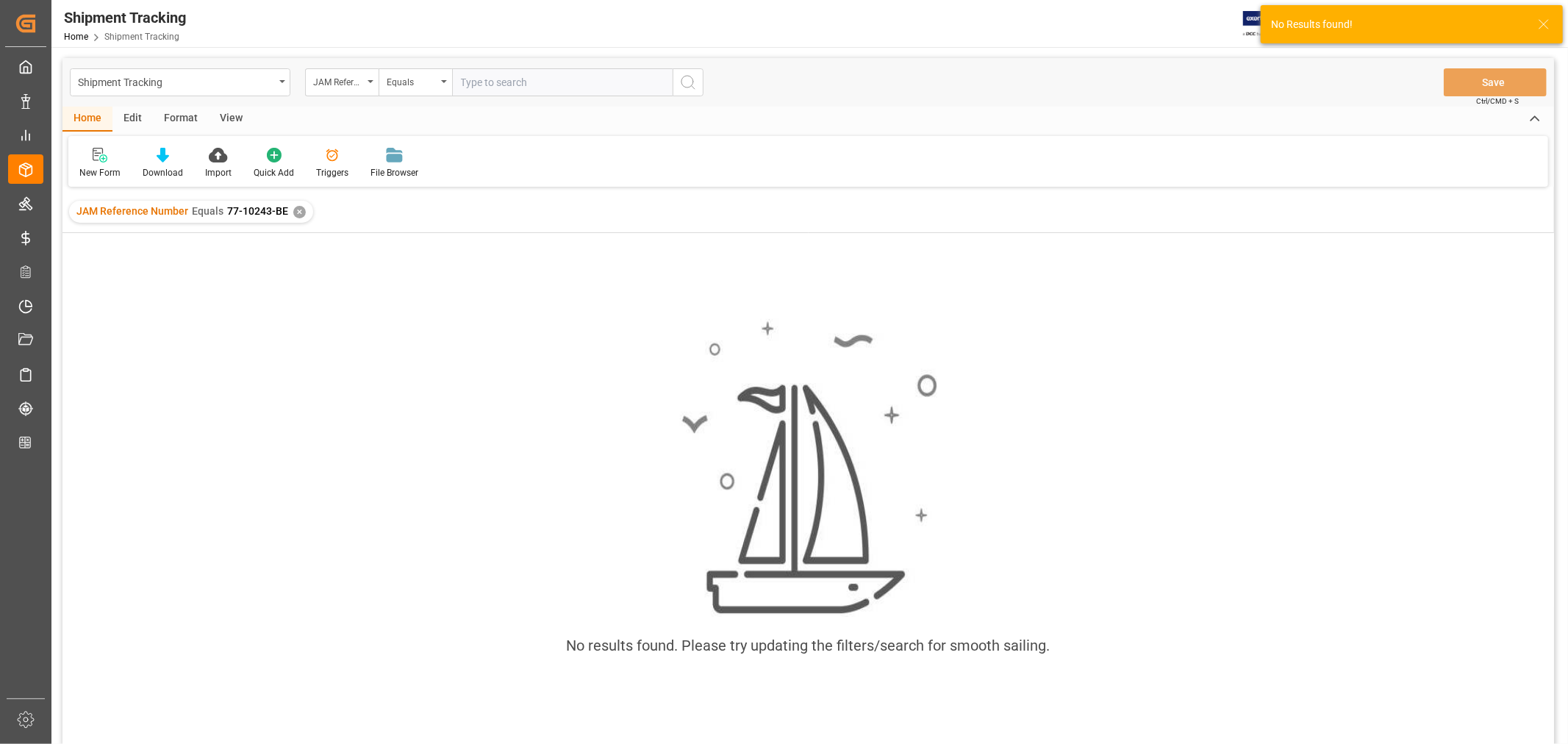
click at [299, 211] on div "✕" at bounding box center [300, 212] width 13 height 13
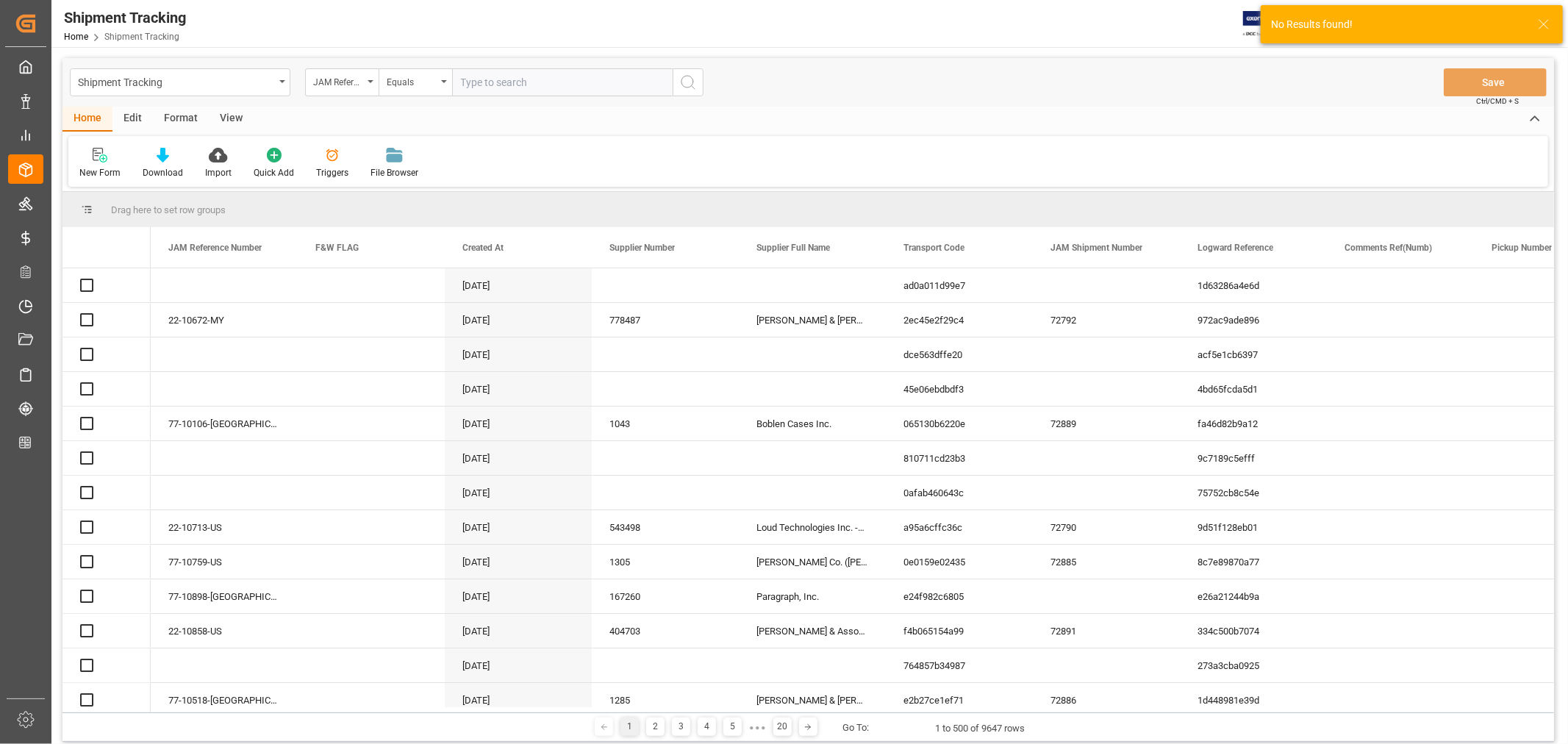
click at [503, 82] on input "text" at bounding box center [562, 82] width 221 height 28
paste input "77-10243-BE"
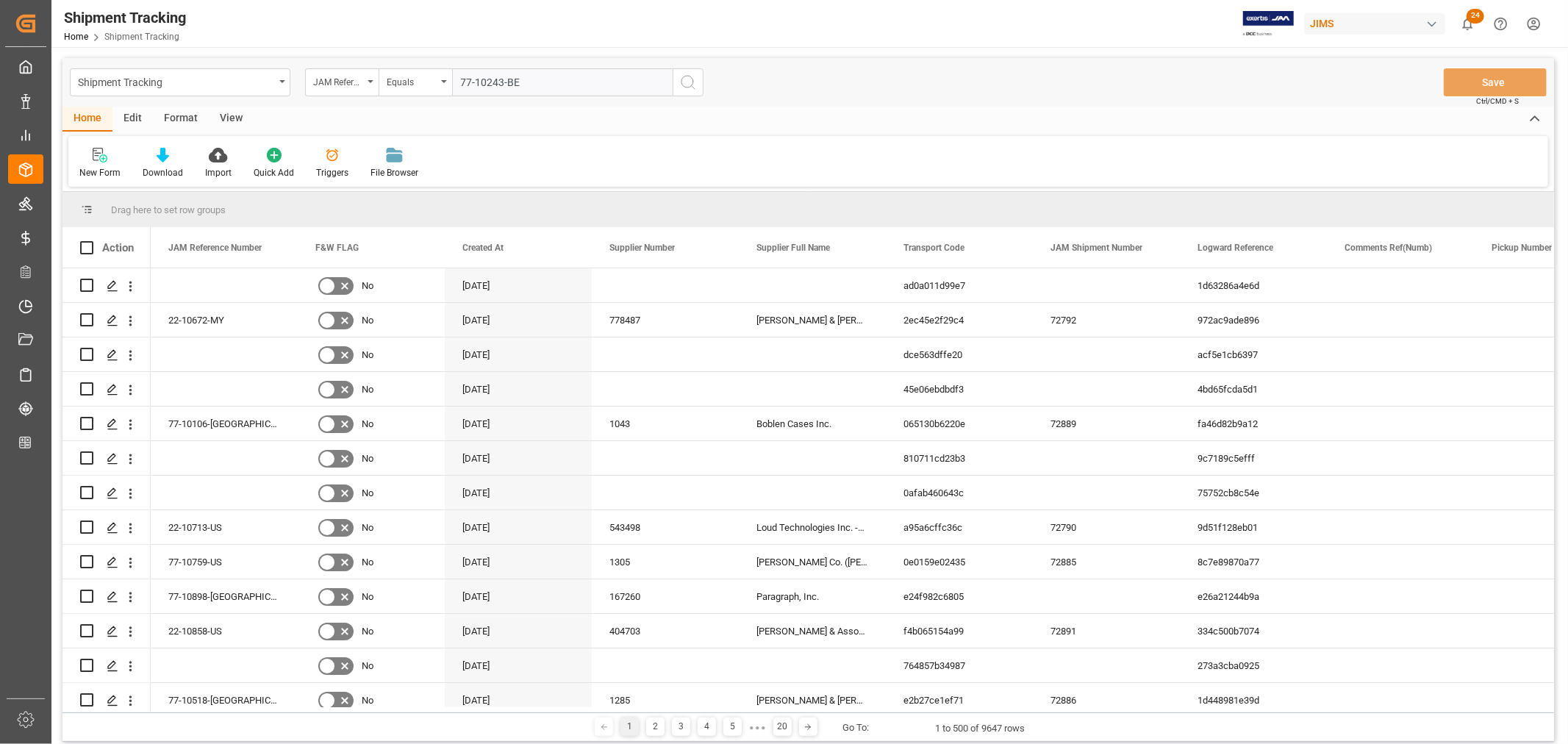
click at [463, 81] on input "77-10243-BE" at bounding box center [562, 82] width 221 height 28
type input "77-10243-BE"
click at [685, 81] on icon "search button" at bounding box center [688, 82] width 17 height 17
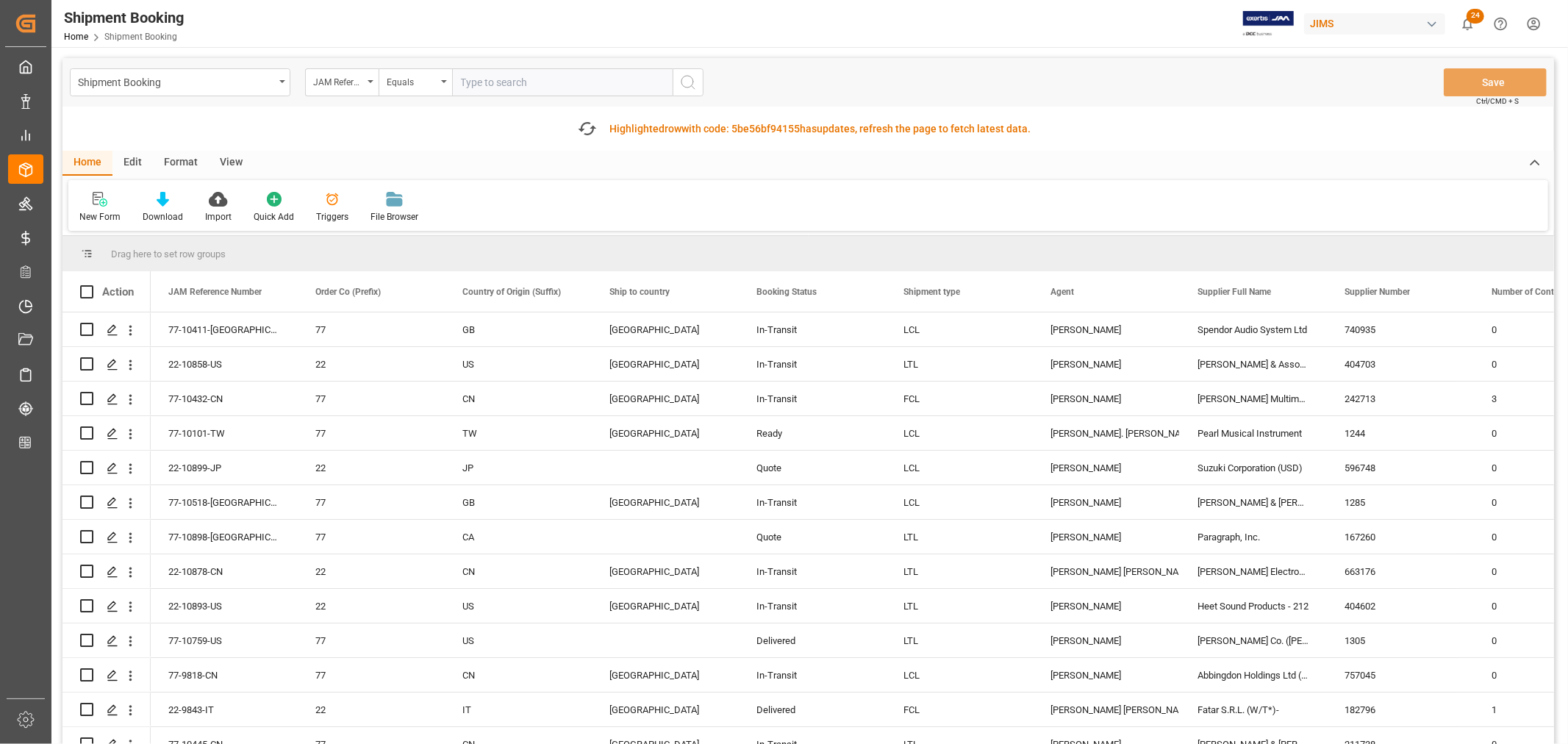
click at [506, 77] on input "text" at bounding box center [562, 82] width 221 height 28
paste input "77-10243-BE"
click at [466, 76] on input "77-10243-BE" at bounding box center [562, 82] width 221 height 28
type input "77-10243-BE"
click at [687, 83] on icon "search button" at bounding box center [688, 82] width 17 height 17
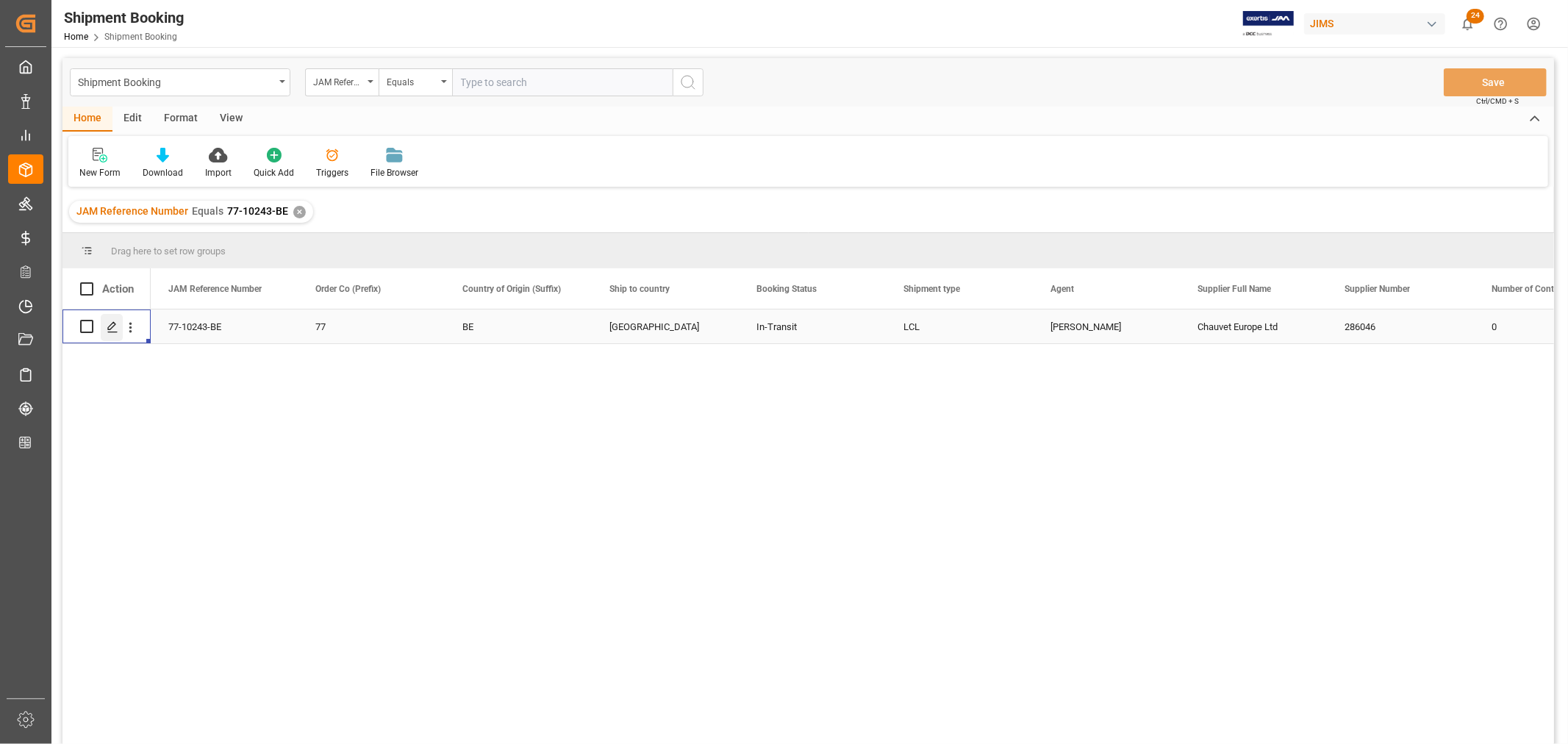
click at [113, 324] on icon "Press SPACE to select this row." at bounding box center [112, 326] width 12 height 12
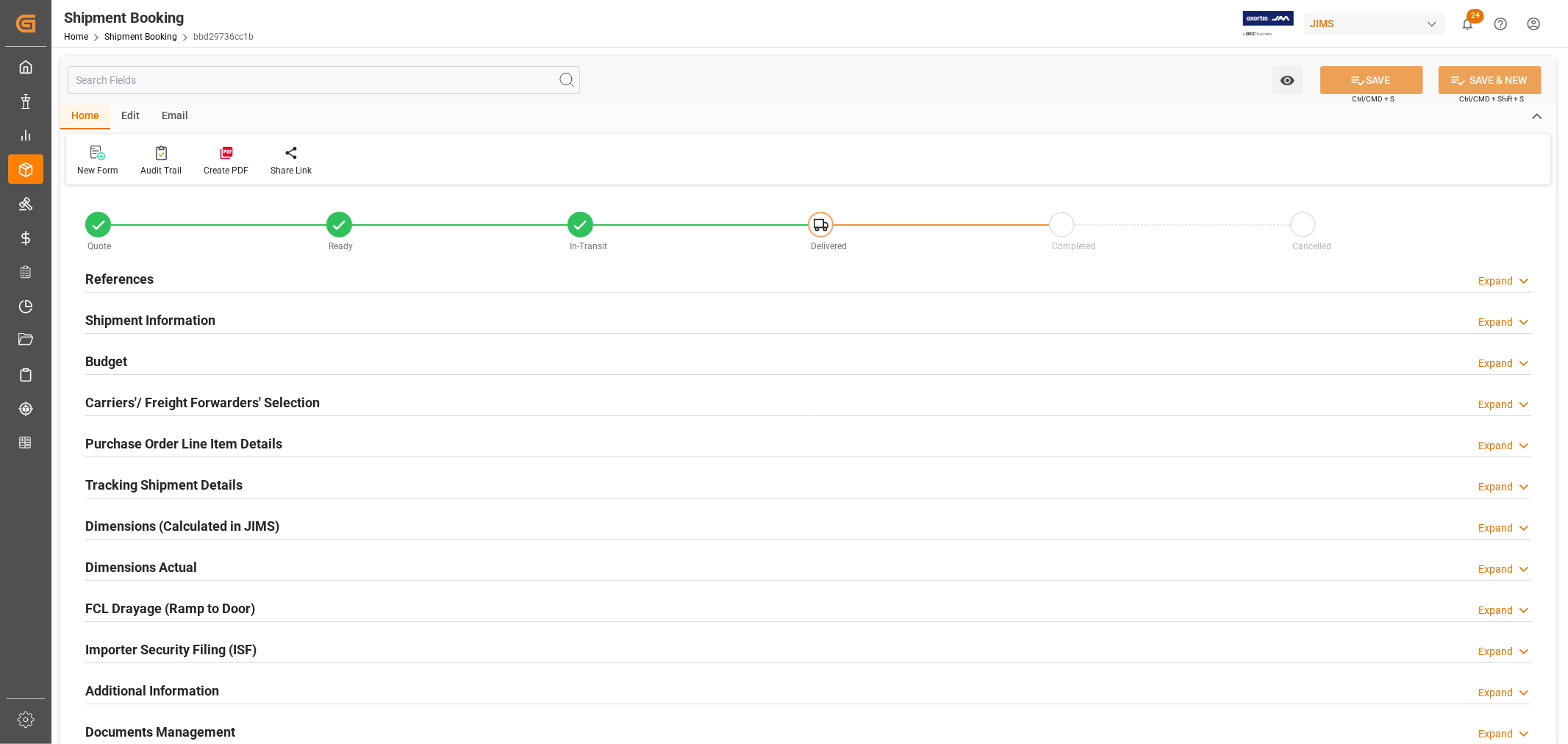
type input "906.1326"
type input "1001.0244"
type input "24334.4"
type input "11"
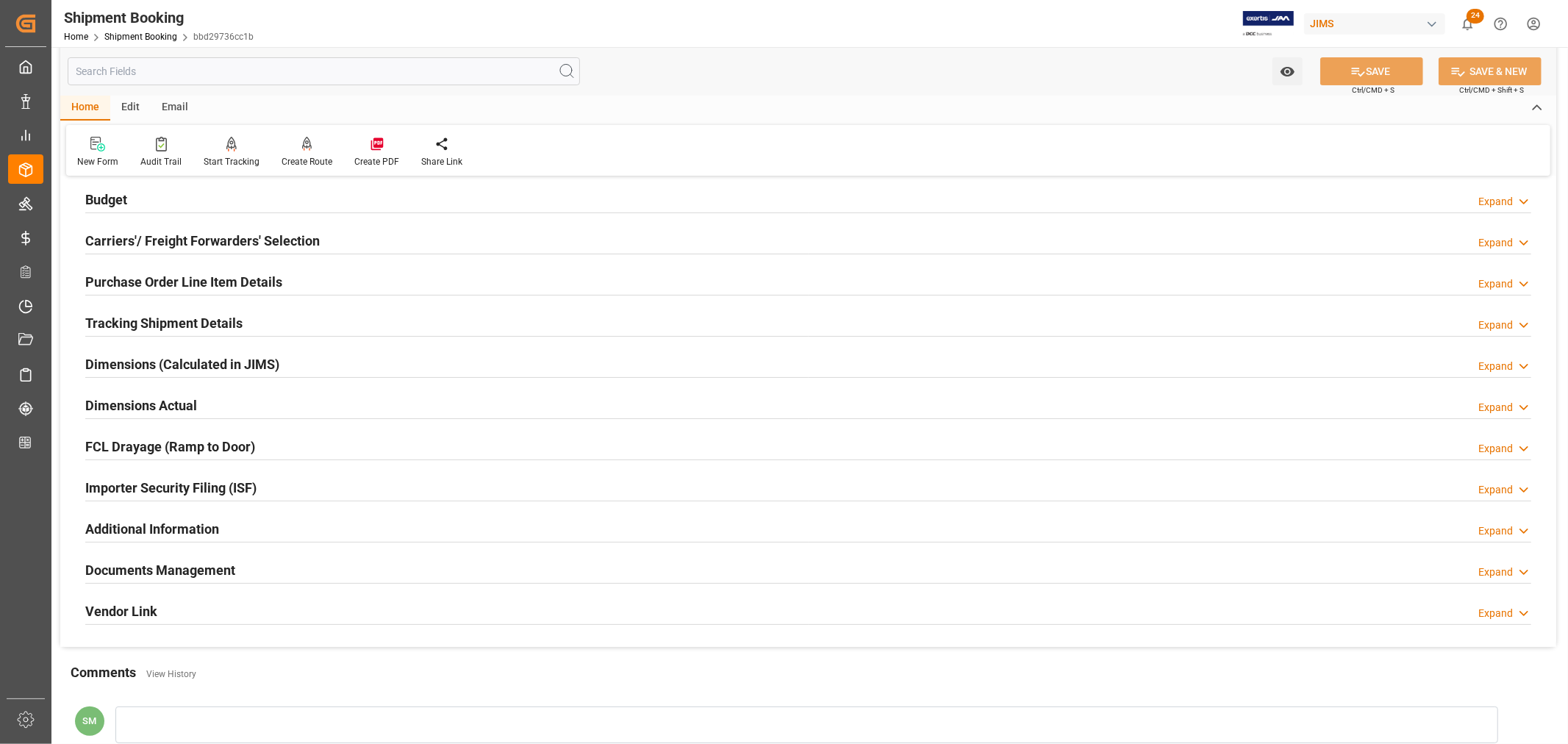
scroll to position [163, 0]
click at [174, 277] on h2 "Purchase Order Line Item Details" at bounding box center [184, 280] width 197 height 20
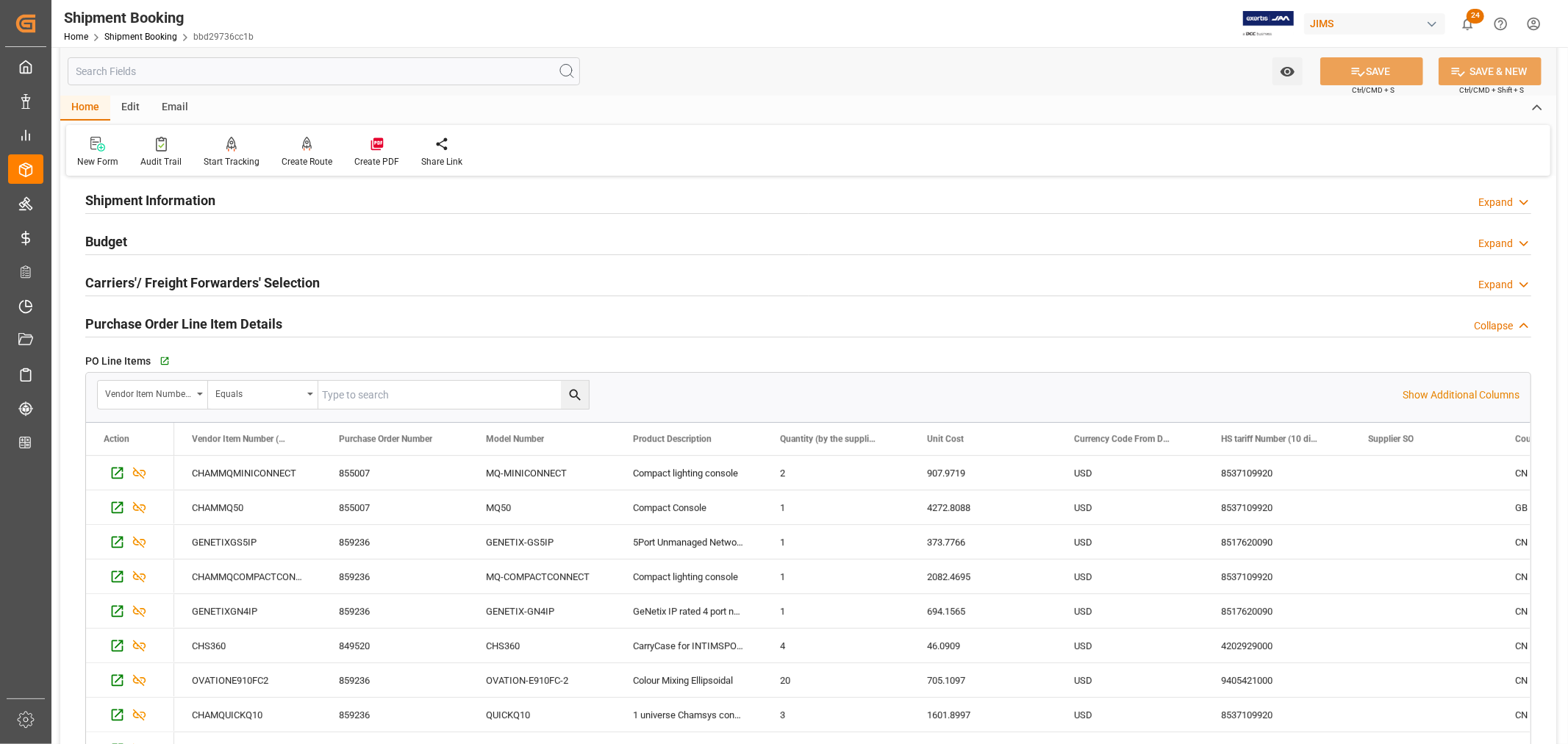
scroll to position [82, 0]
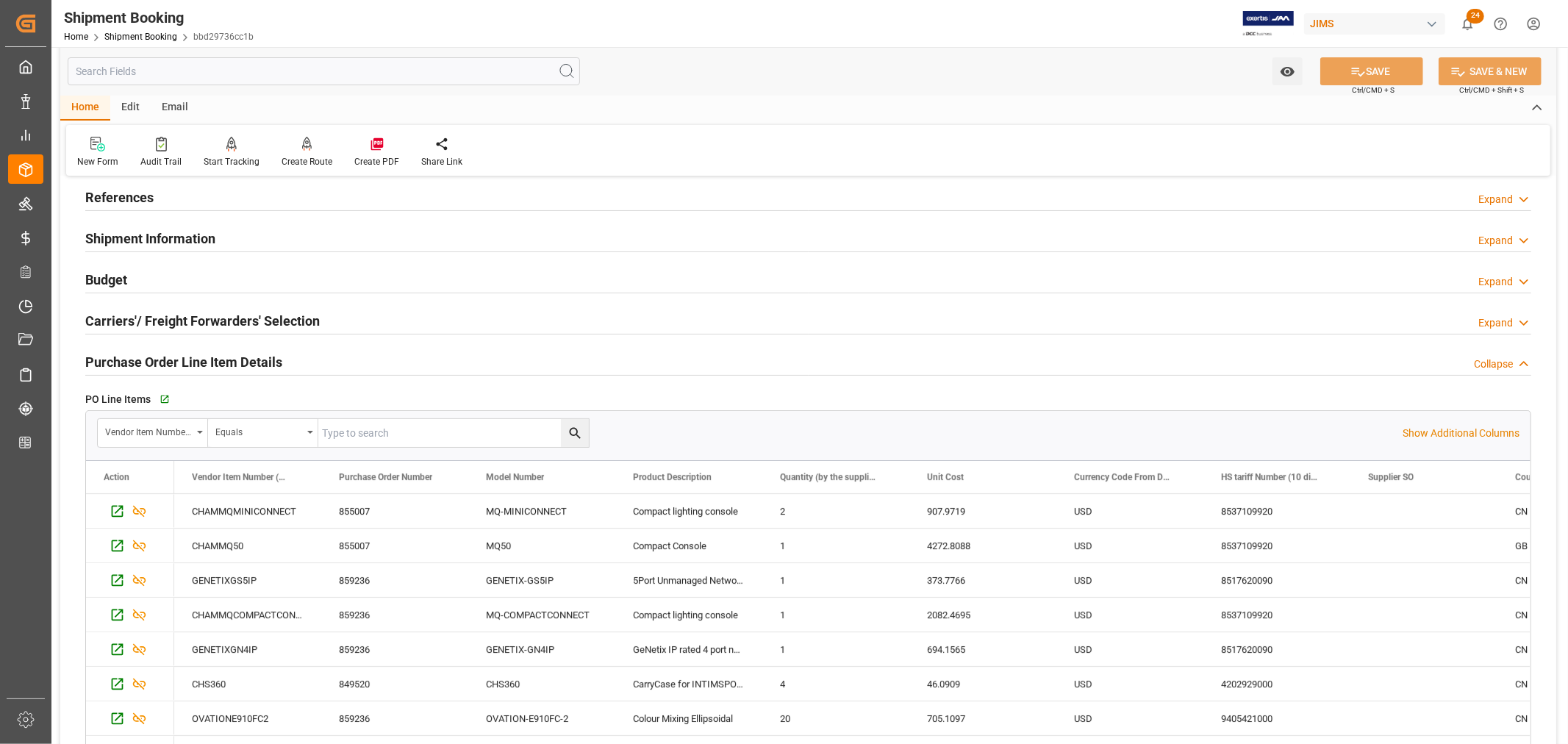
click at [111, 276] on h2 "Budget" at bounding box center [106, 279] width 42 height 20
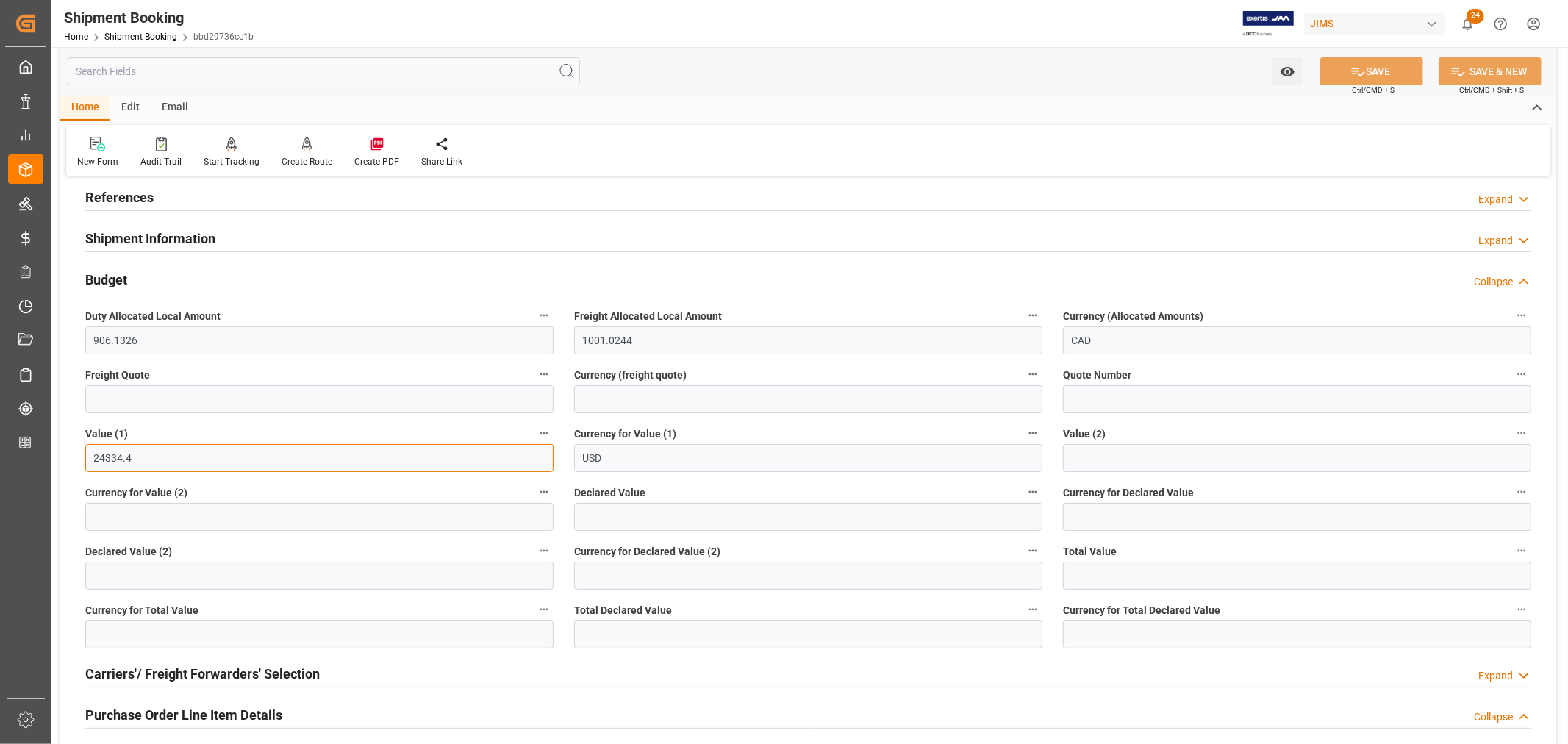
drag, startPoint x: 92, startPoint y: 457, endPoint x: 141, endPoint y: 456, distance: 49.0
click at [141, 456] on input "24334.4" at bounding box center [320, 458] width 468 height 28
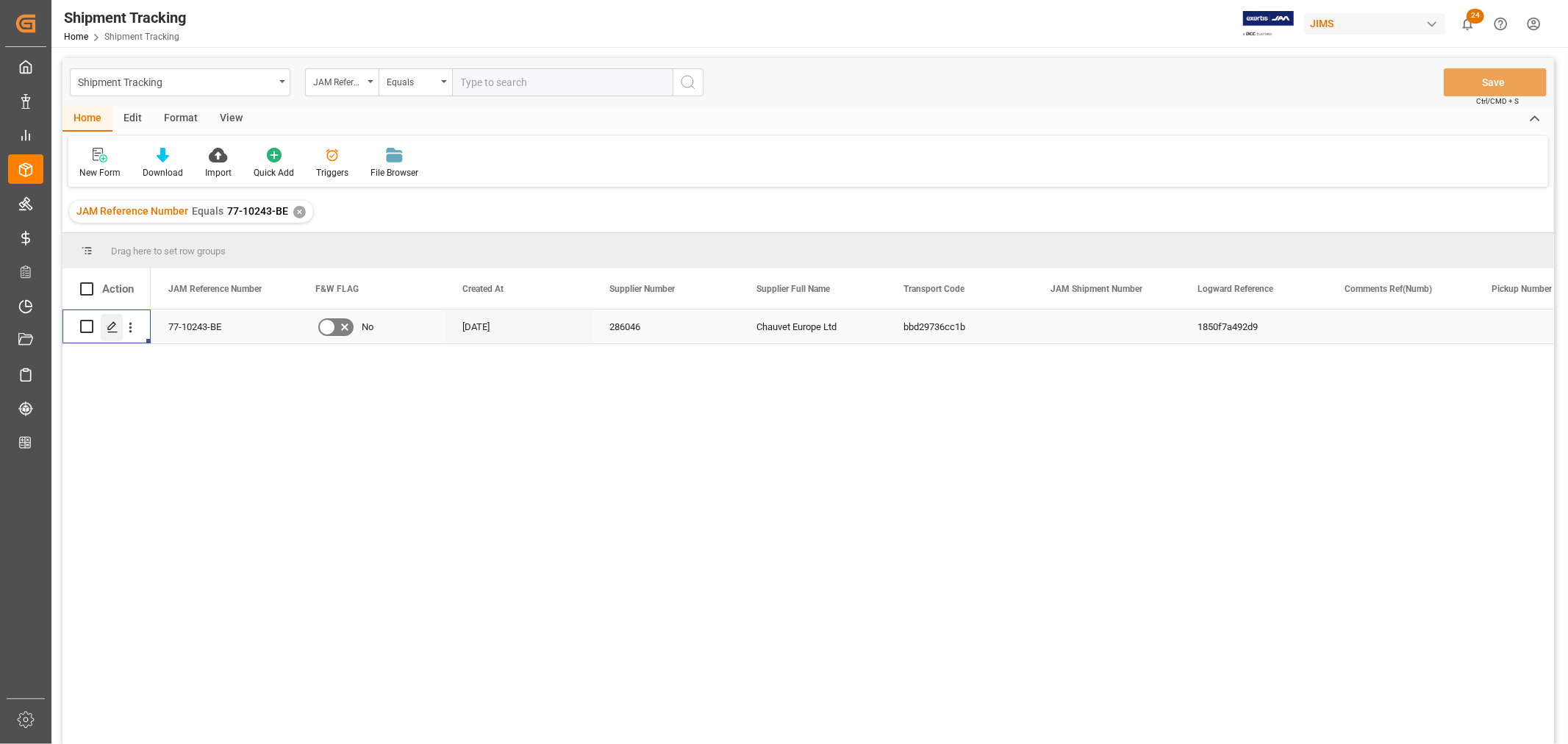
click at [109, 327] on icon "Press SPACE to select this row." at bounding box center [112, 326] width 12 height 12
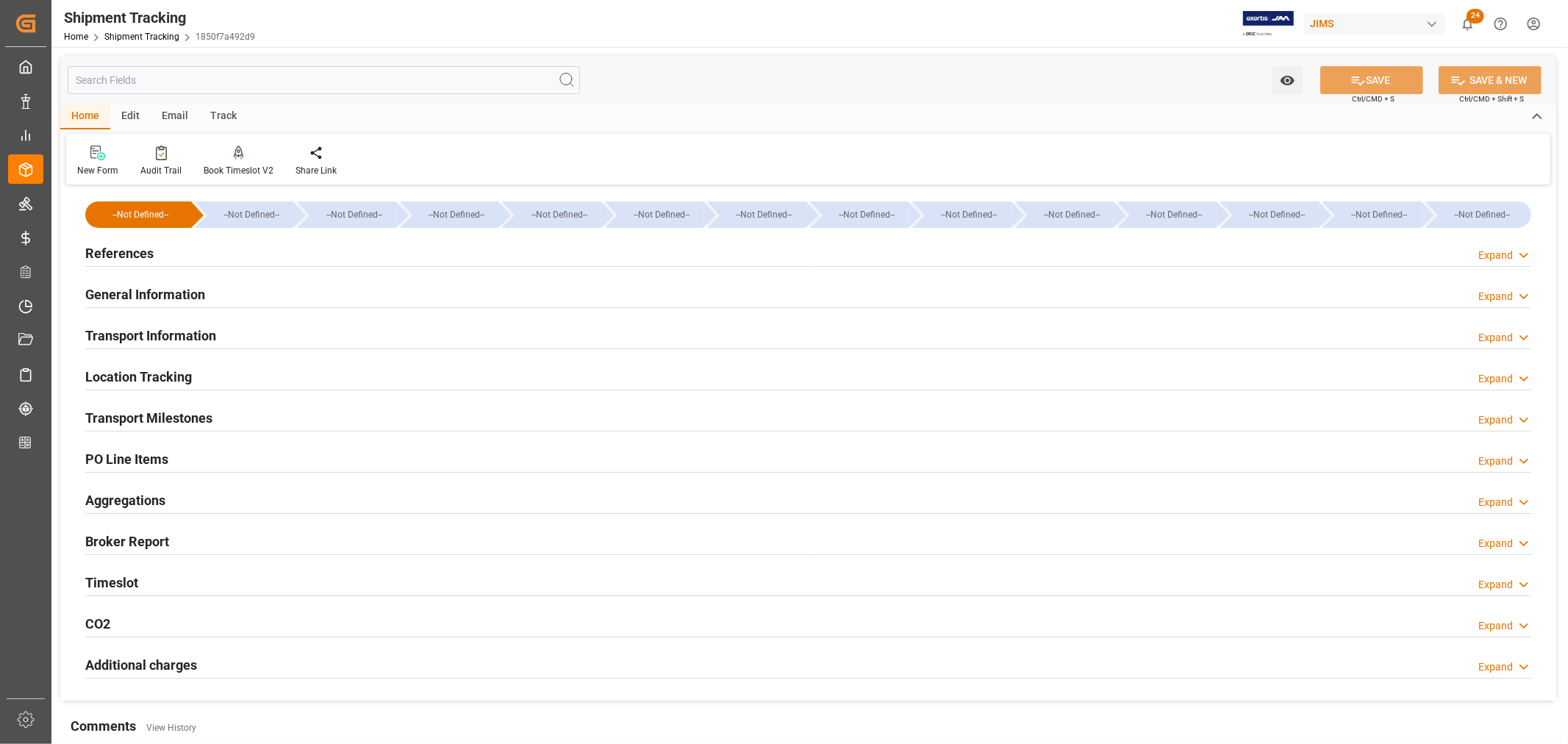
click at [170, 417] on h2 "Transport Milestones" at bounding box center [149, 418] width 127 height 20
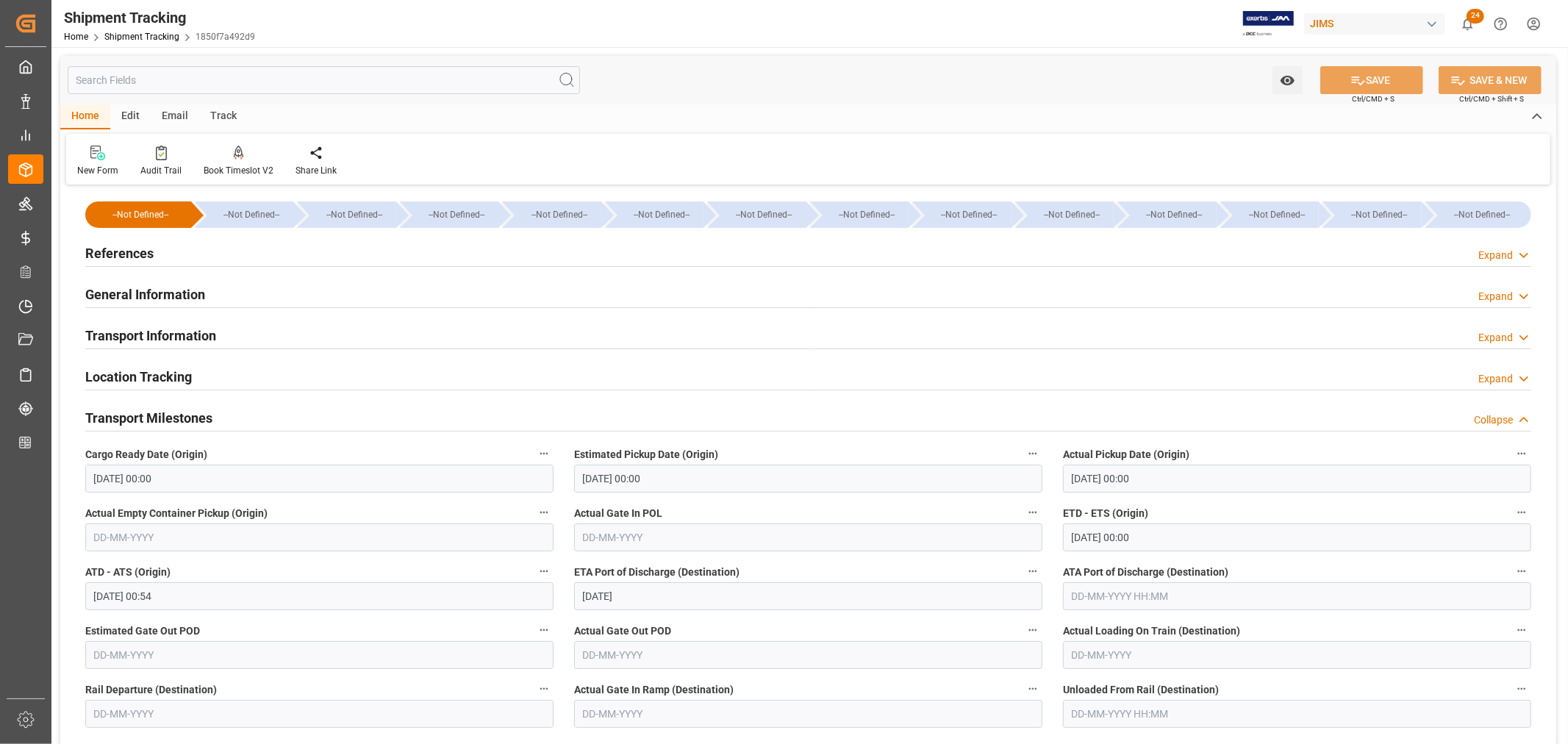
scroll to position [245, 0]
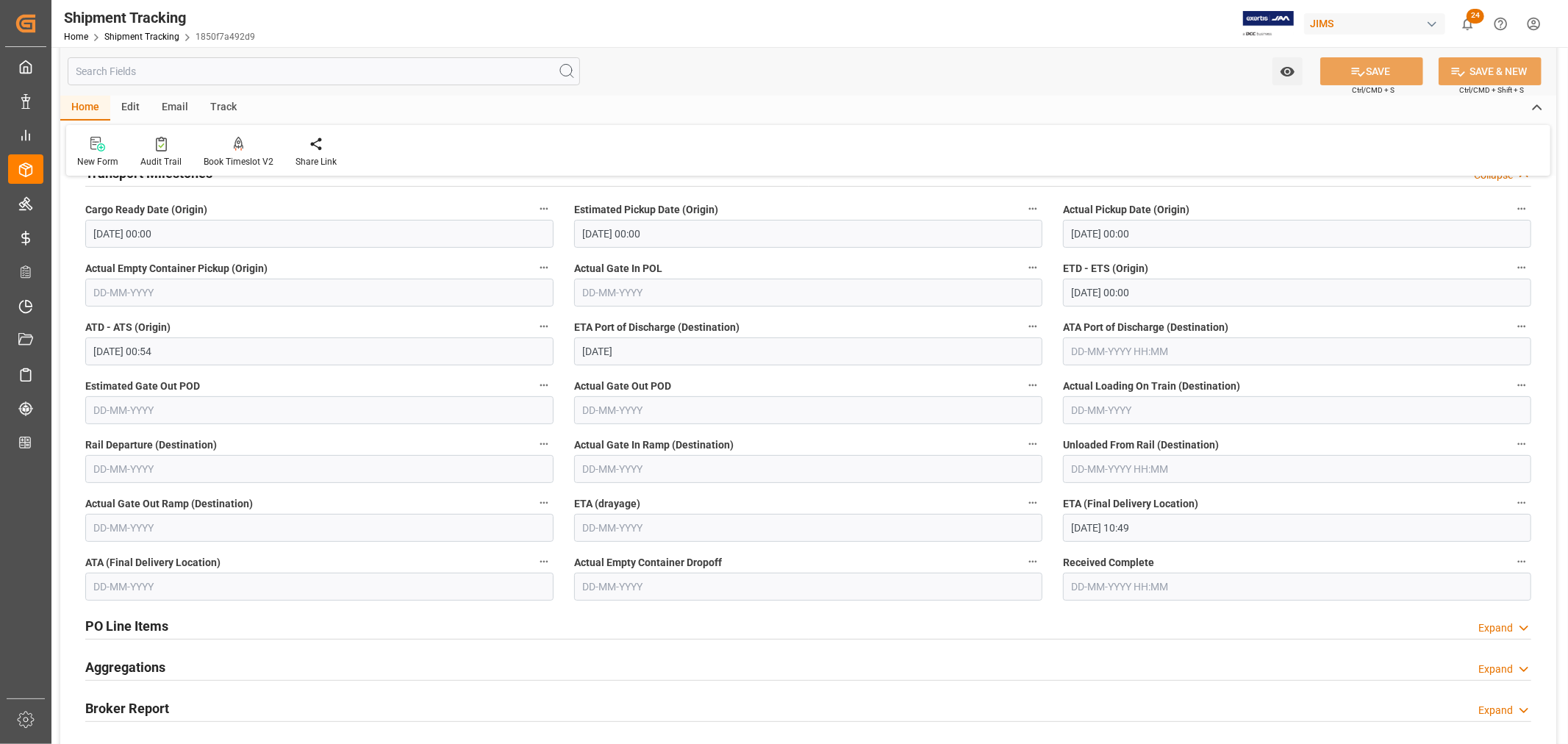
click at [152, 75] on input "text" at bounding box center [323, 71] width 513 height 28
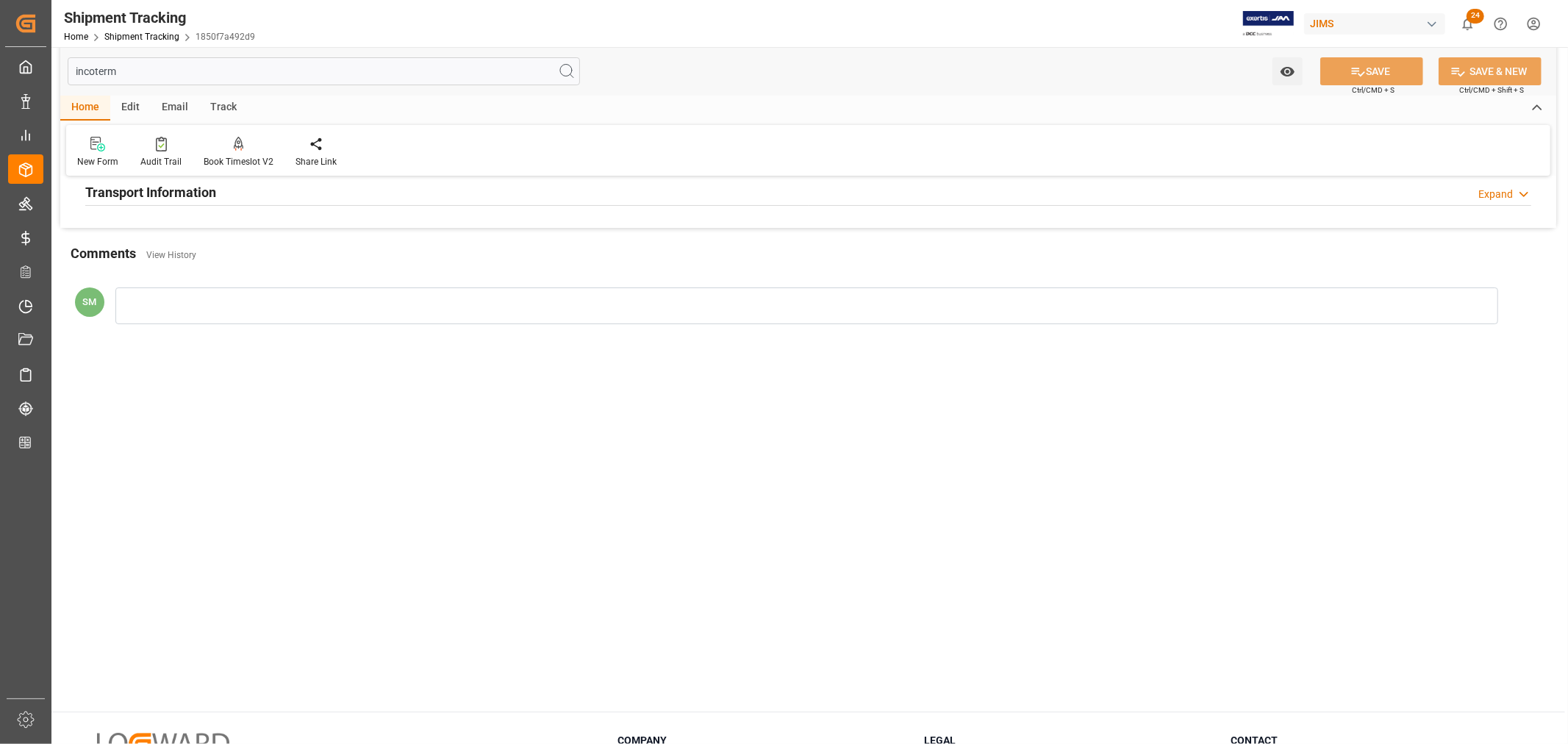
scroll to position [0, 0]
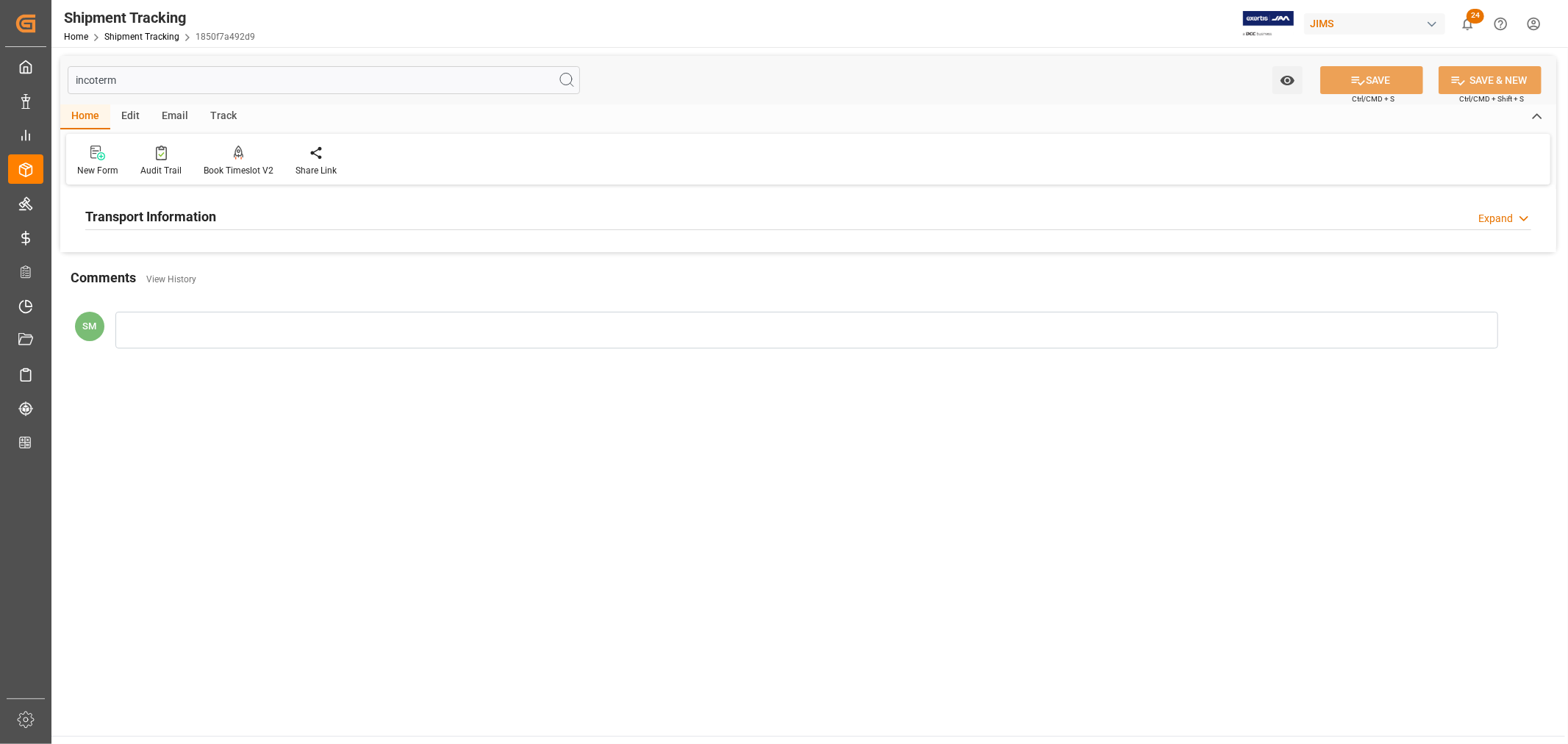
type input "incoterm"
click at [98, 215] on h2 "Transport Information" at bounding box center [151, 216] width 131 height 20
click at [105, 79] on input "incoterm" at bounding box center [323, 80] width 513 height 28
click at [105, 78] on input "incoterm" at bounding box center [323, 80] width 513 height 28
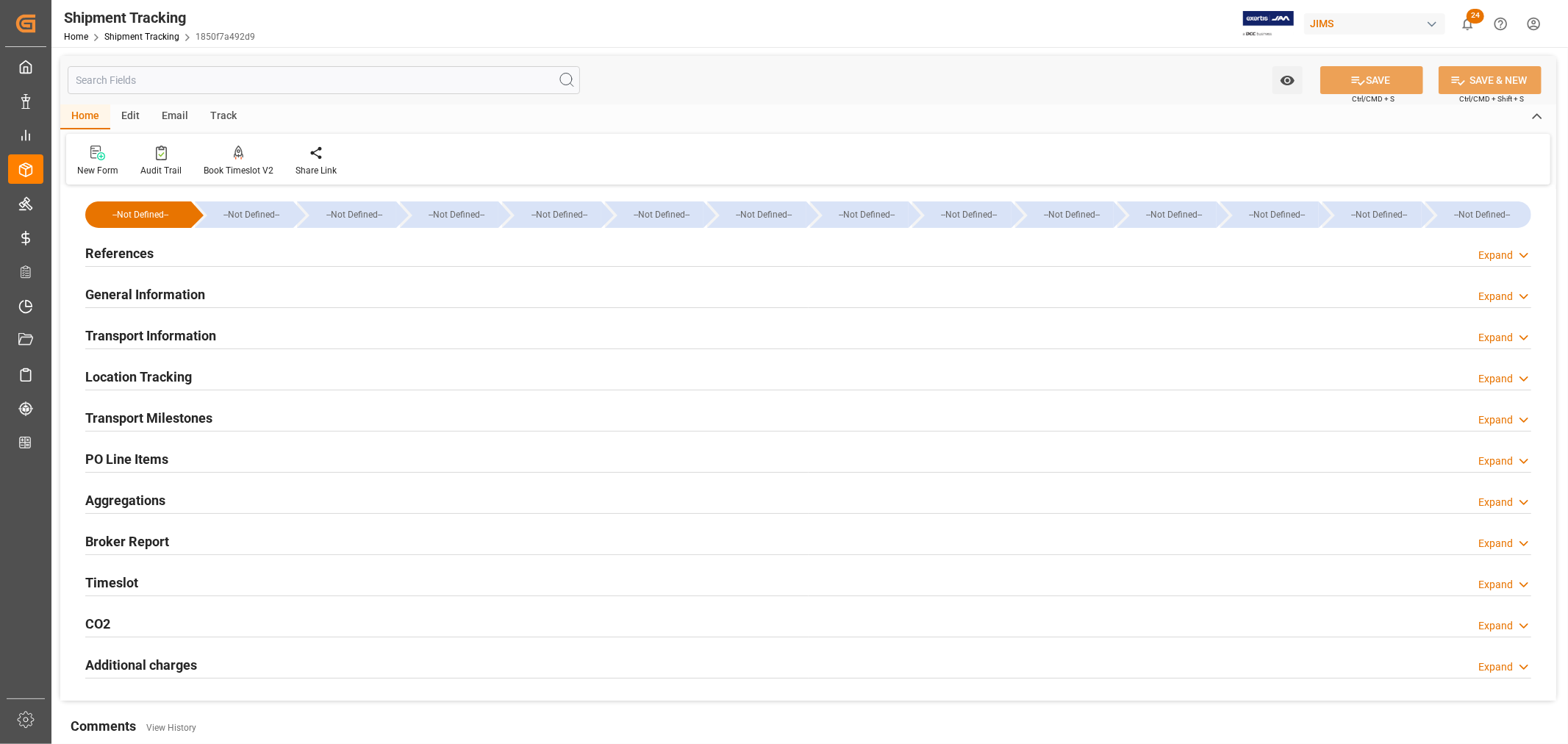
type input "9253727"
click at [133, 335] on h2 "Transport Information" at bounding box center [151, 335] width 131 height 20
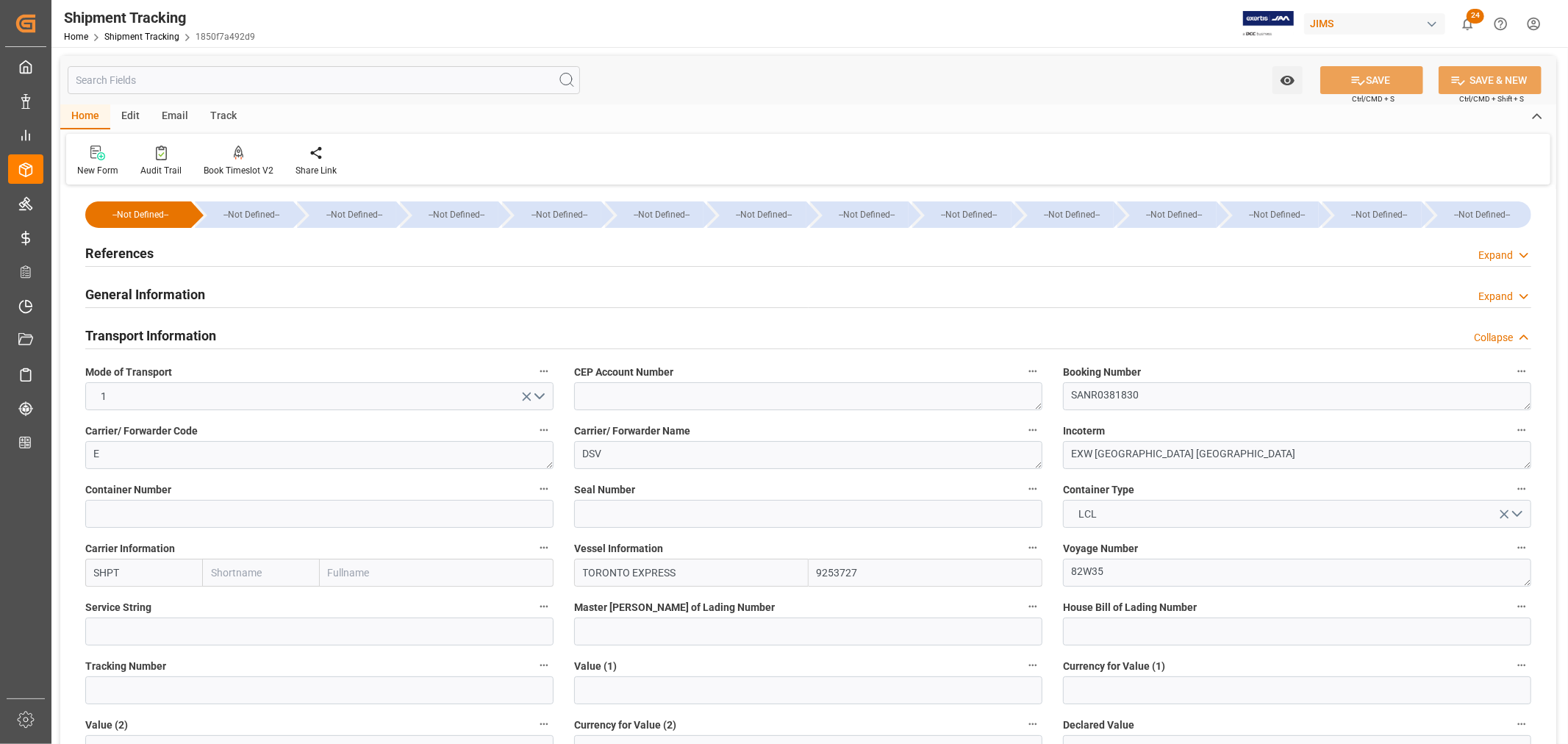
scroll to position [163, 0]
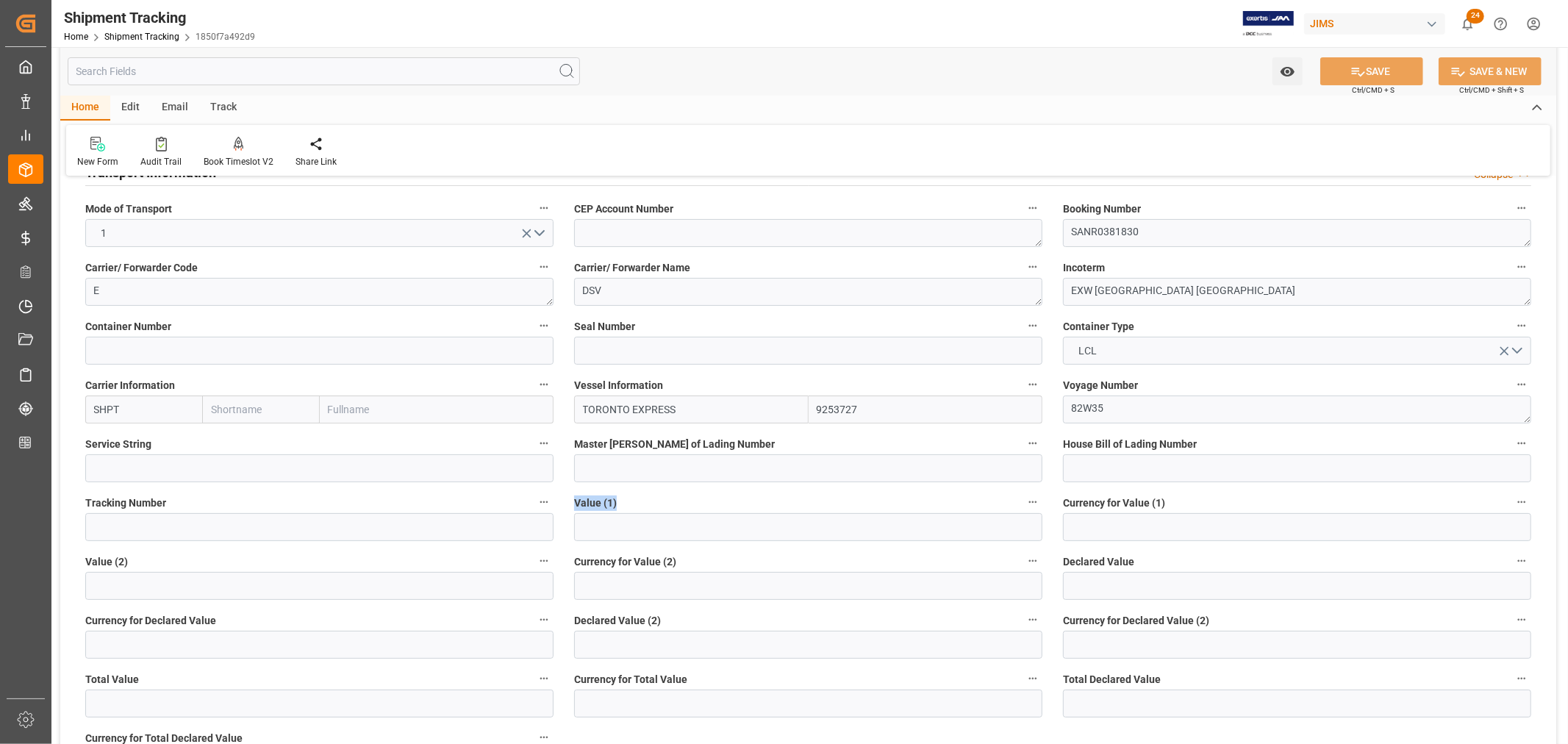
drag, startPoint x: 573, startPoint y: 501, endPoint x: 636, endPoint y: 504, distance: 63.1
click at [636, 503] on label "Value (1)" at bounding box center [808, 502] width 468 height 20
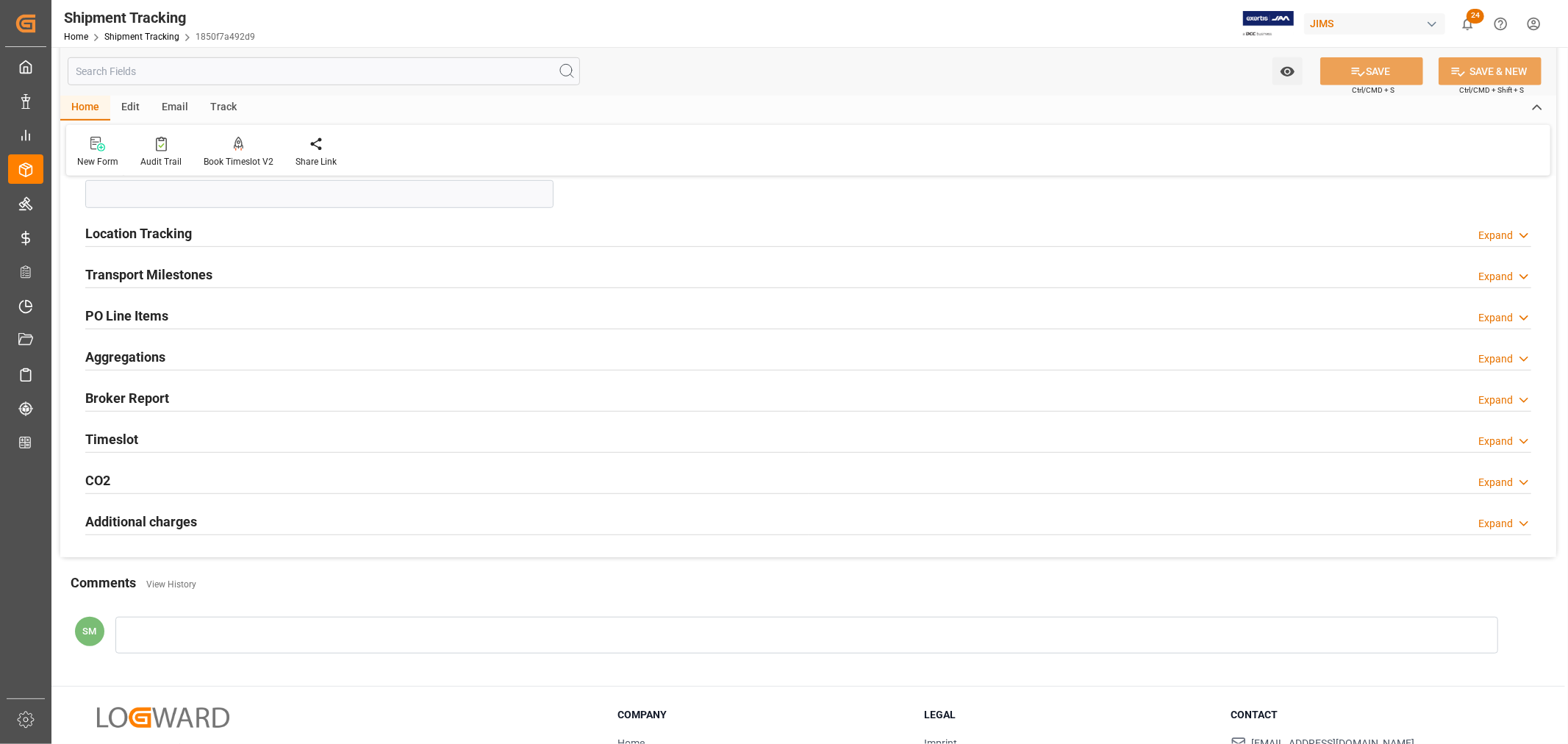
scroll to position [735, 0]
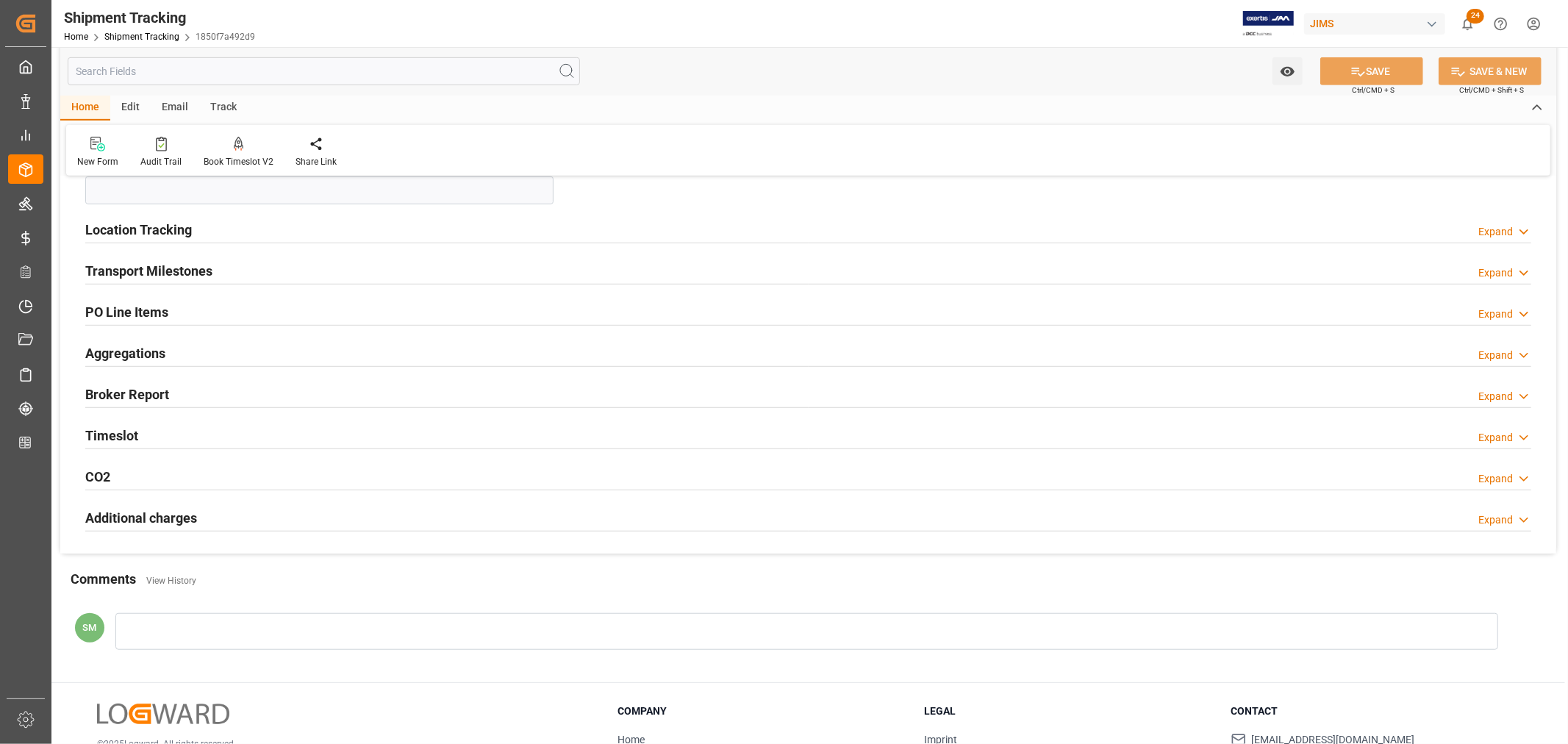
click at [137, 311] on h2 "PO Line Items" at bounding box center [127, 312] width 83 height 20
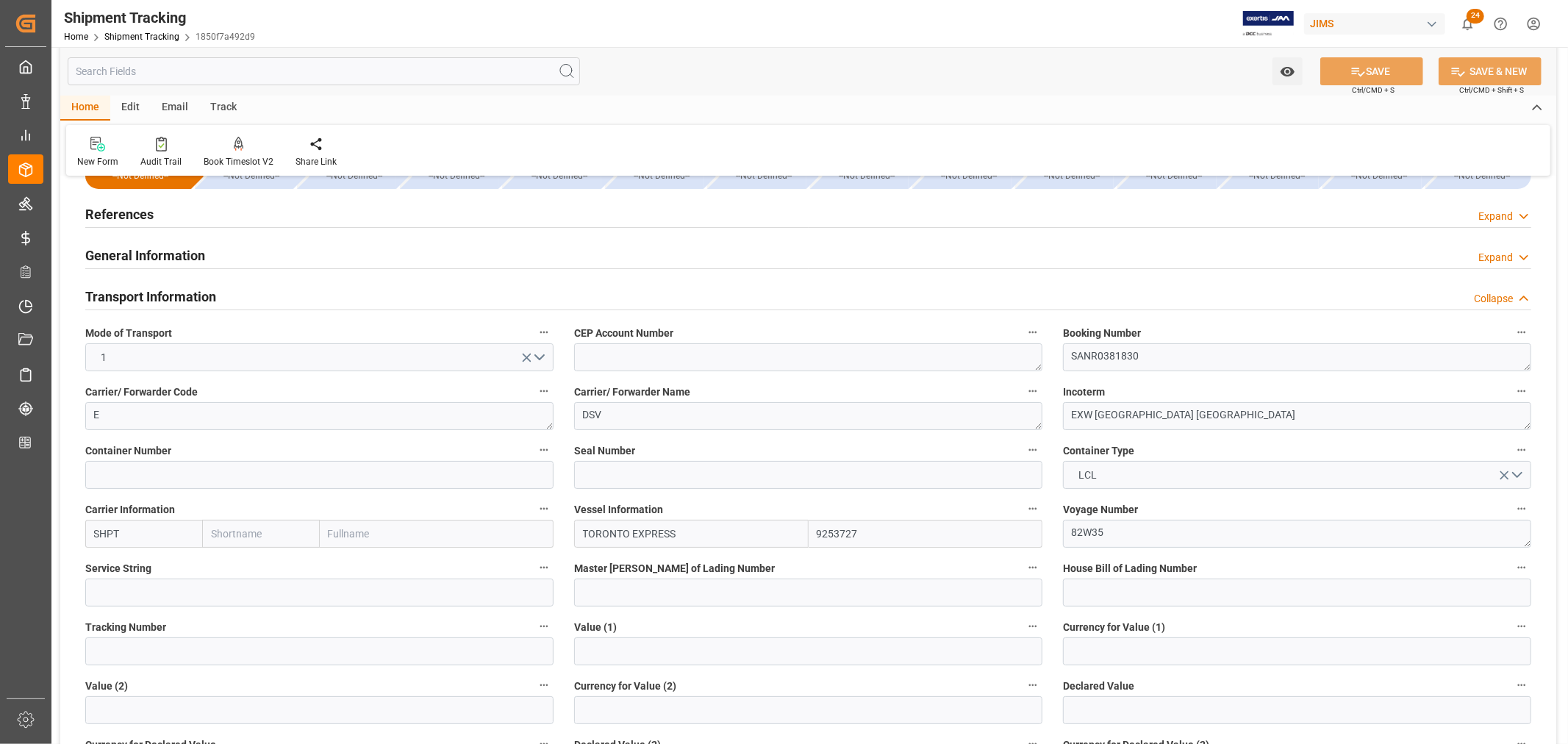
scroll to position [0, 0]
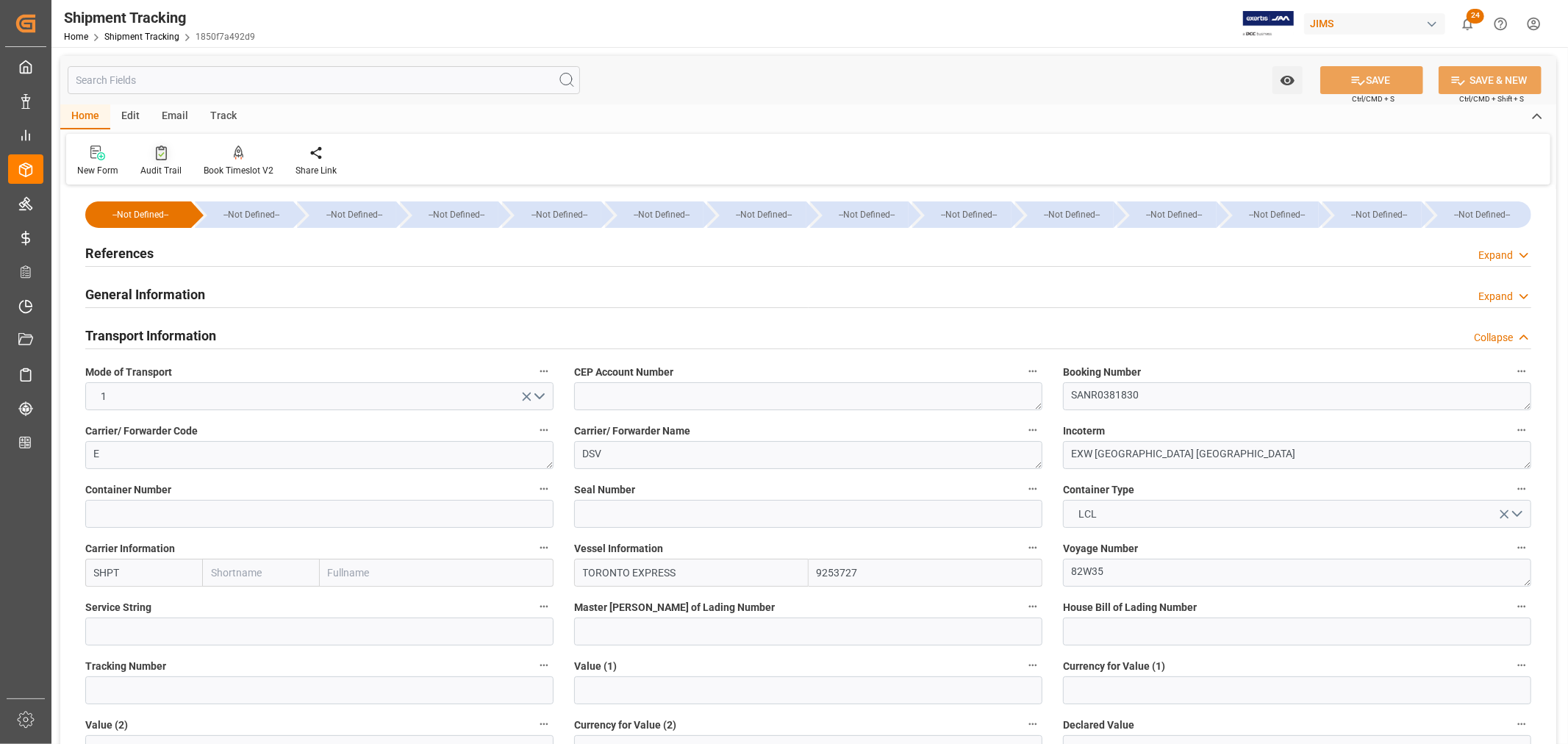
click at [150, 157] on div at bounding box center [161, 152] width 41 height 16
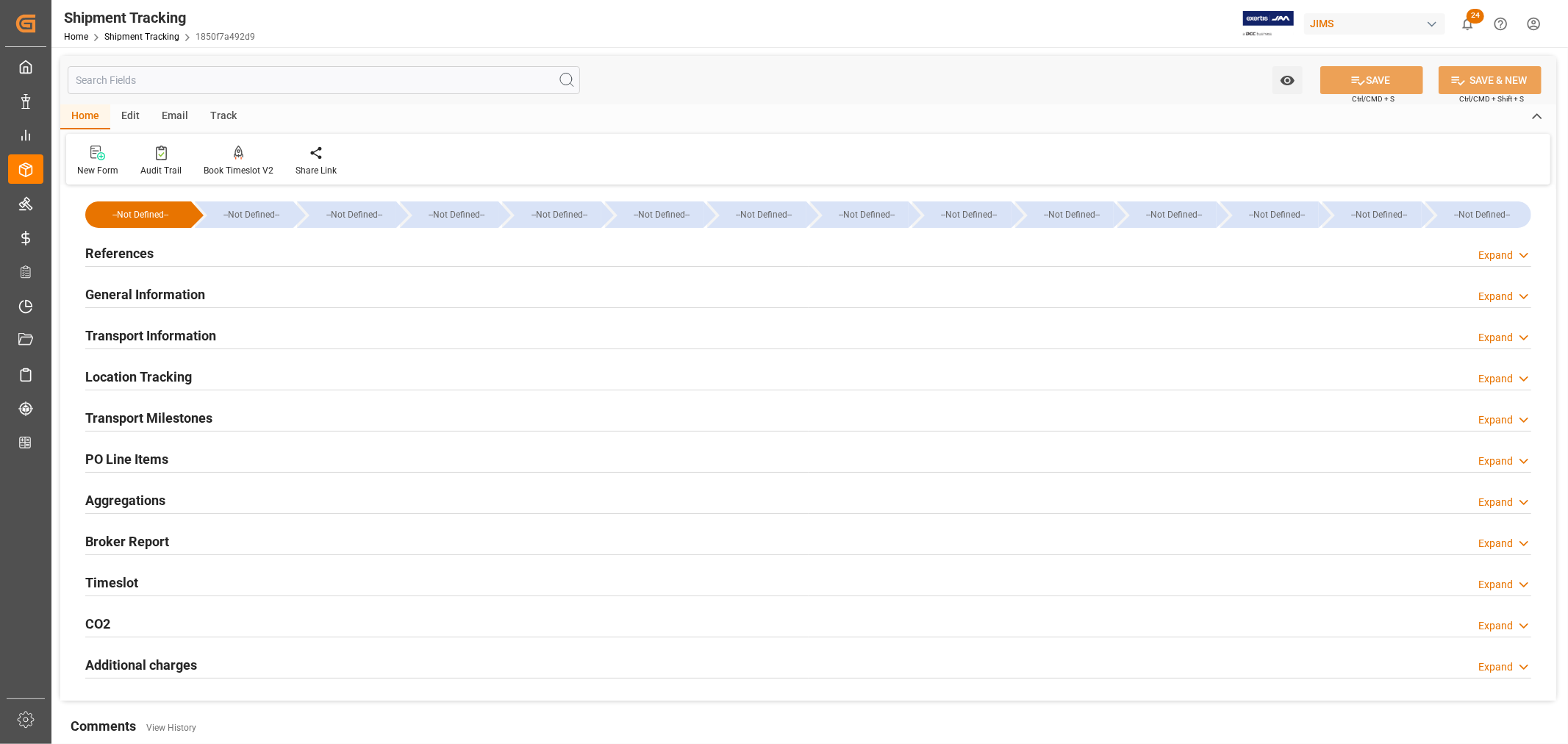
click at [166, 457] on h2 "PO Line Items" at bounding box center [127, 458] width 83 height 20
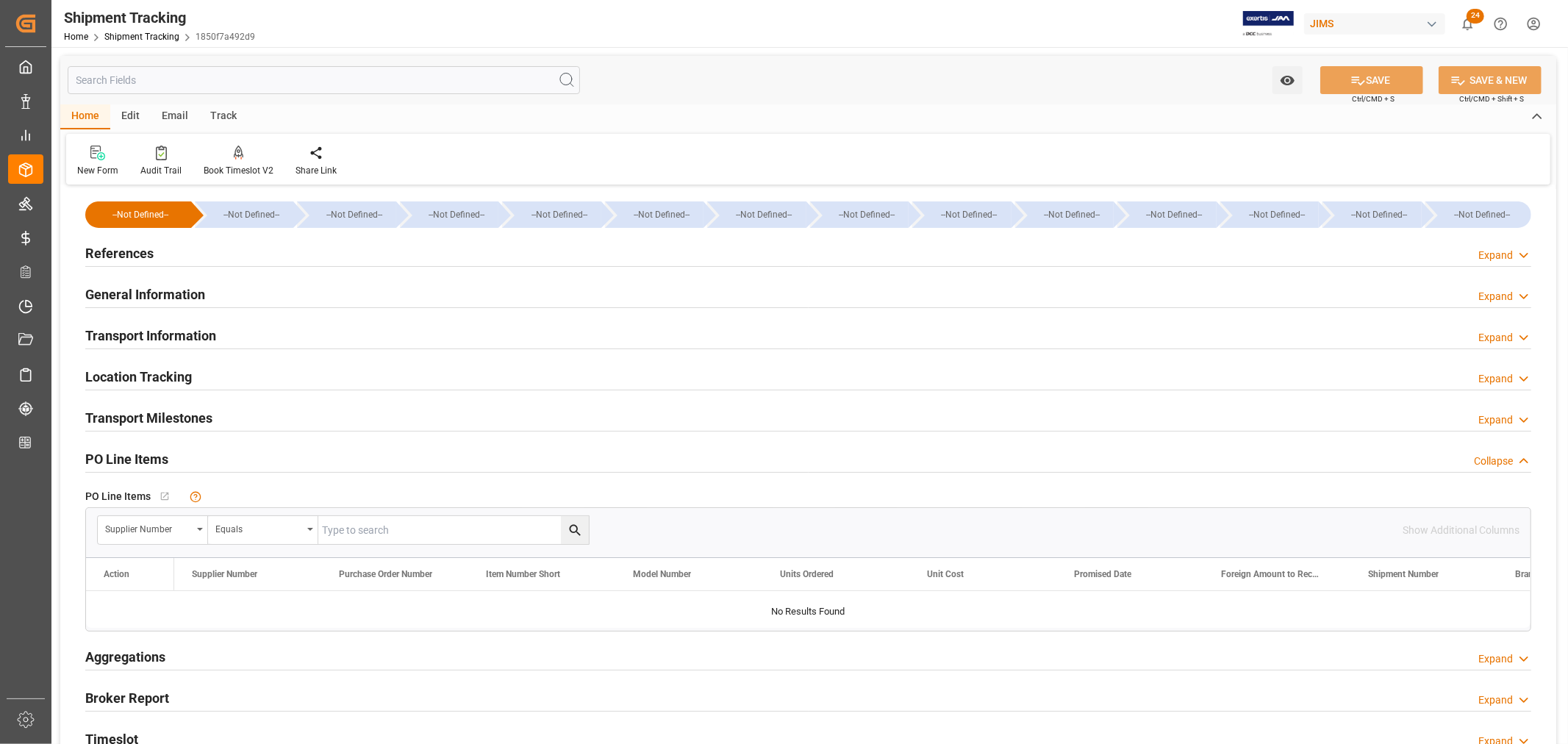
click at [130, 248] on h2 "References" at bounding box center [119, 253] width 68 height 20
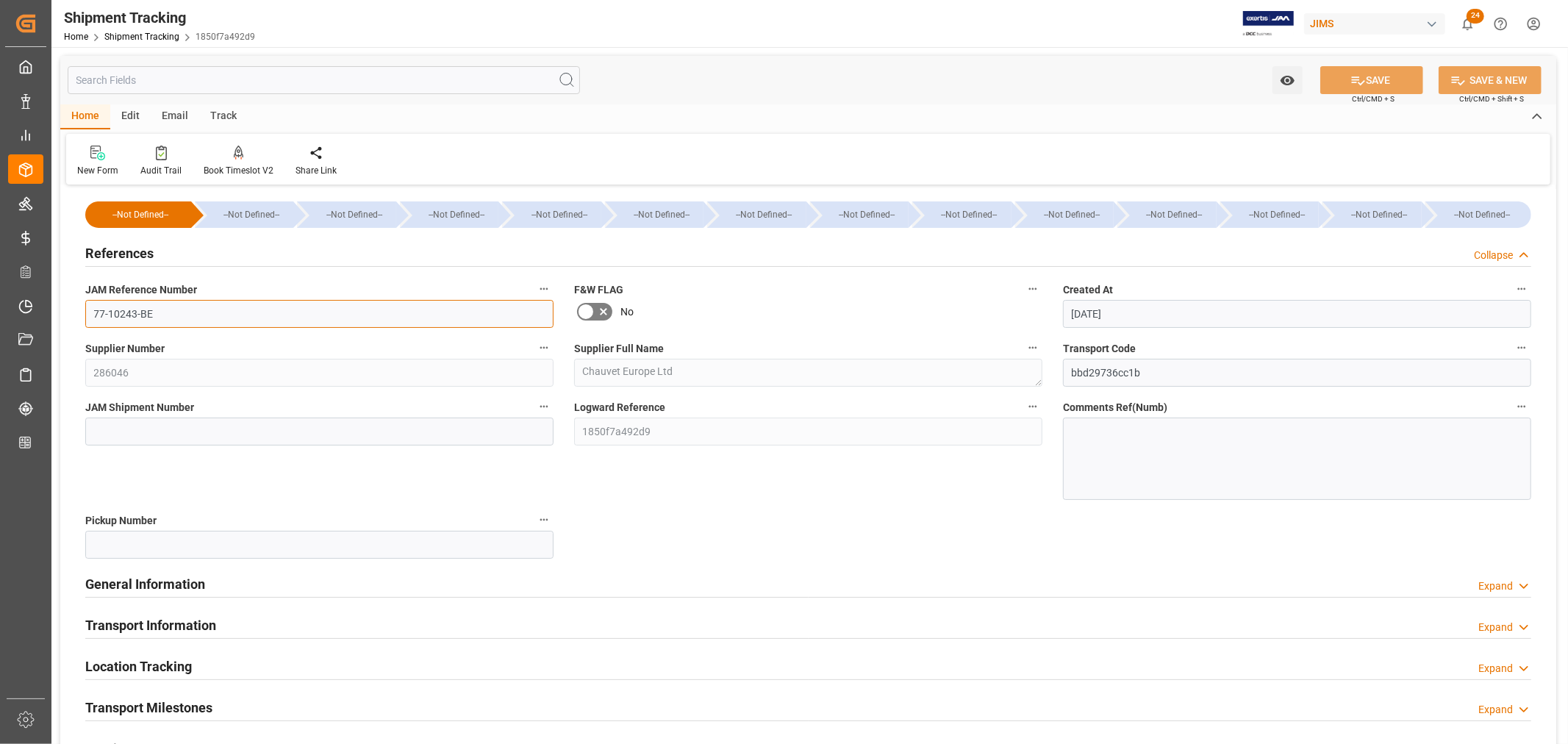
drag, startPoint x: 156, startPoint y: 309, endPoint x: 64, endPoint y: 309, distance: 92.0
click at [64, 309] on div "--Not Defined-- --Not Defined-- --Not Defined-- --Not Defined-- --Not Defined--…" at bounding box center [808, 668] width 1496 height 957
